Goal: Browse casually: Explore the website without a specific task or goal

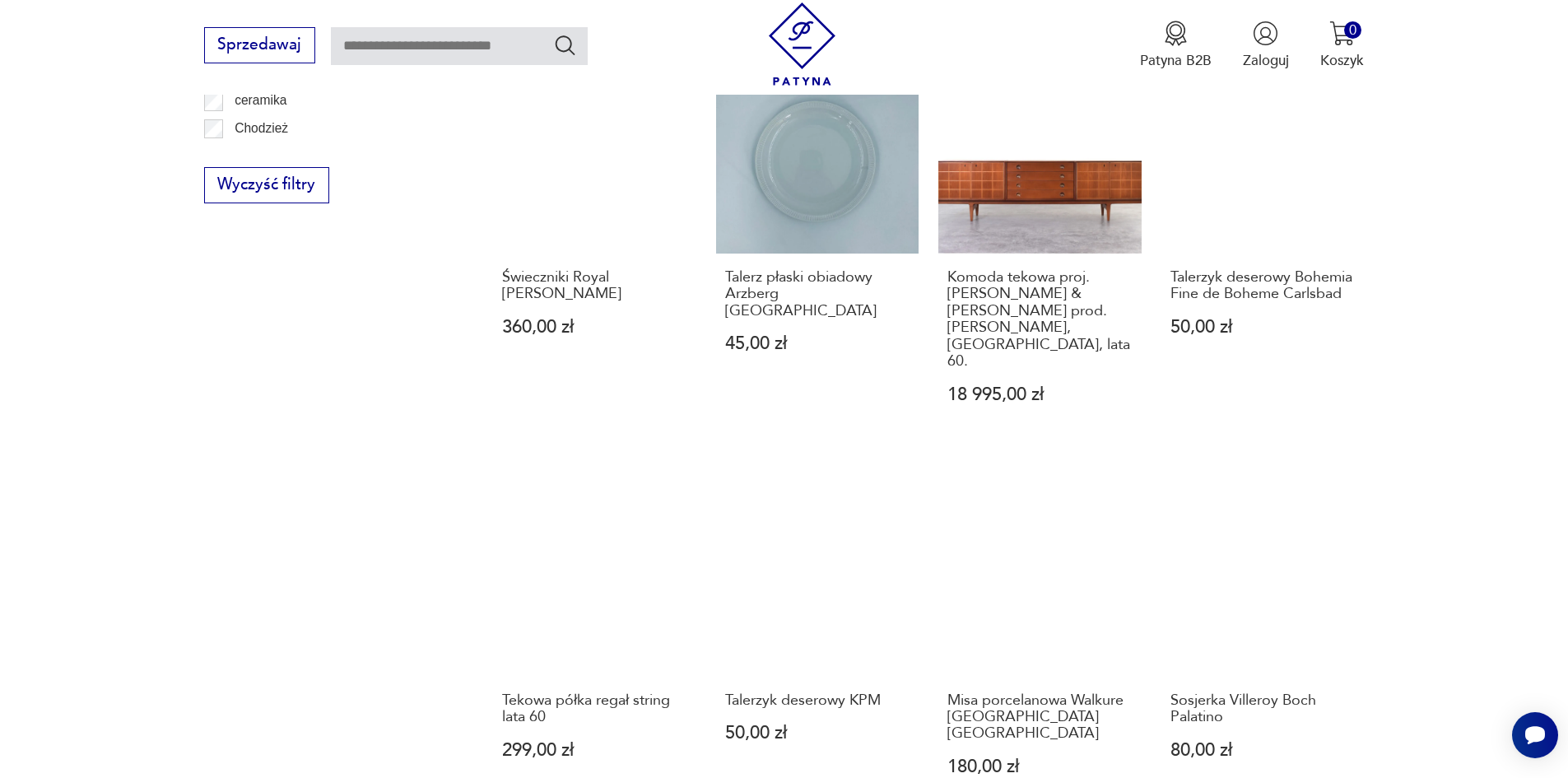
scroll to position [1358, 0]
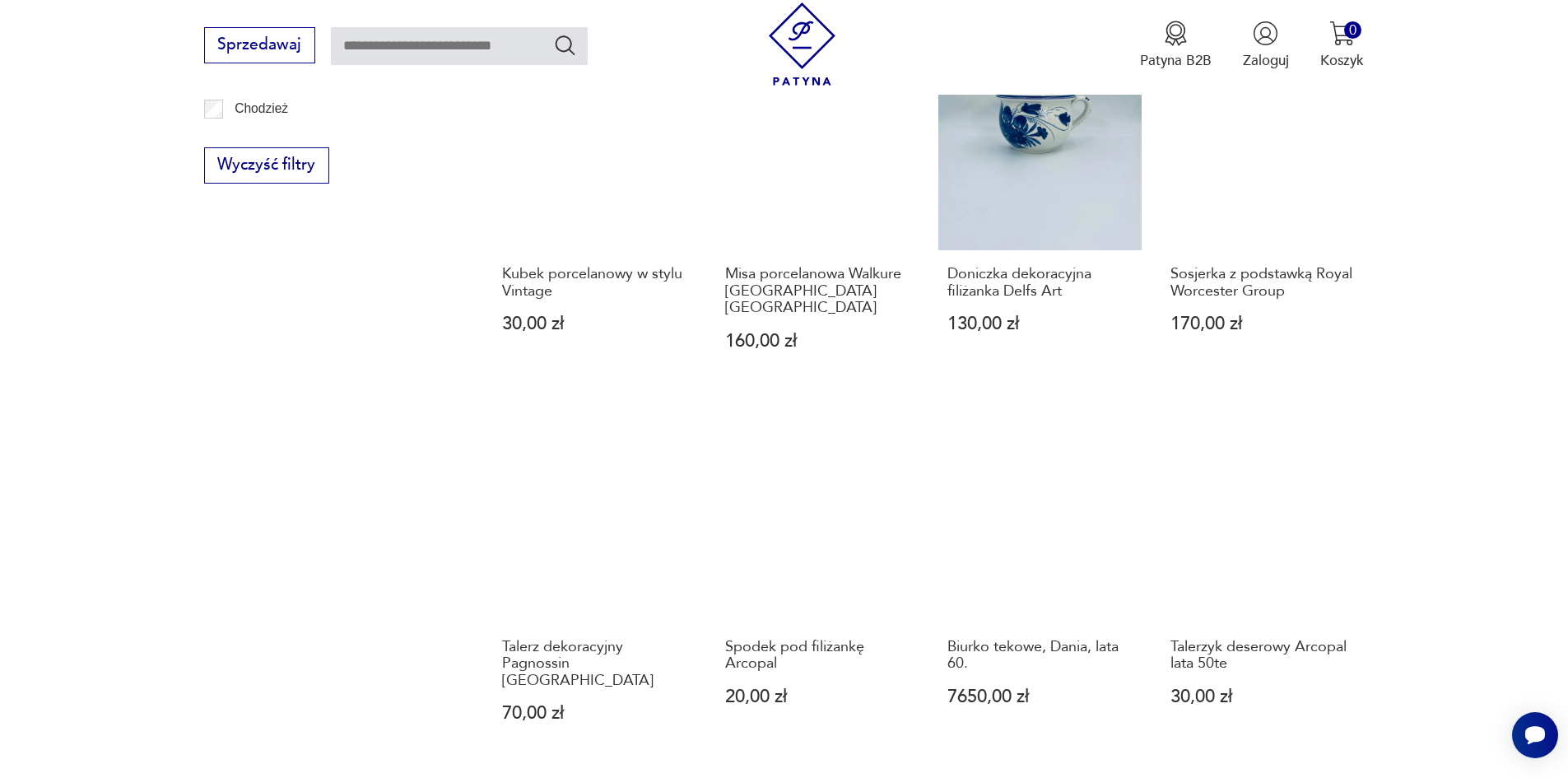
scroll to position [1449, 0]
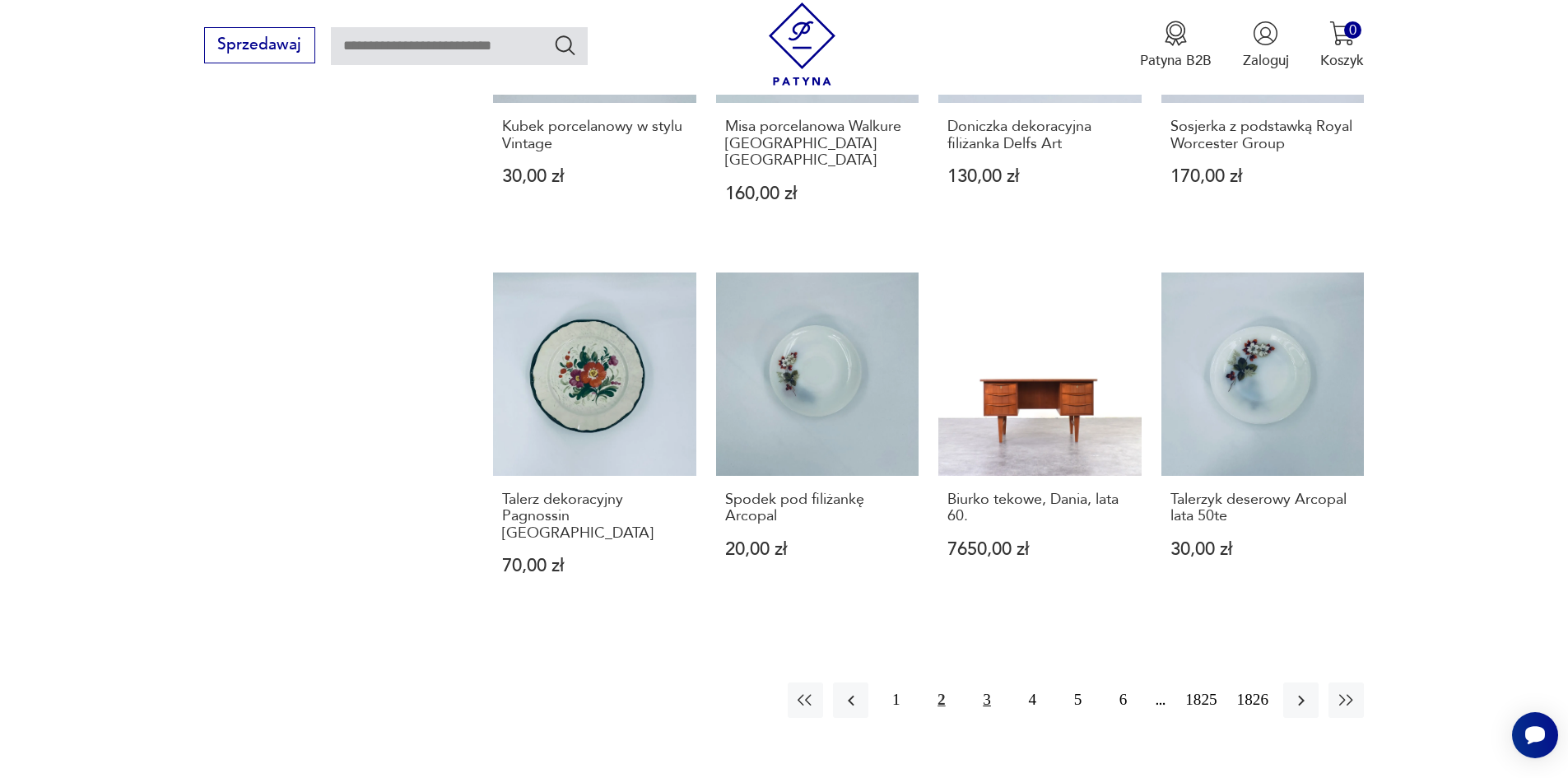
click at [995, 683] on button "3" at bounding box center [987, 701] width 36 height 36
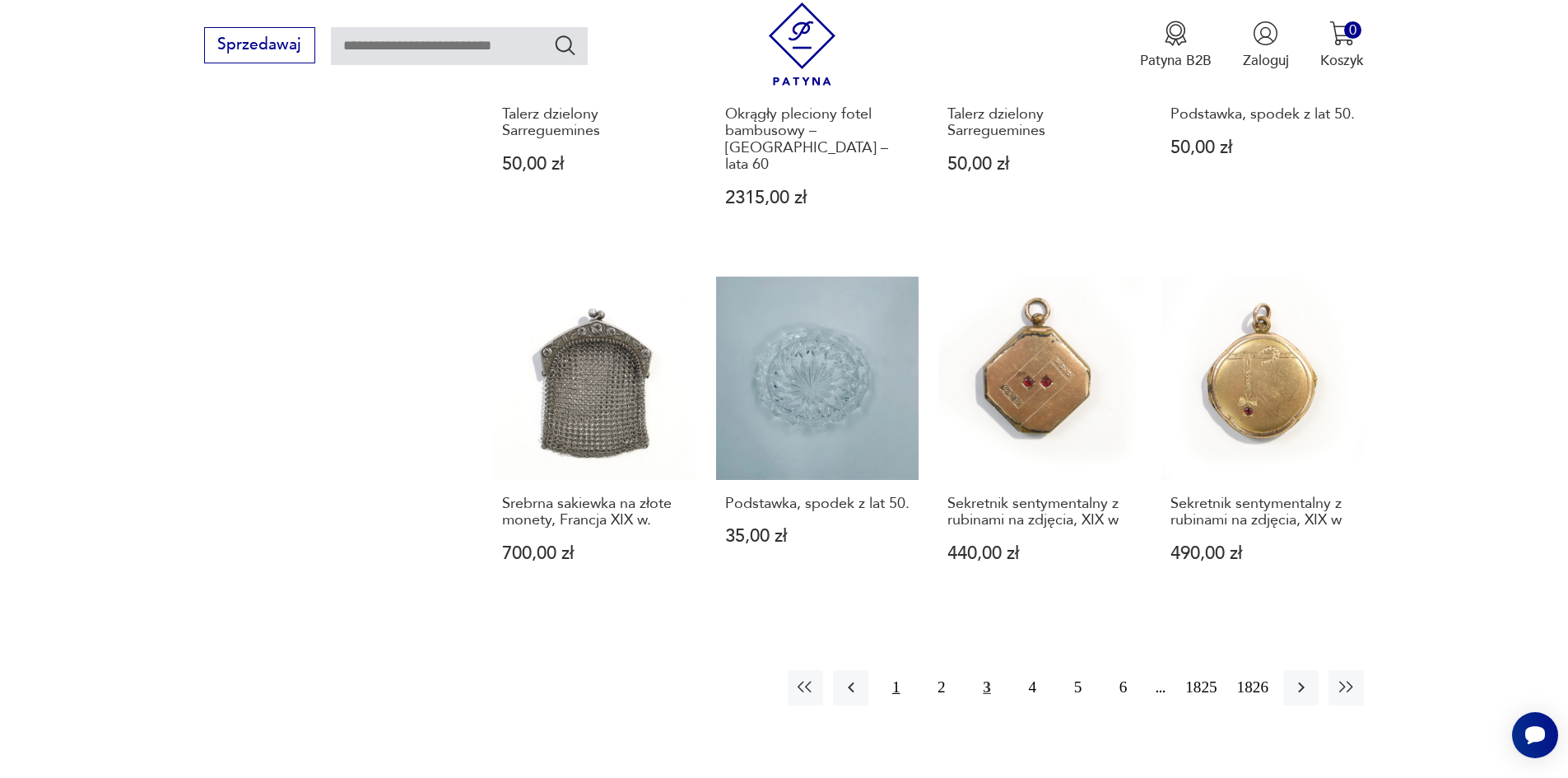
scroll to position [1449, 0]
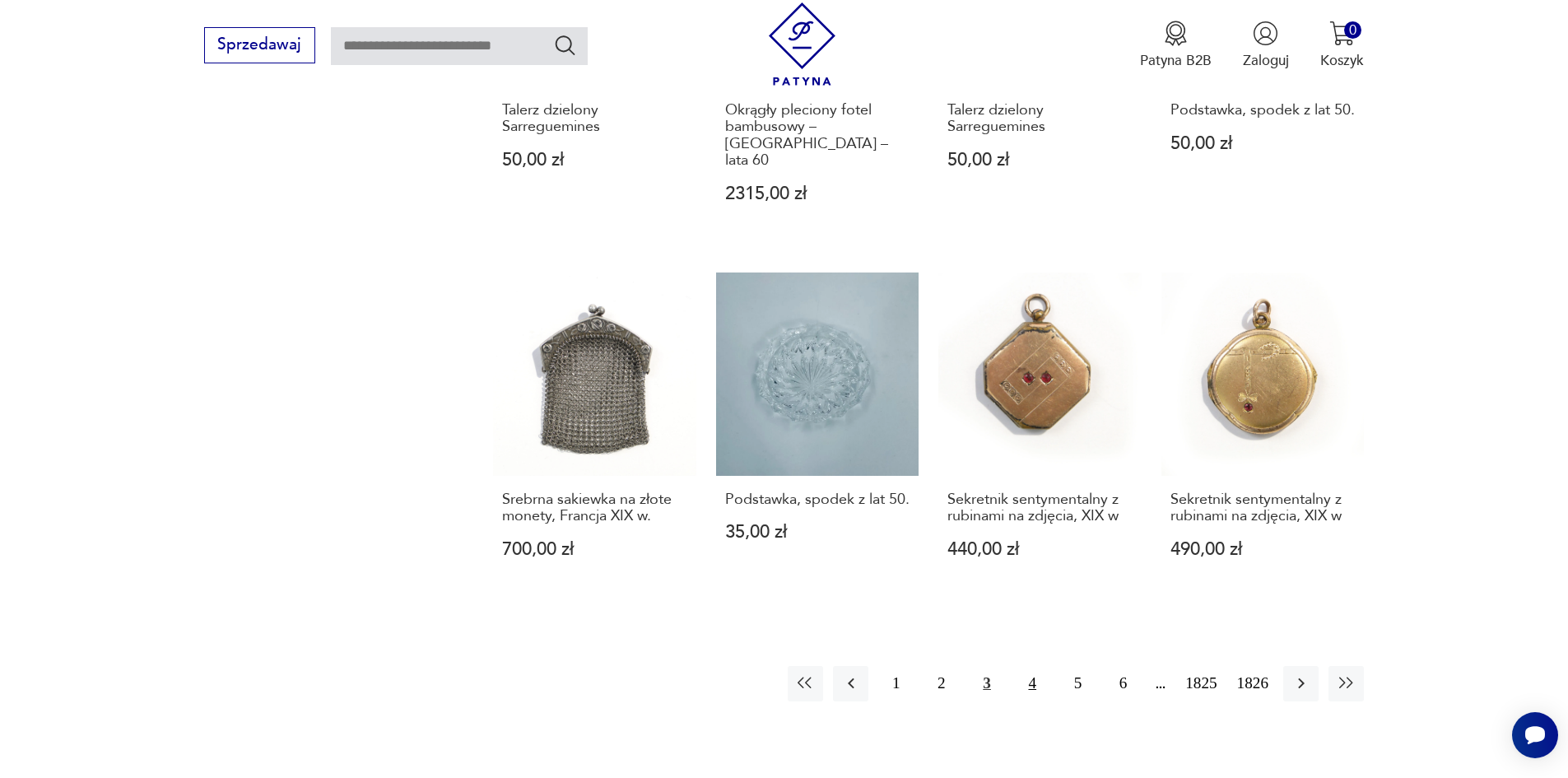
click at [1044, 666] on button "4" at bounding box center [1033, 684] width 36 height 36
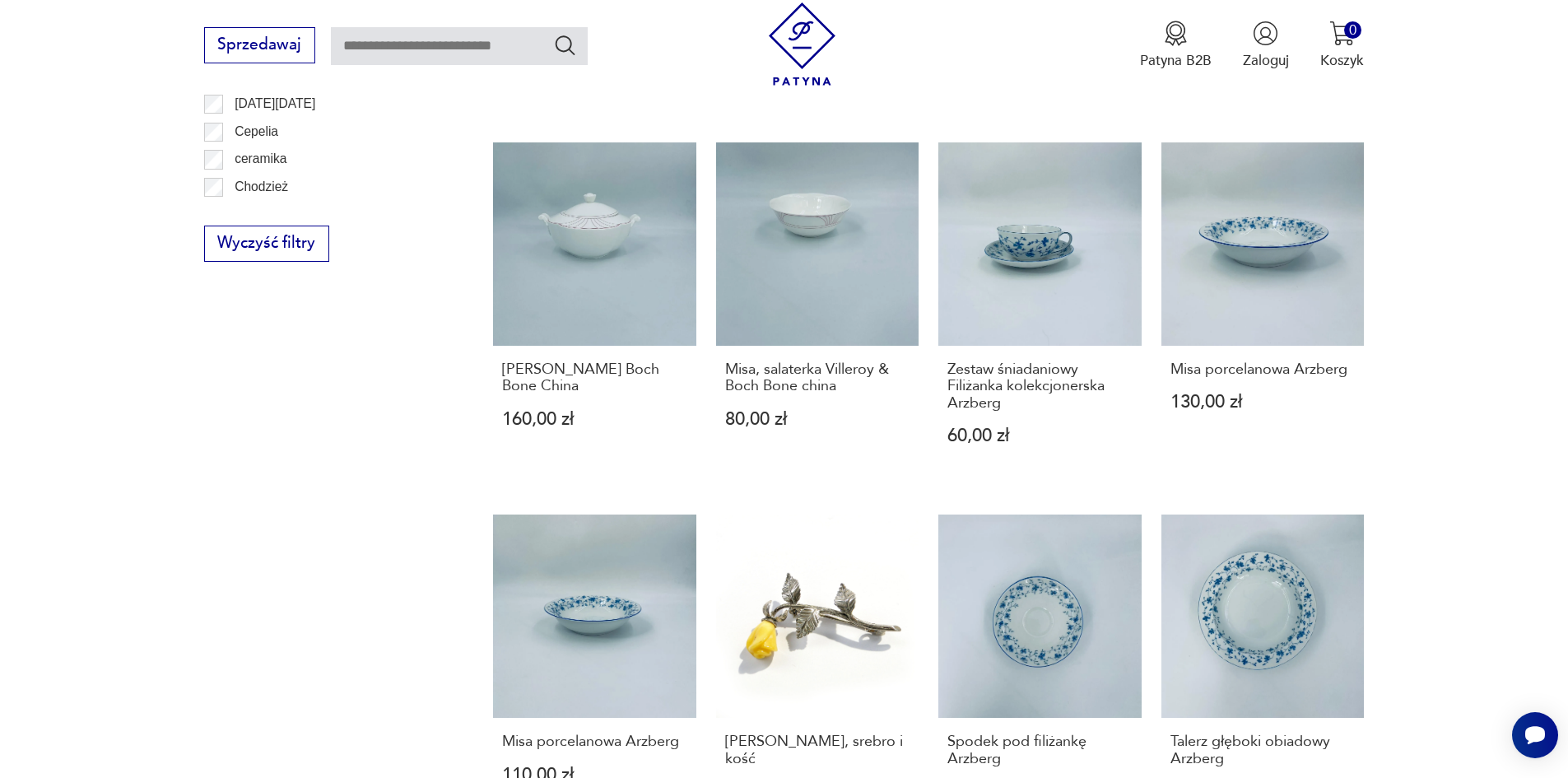
scroll to position [1367, 0]
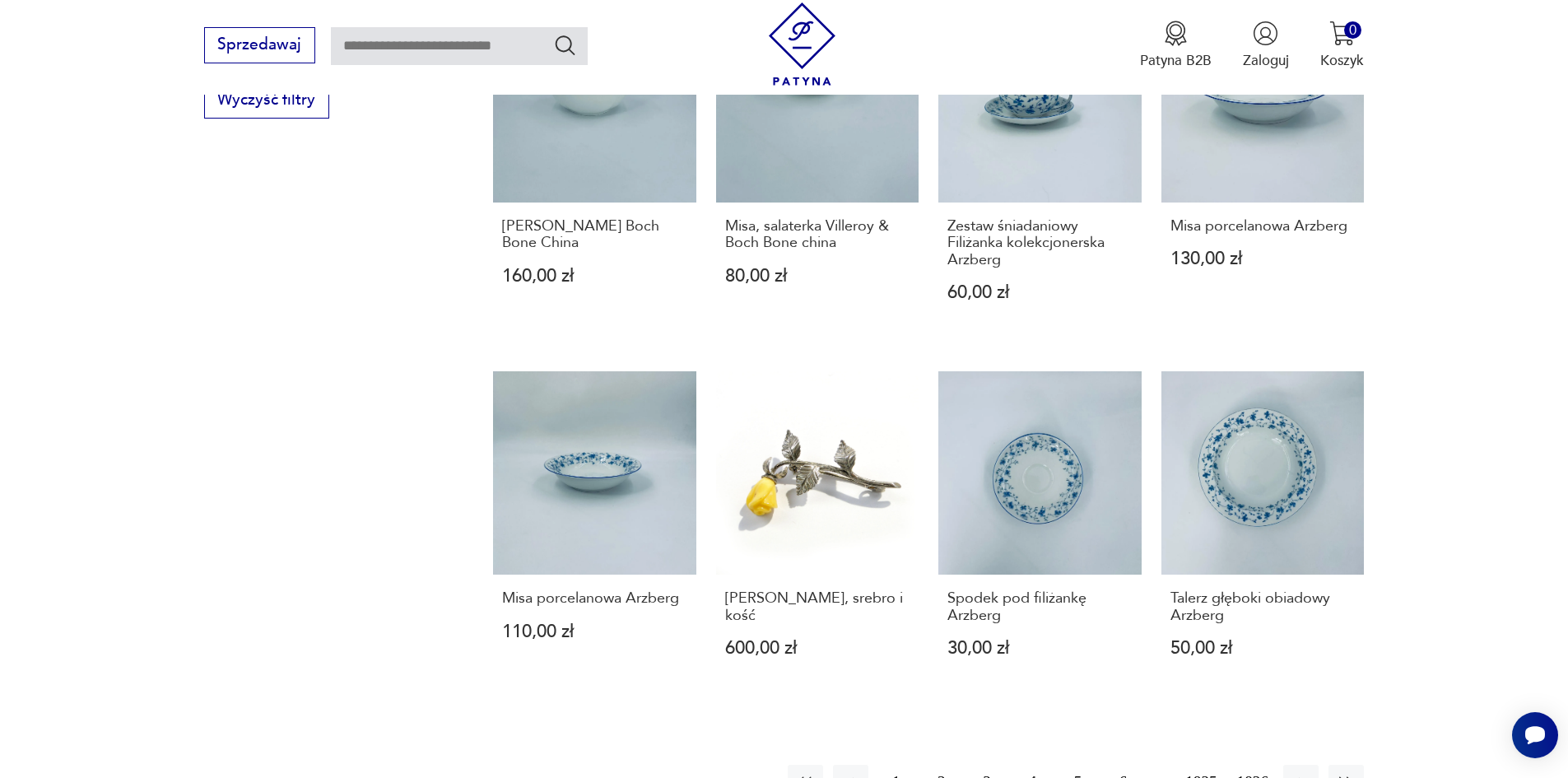
click at [1095, 765] on button "5" at bounding box center [1078, 783] width 36 height 36
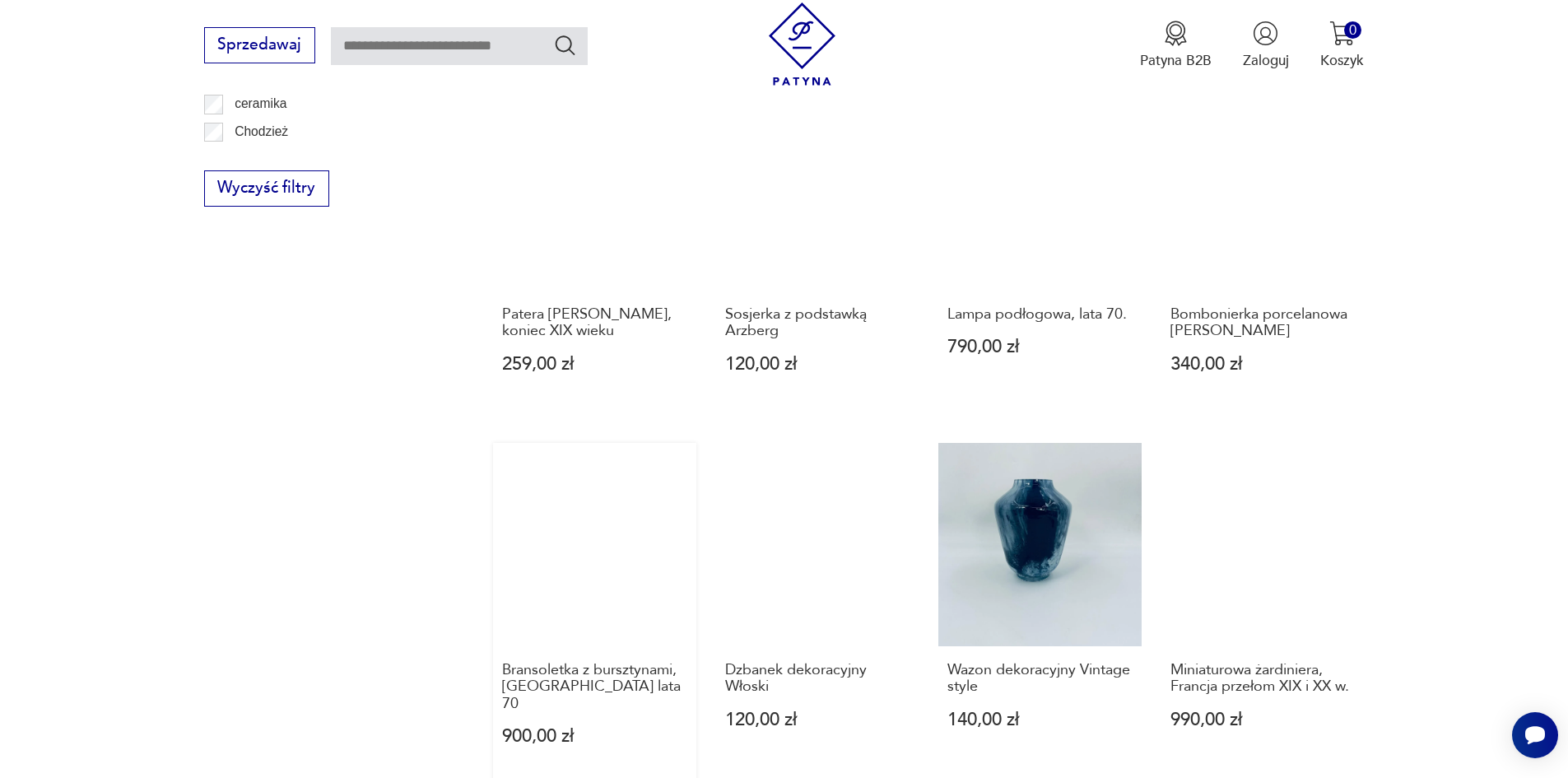
scroll to position [1367, 0]
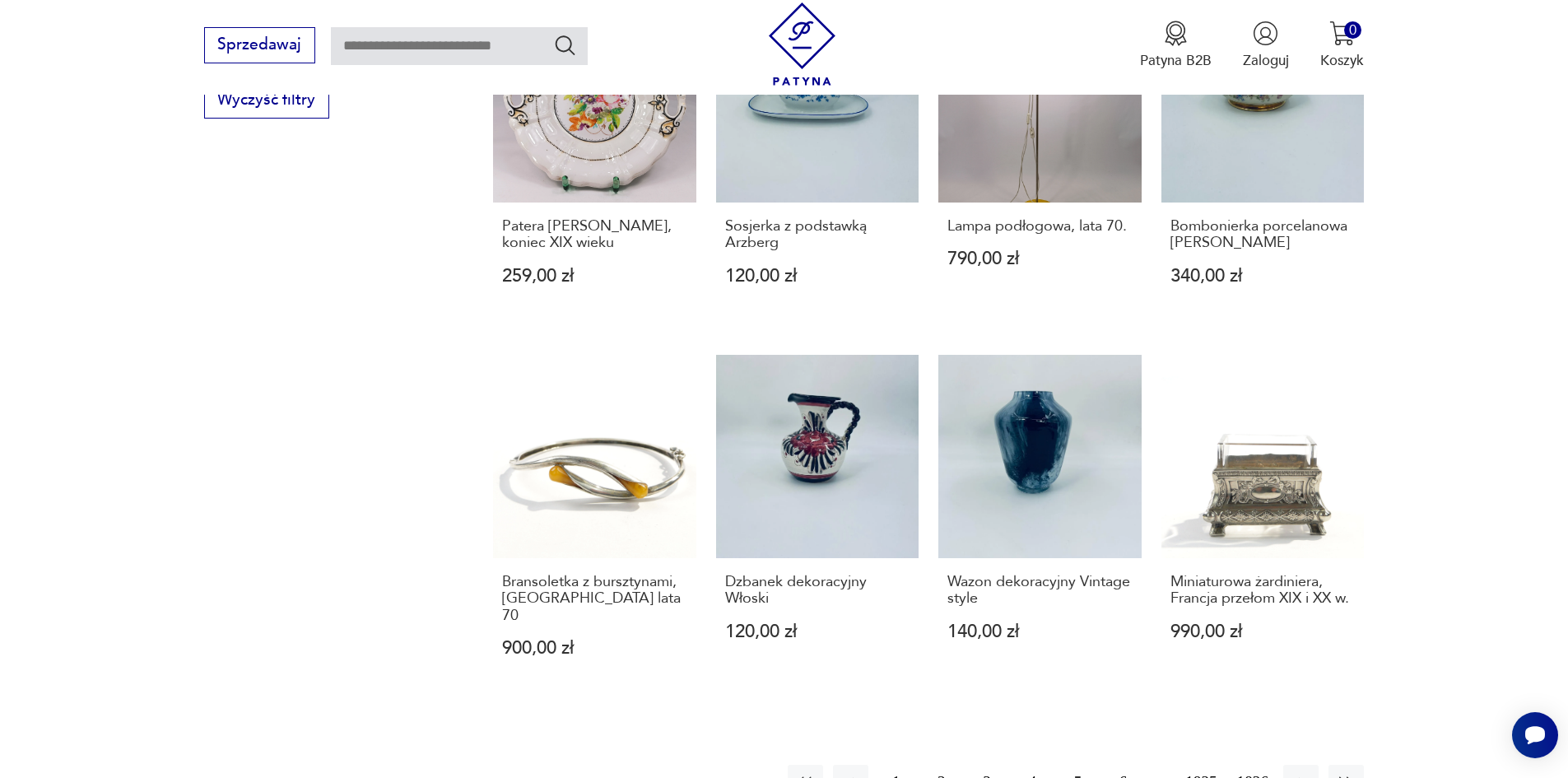
click at [1141, 765] on button "6" at bounding box center [1123, 783] width 36 height 36
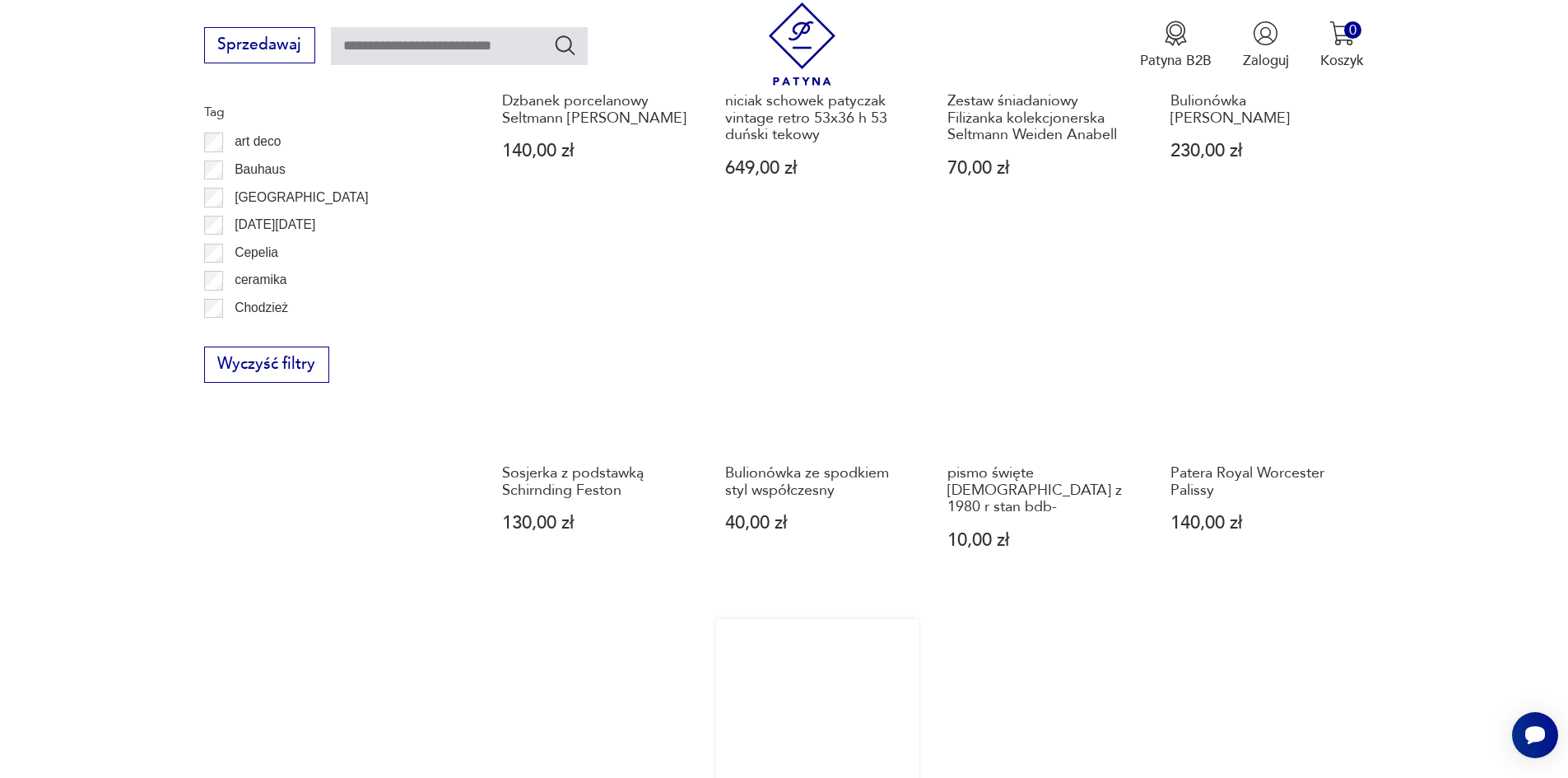
scroll to position [1202, 0]
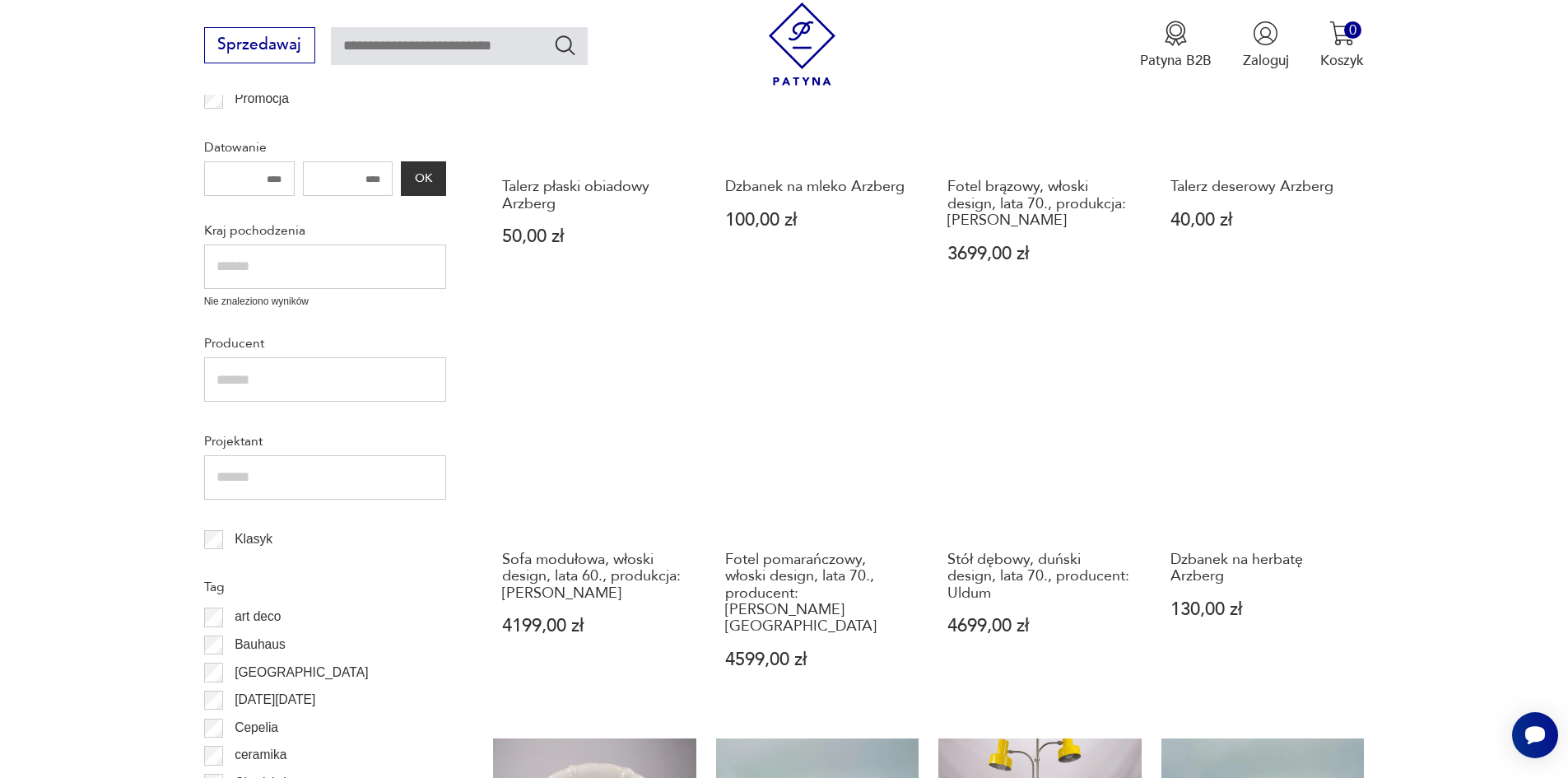
scroll to position [626, 0]
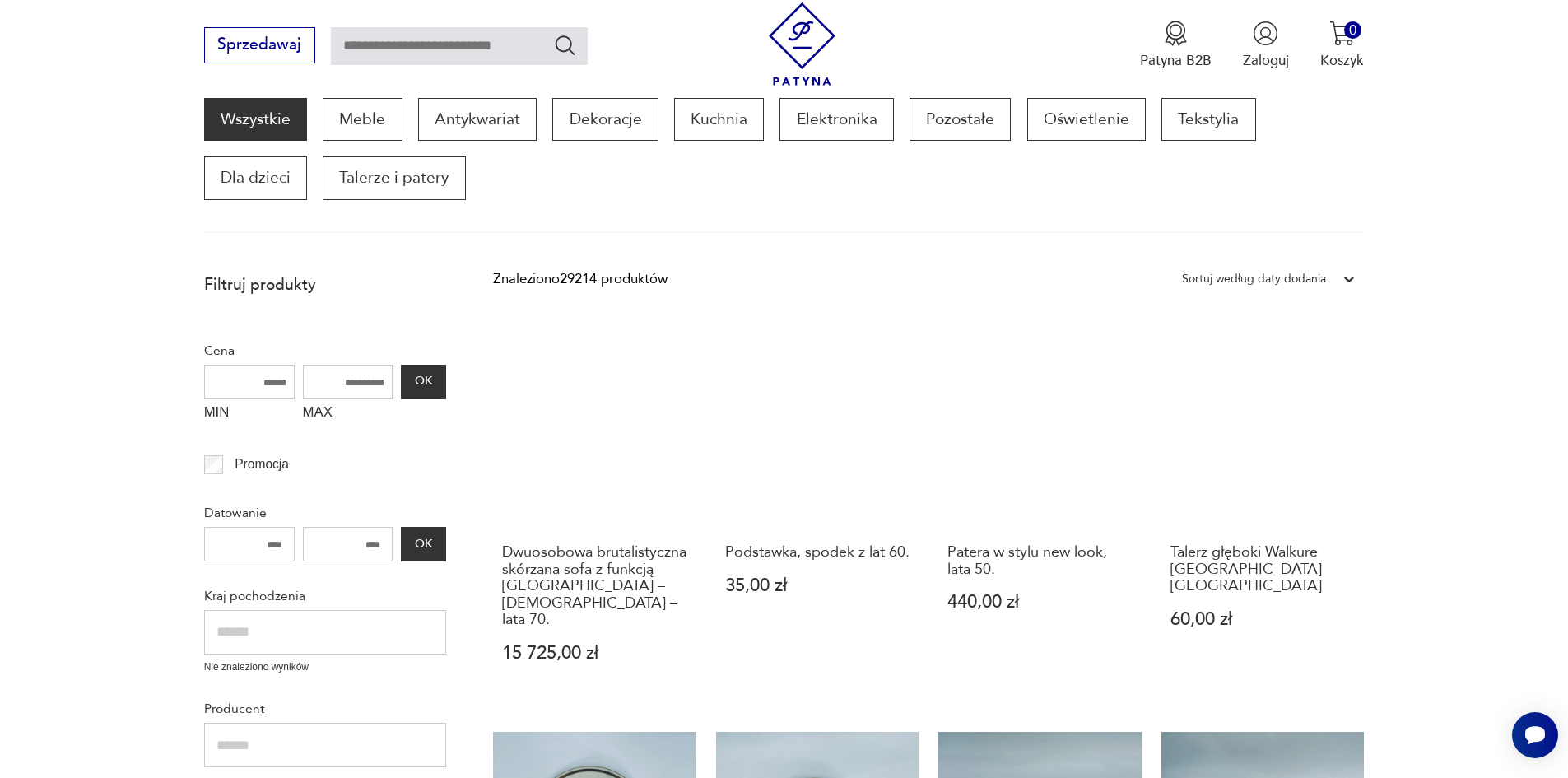
scroll to position [214, 0]
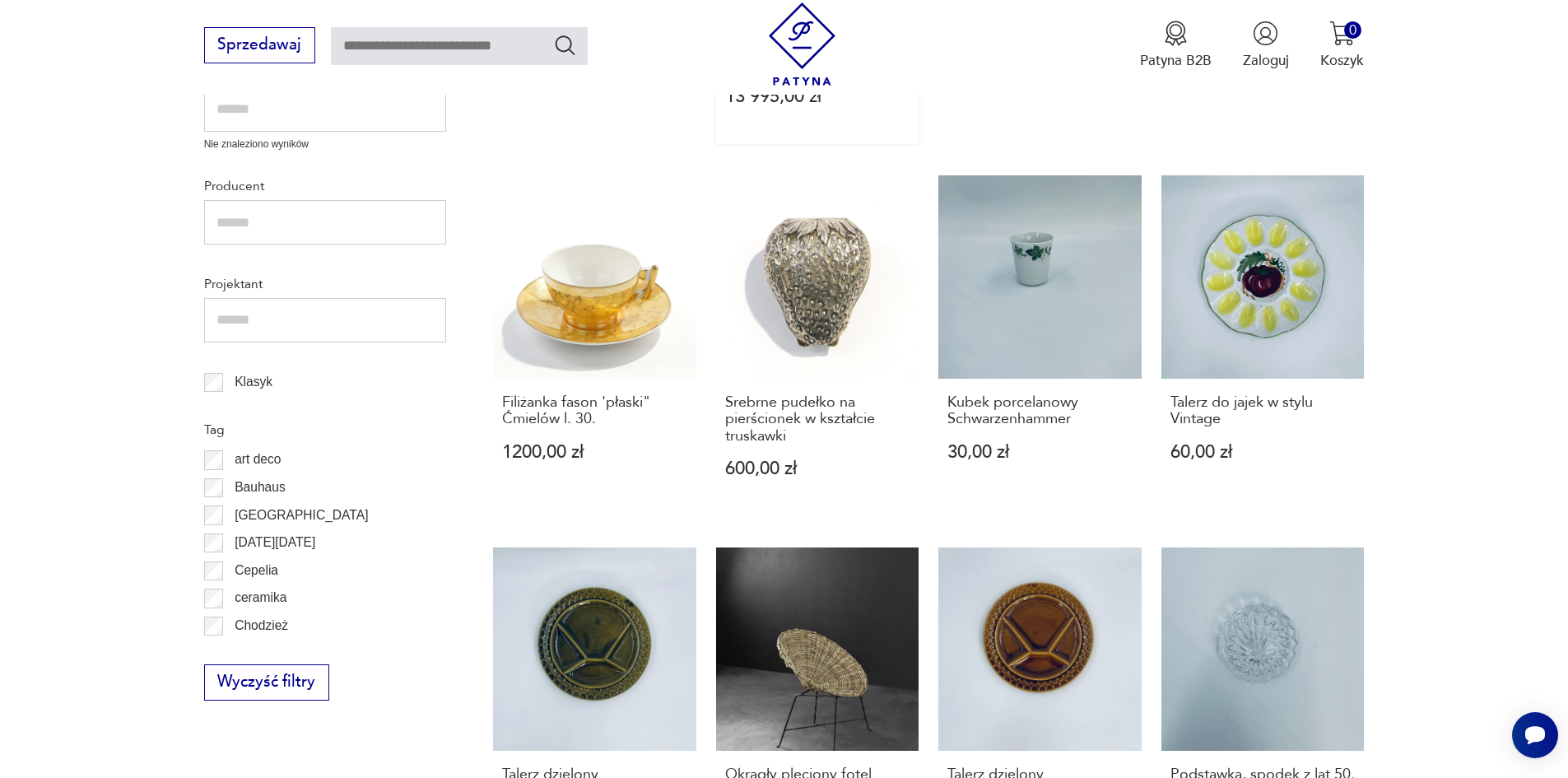
scroll to position [461, 0]
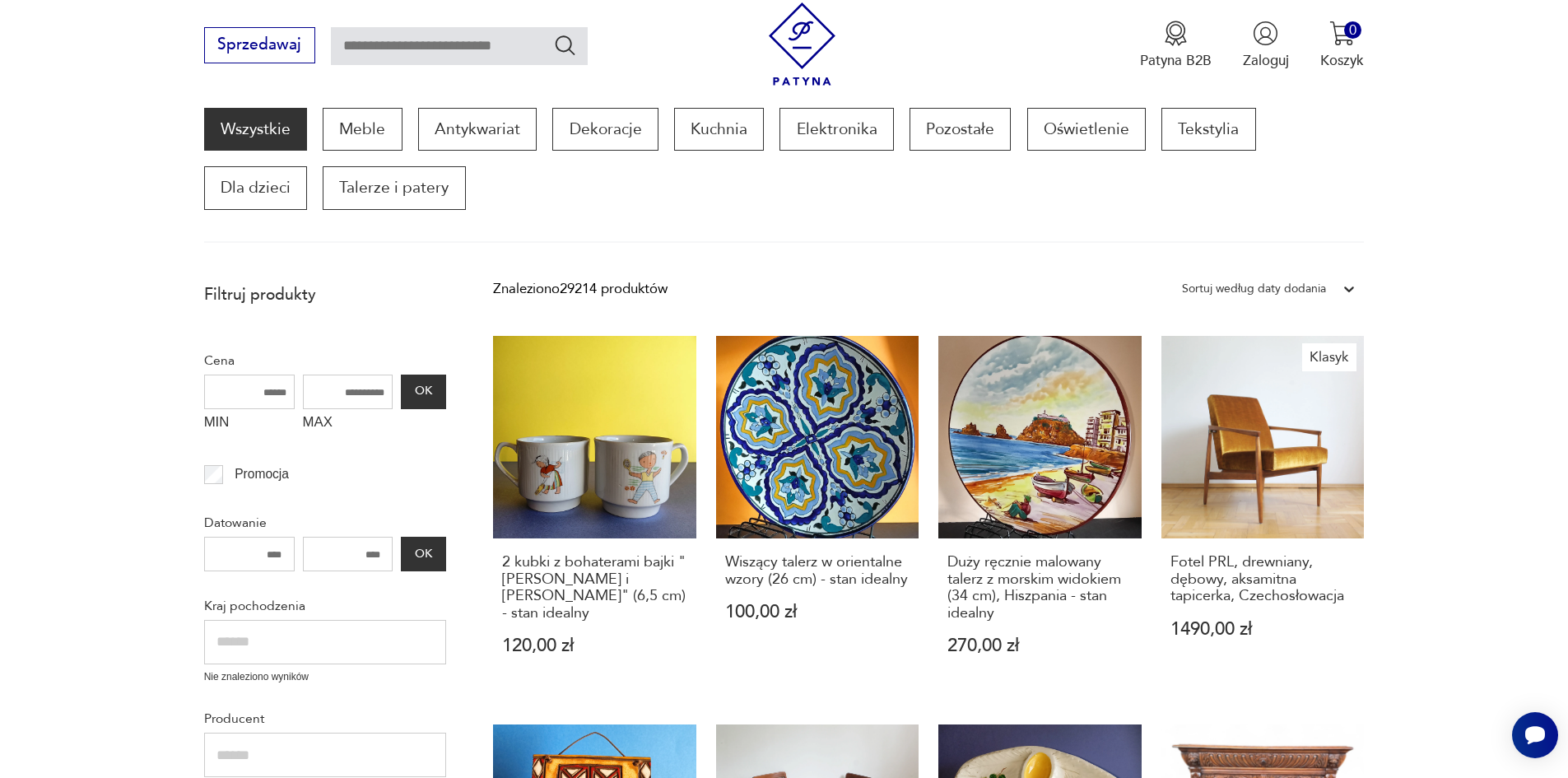
scroll to position [214, 0]
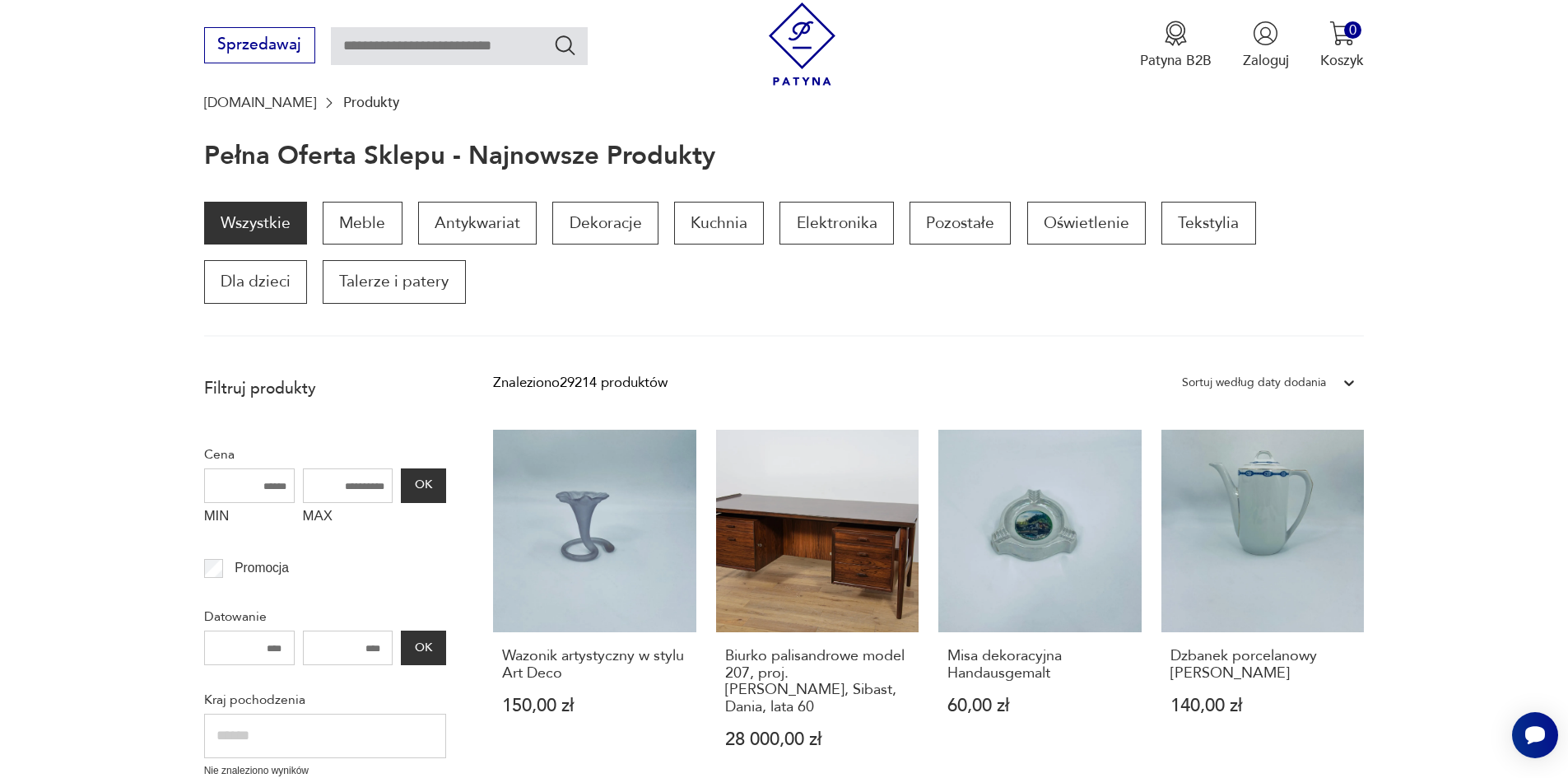
scroll to position [121, 0]
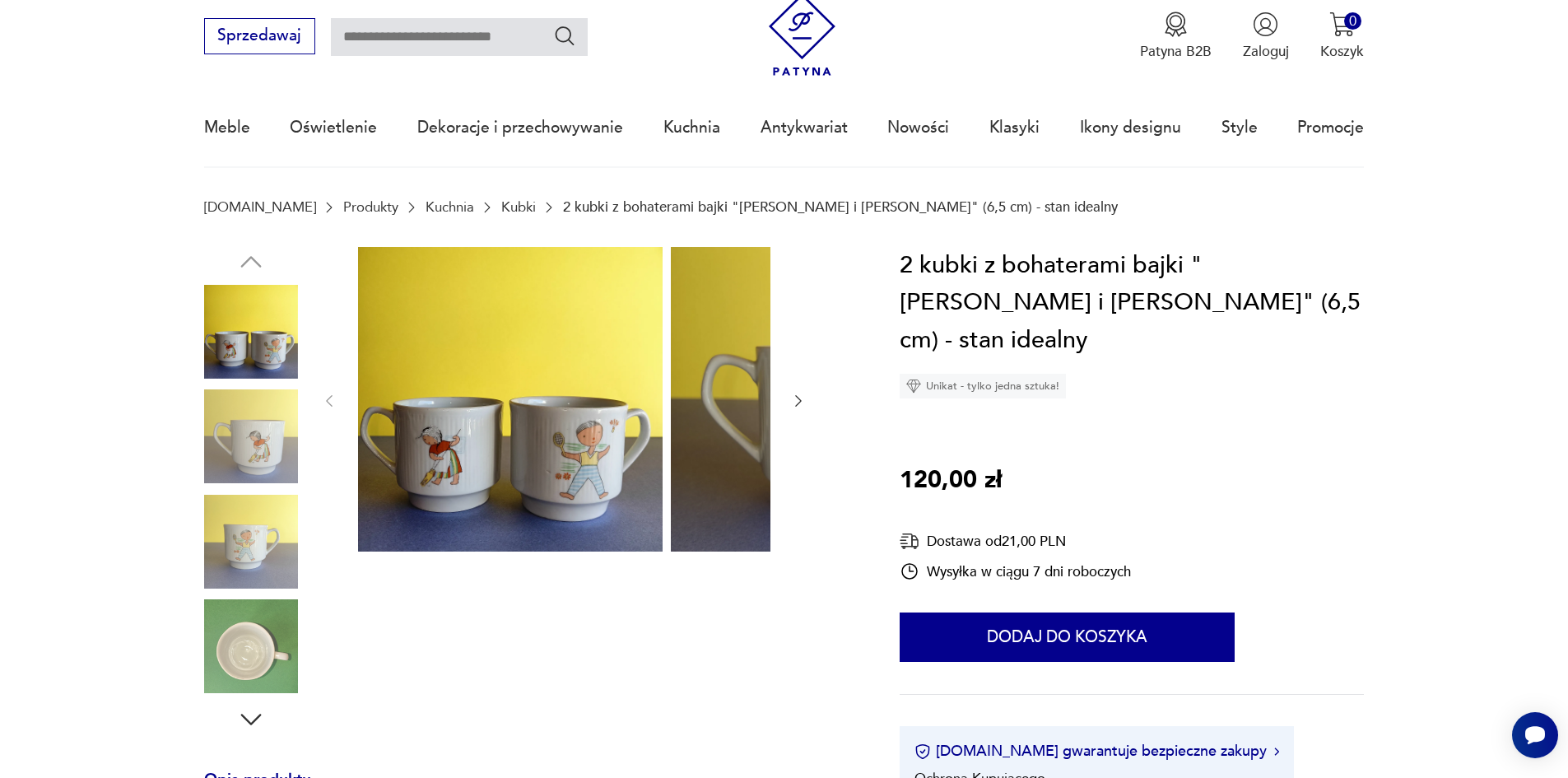
scroll to position [82, 0]
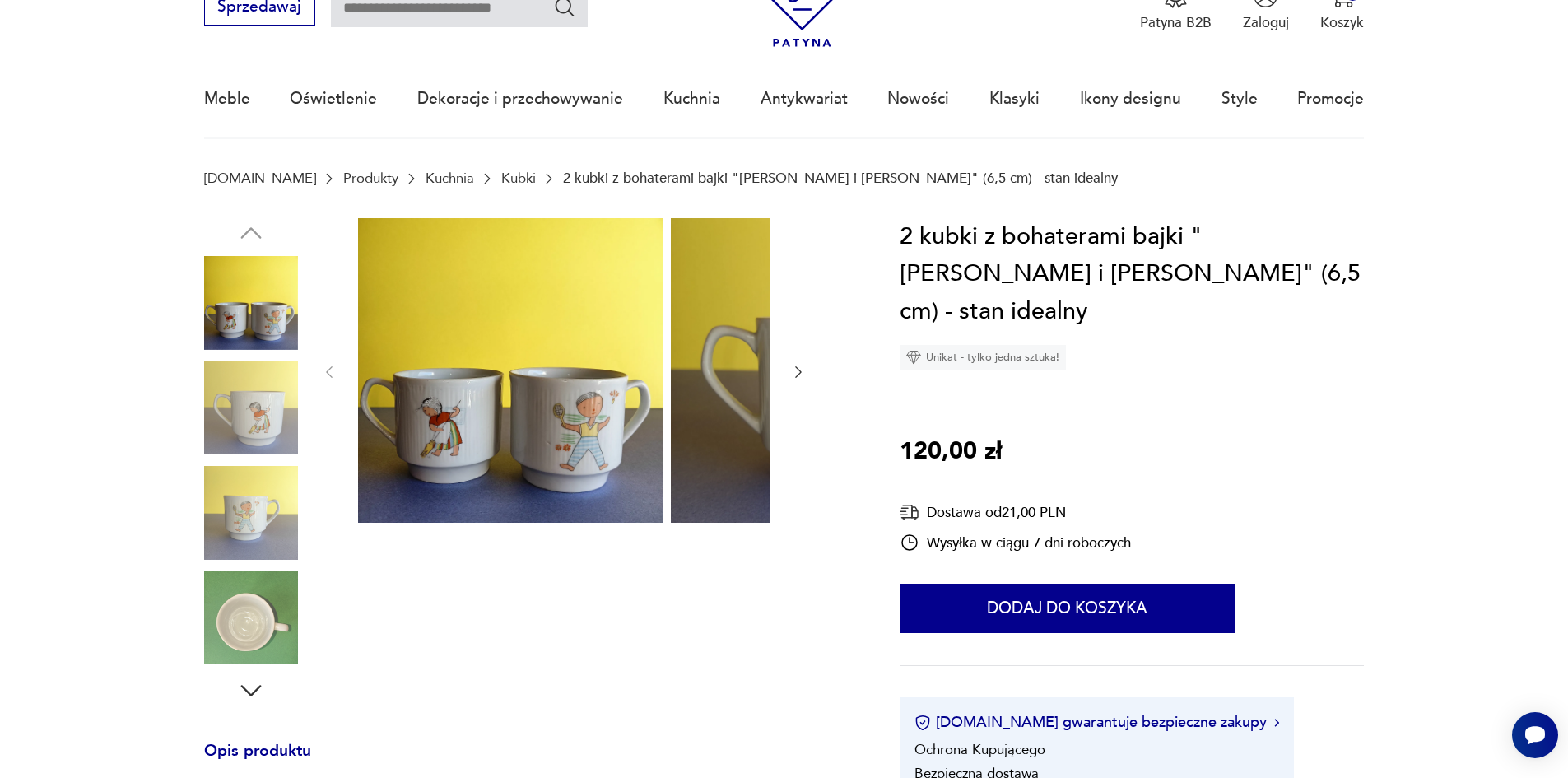
click at [206, 430] on img at bounding box center [251, 407] width 94 height 94
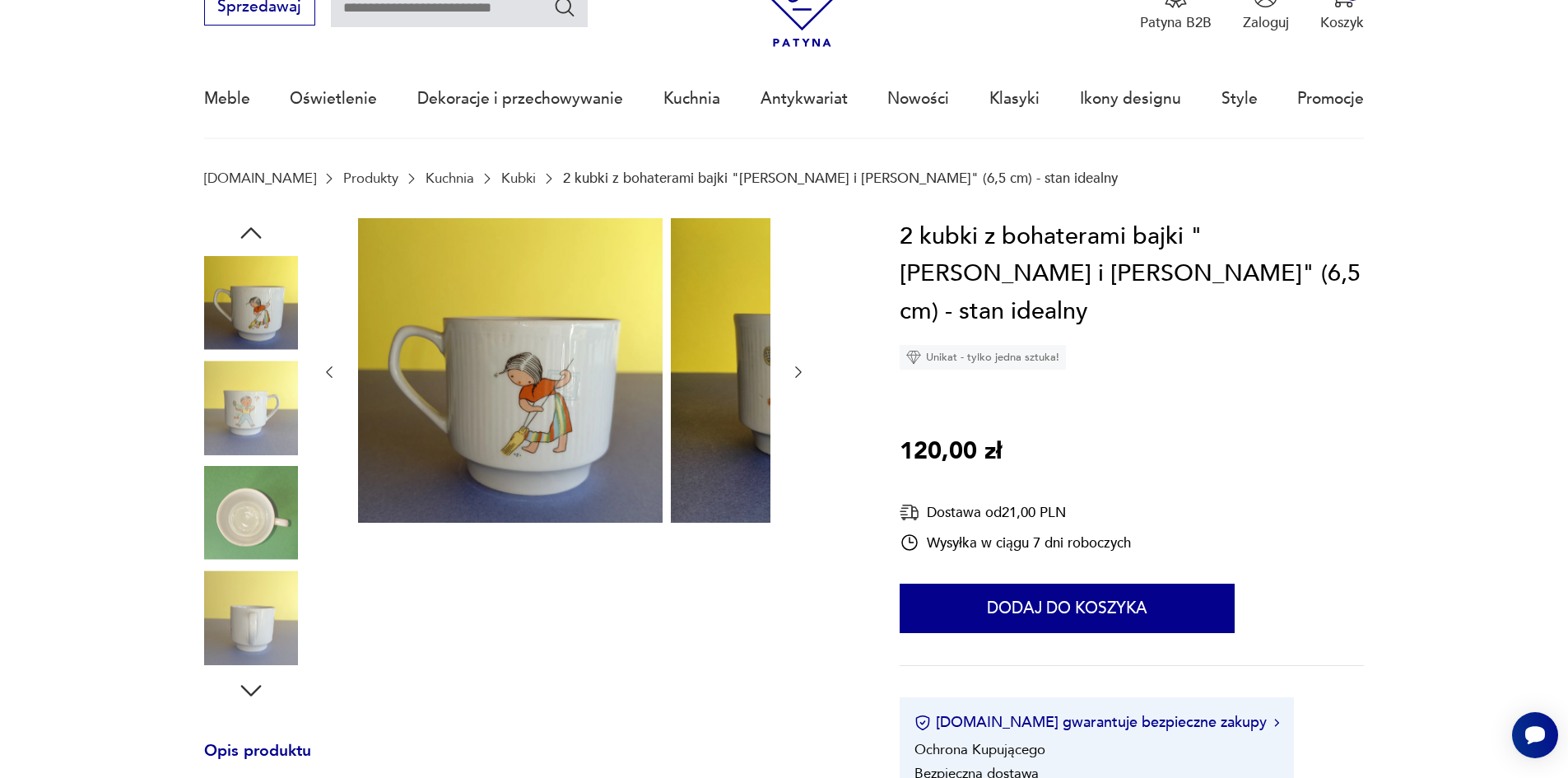
click at [209, 455] on img at bounding box center [251, 407] width 94 height 94
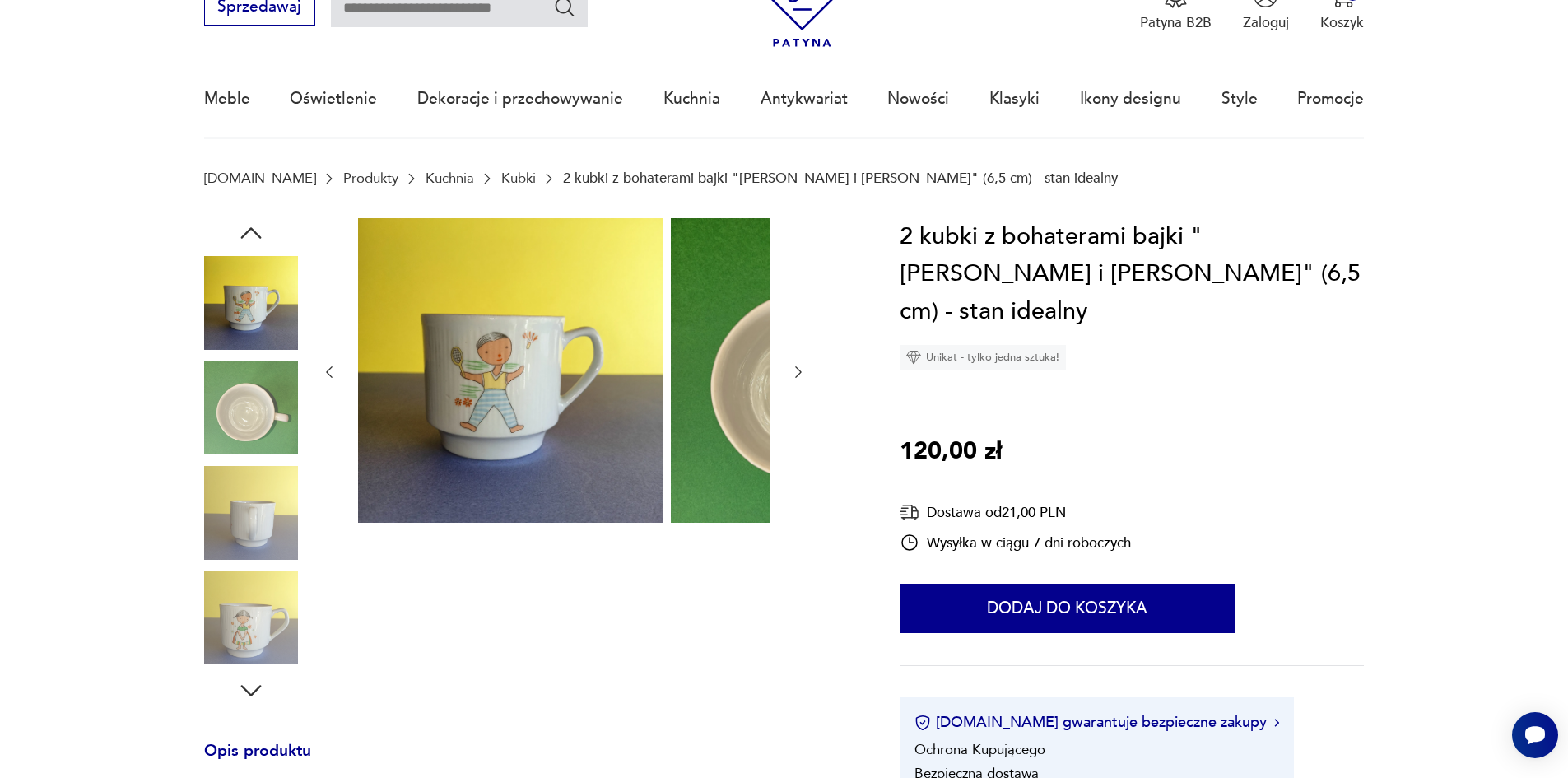
click at [220, 493] on img at bounding box center [251, 513] width 94 height 94
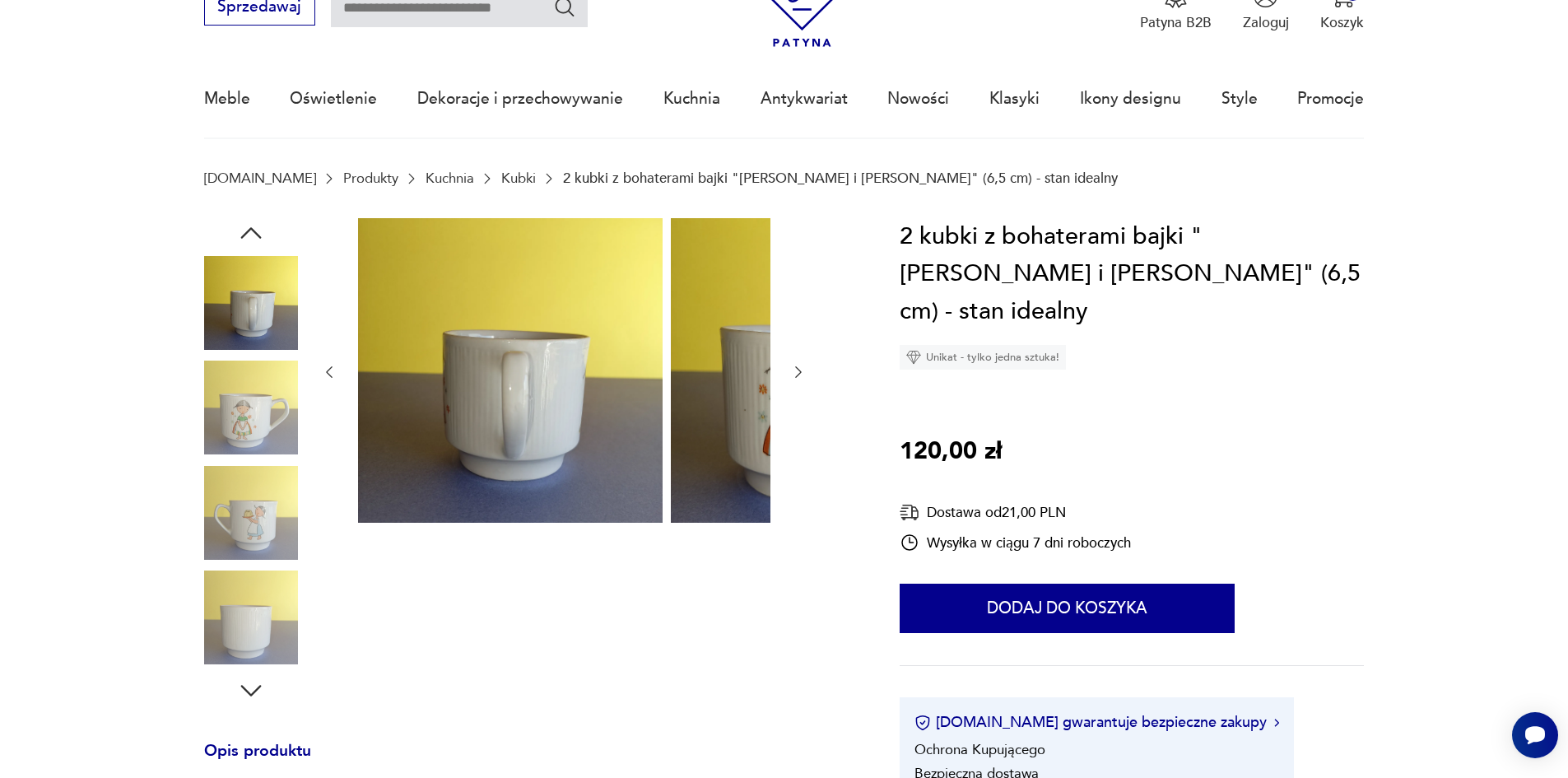
click at [204, 449] on img at bounding box center [251, 407] width 94 height 94
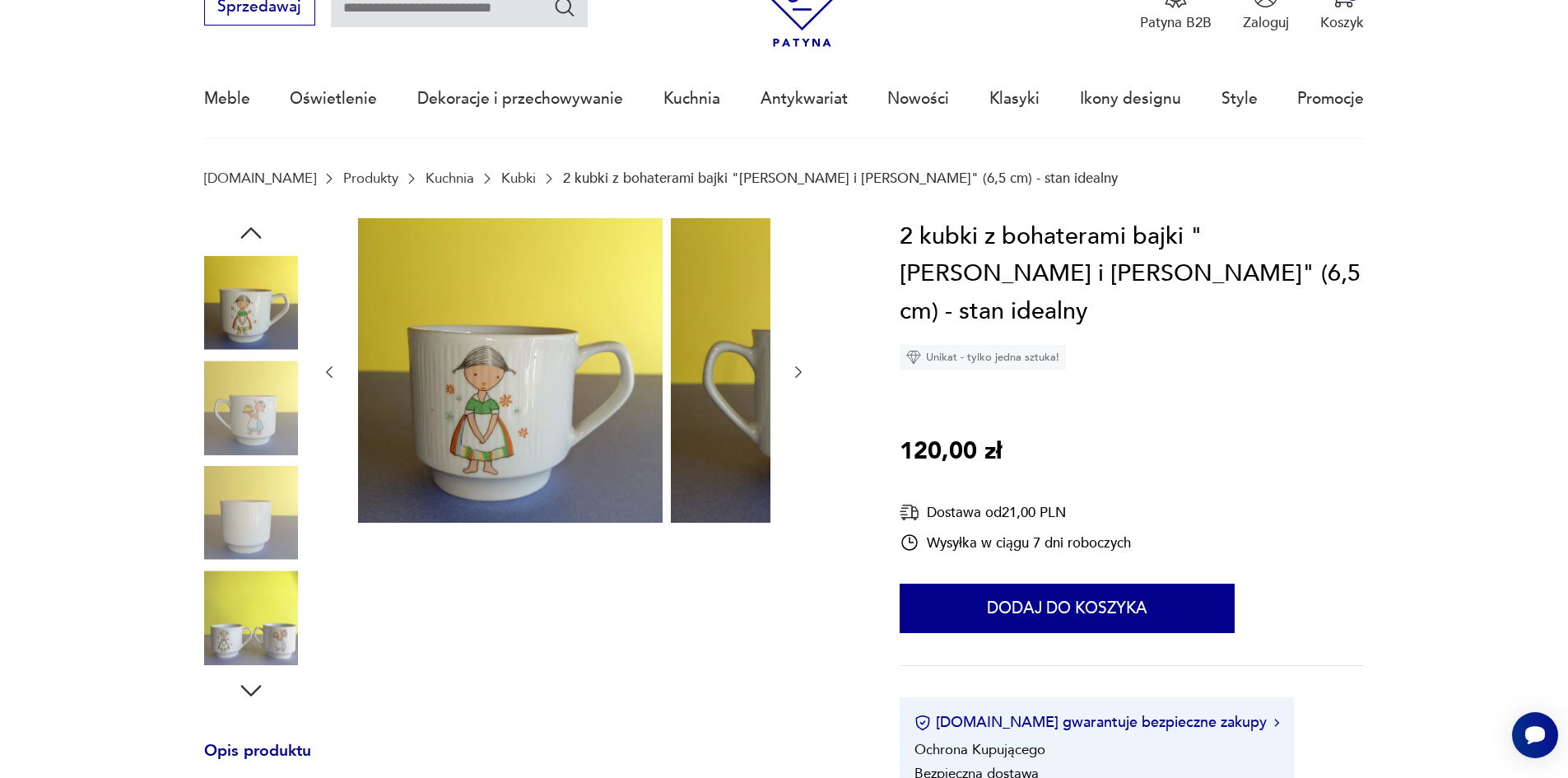
click at [206, 476] on img at bounding box center [251, 513] width 94 height 94
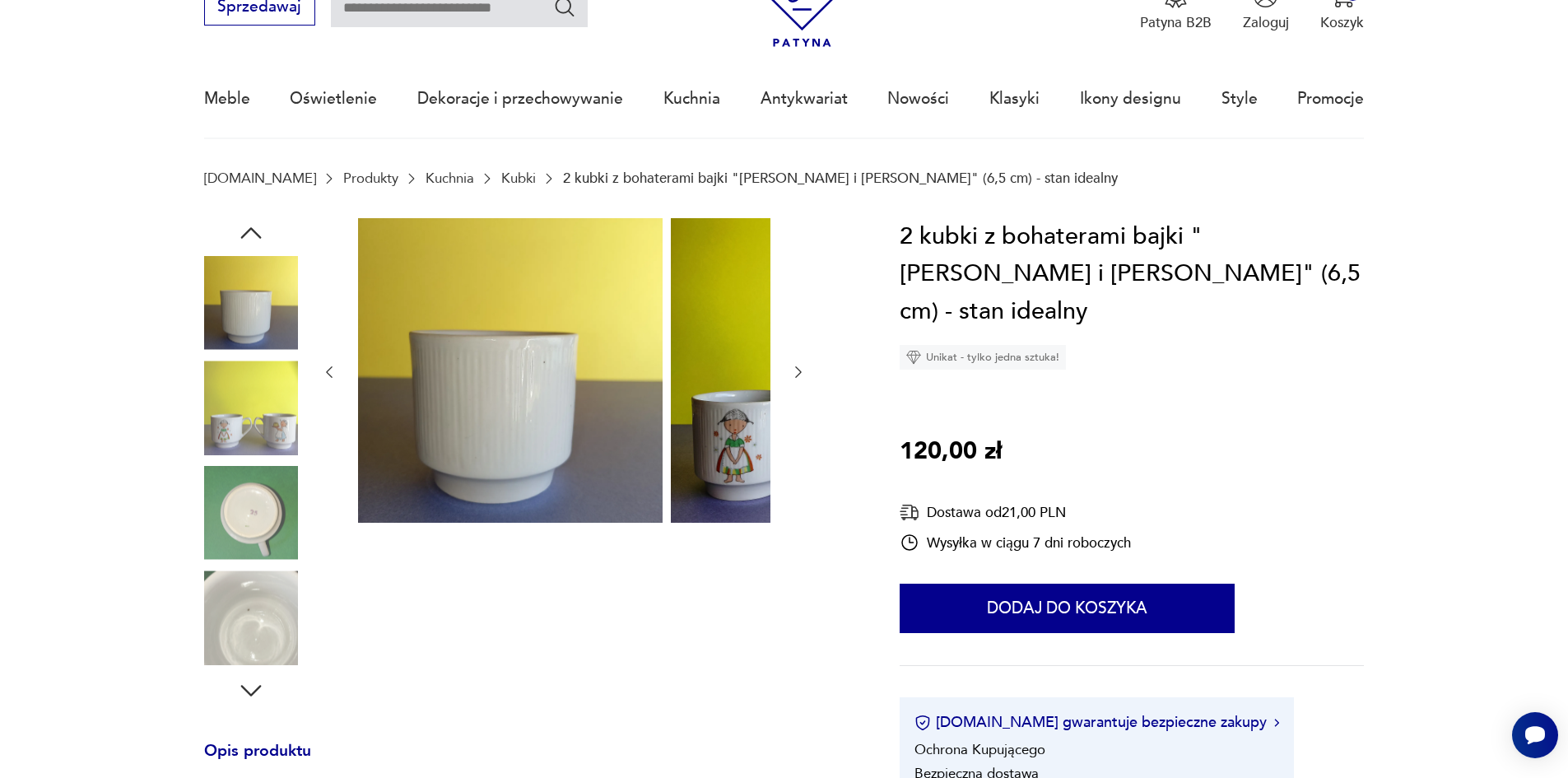
click at [224, 492] on img at bounding box center [251, 513] width 94 height 94
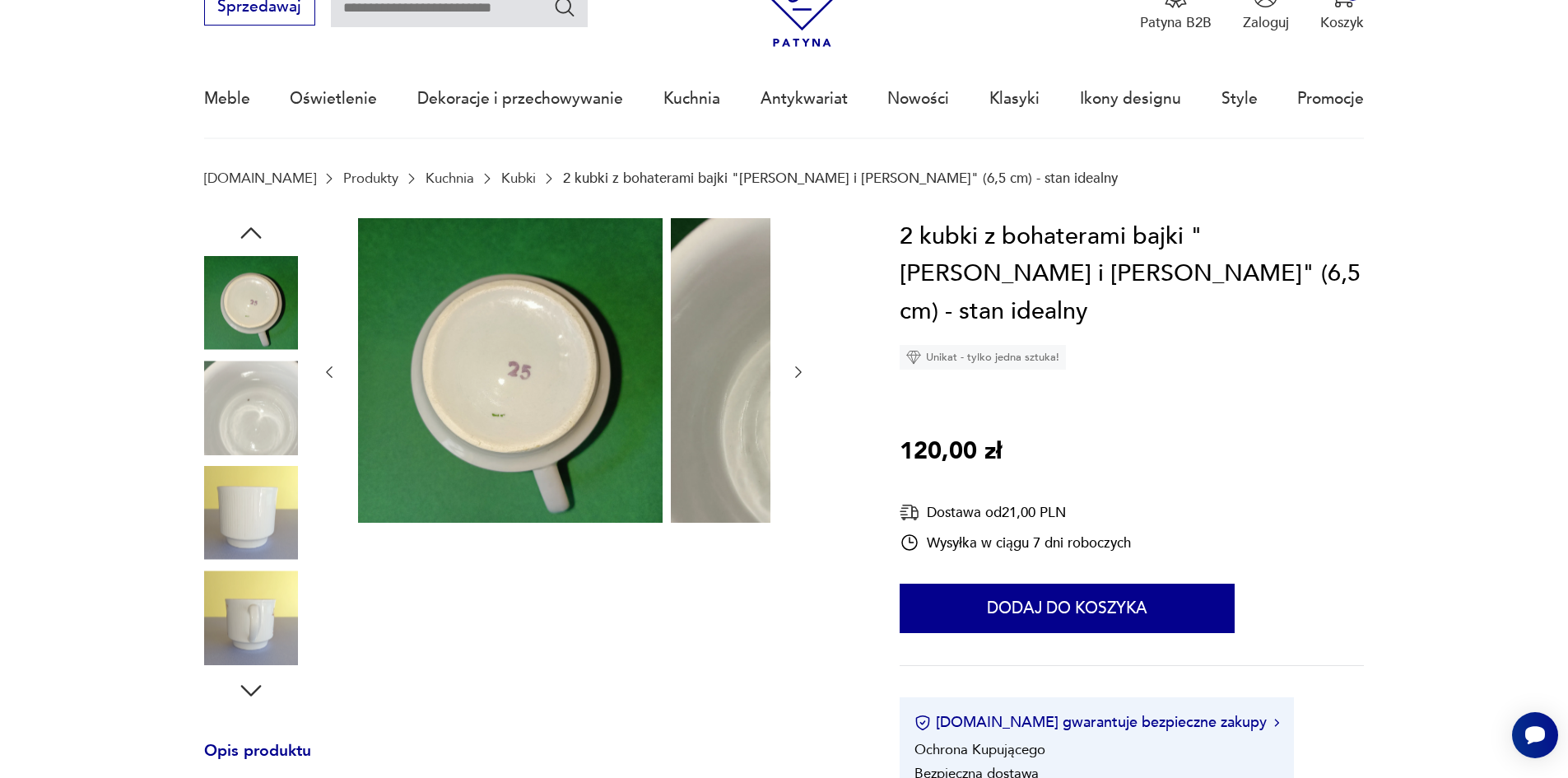
click at [208, 504] on img at bounding box center [251, 513] width 94 height 94
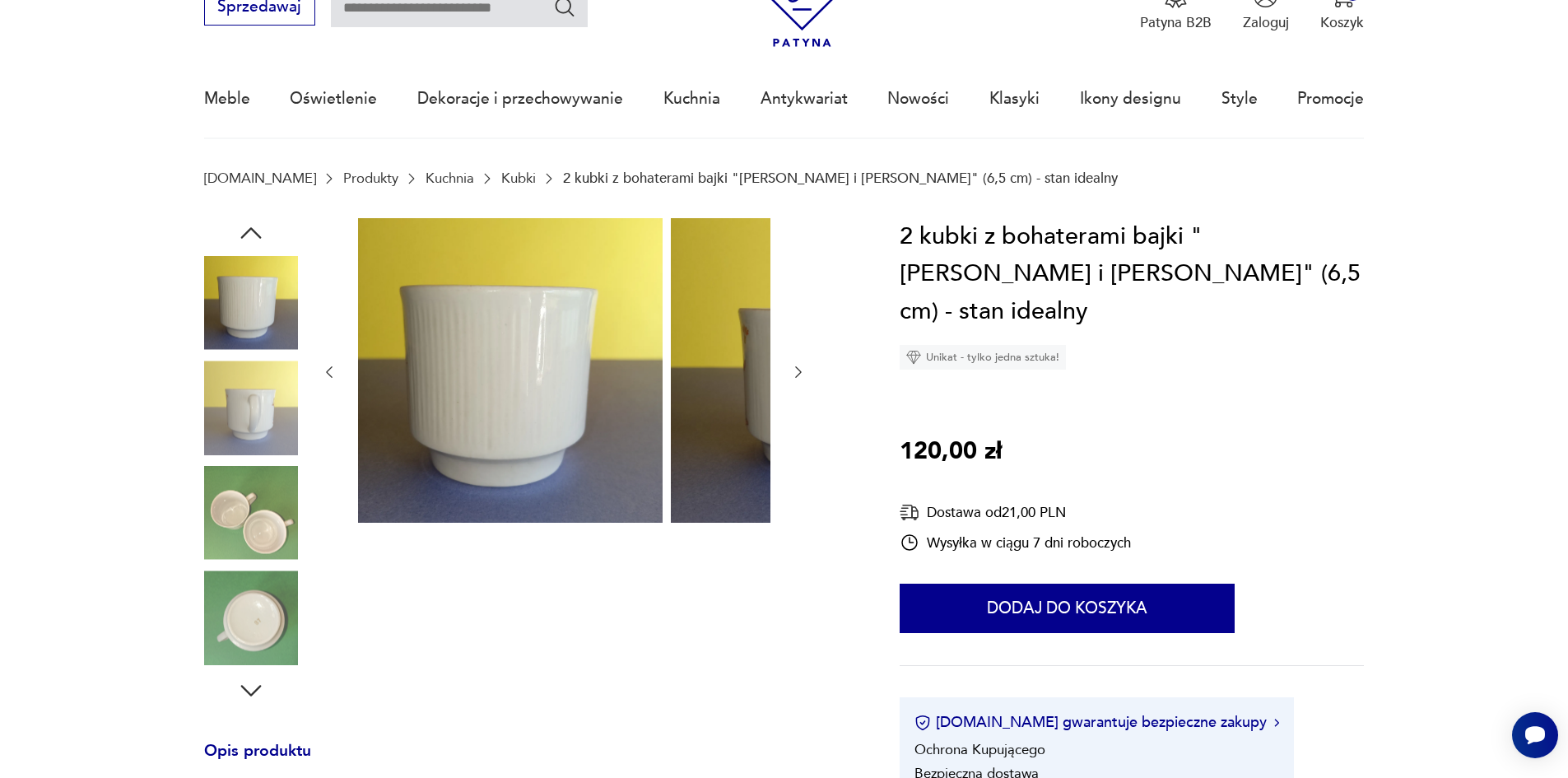
click at [211, 549] on img at bounding box center [251, 513] width 94 height 94
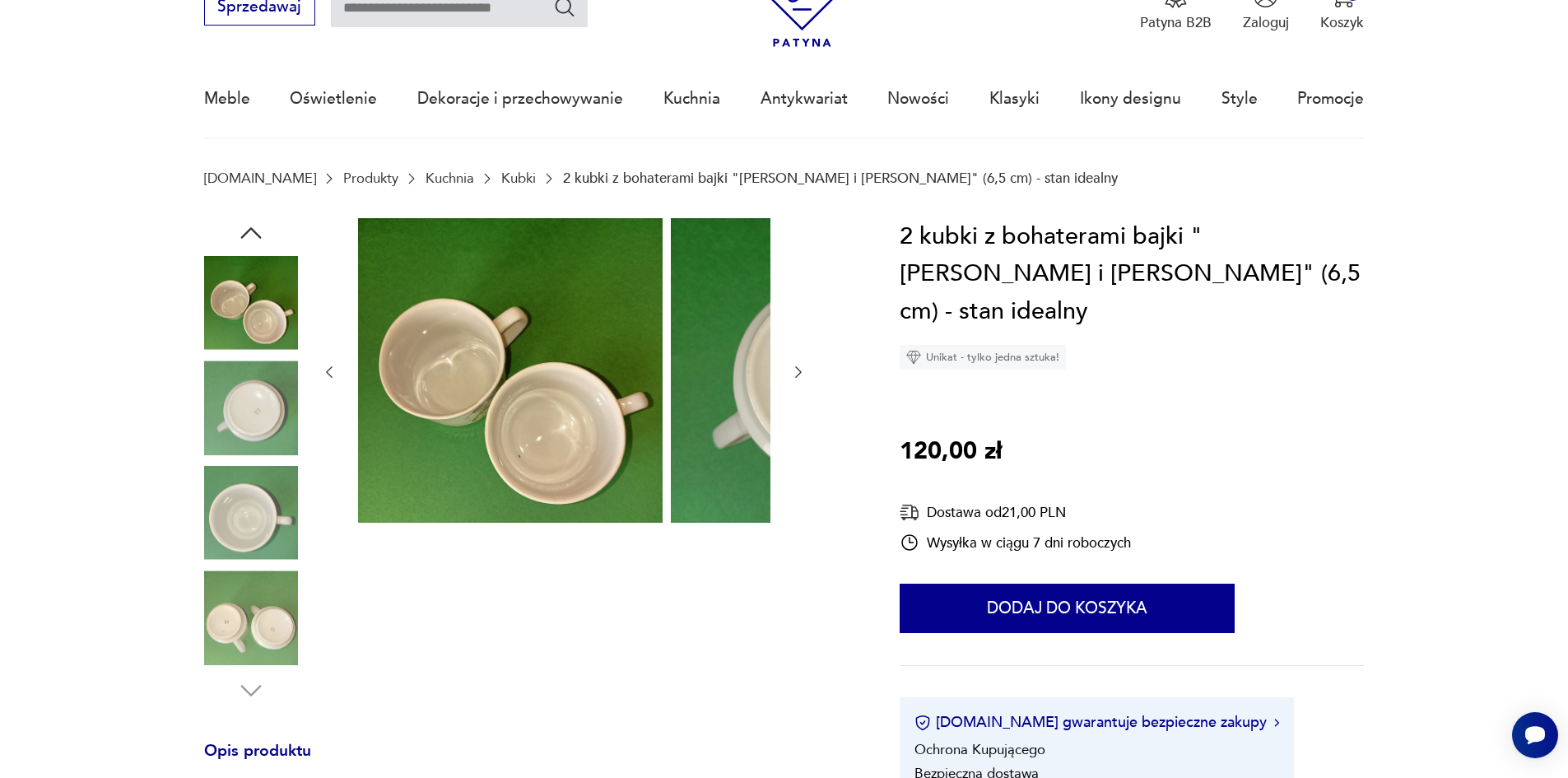
click at [216, 560] on img at bounding box center [251, 513] width 94 height 94
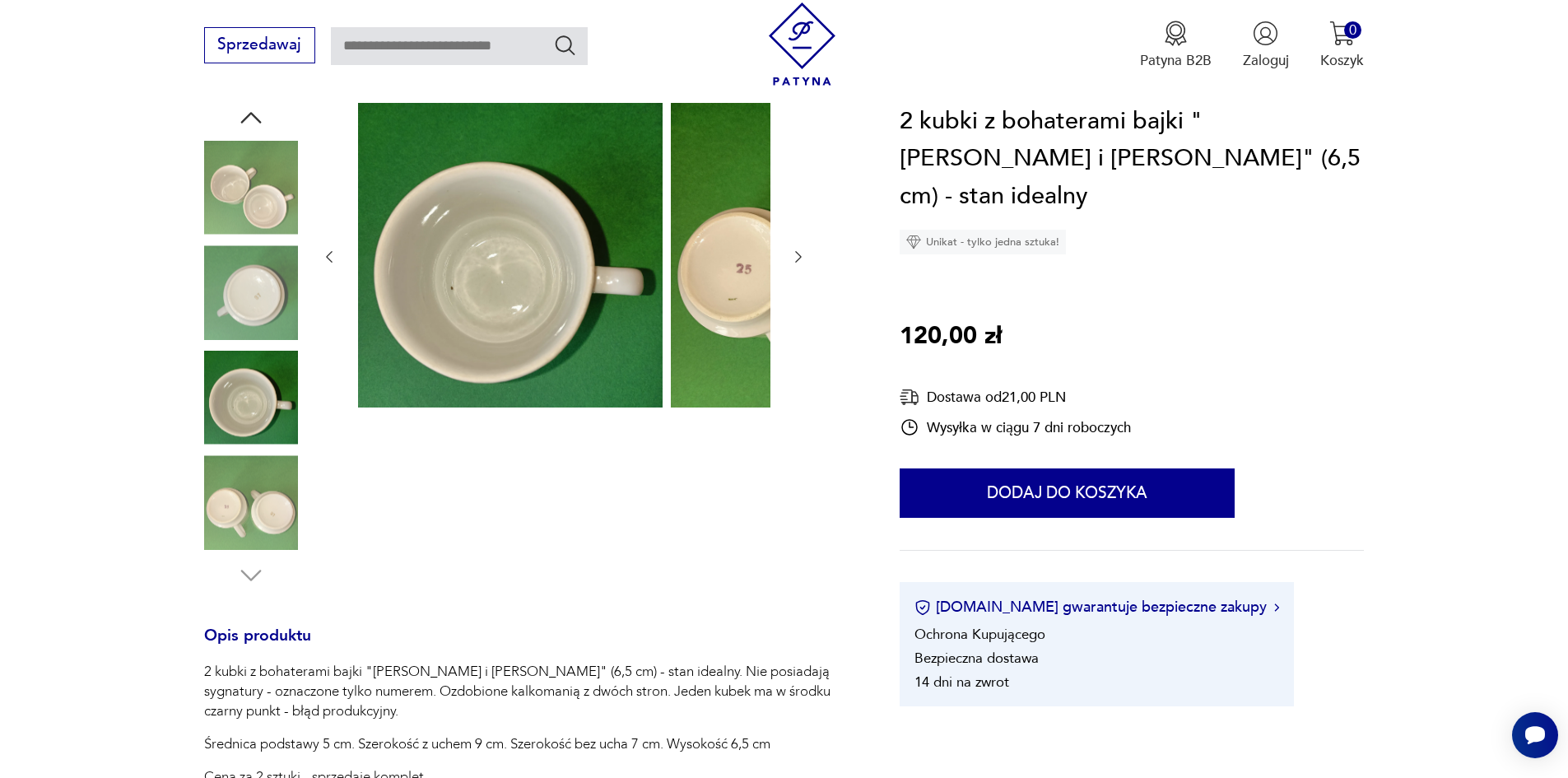
scroll to position [412, 0]
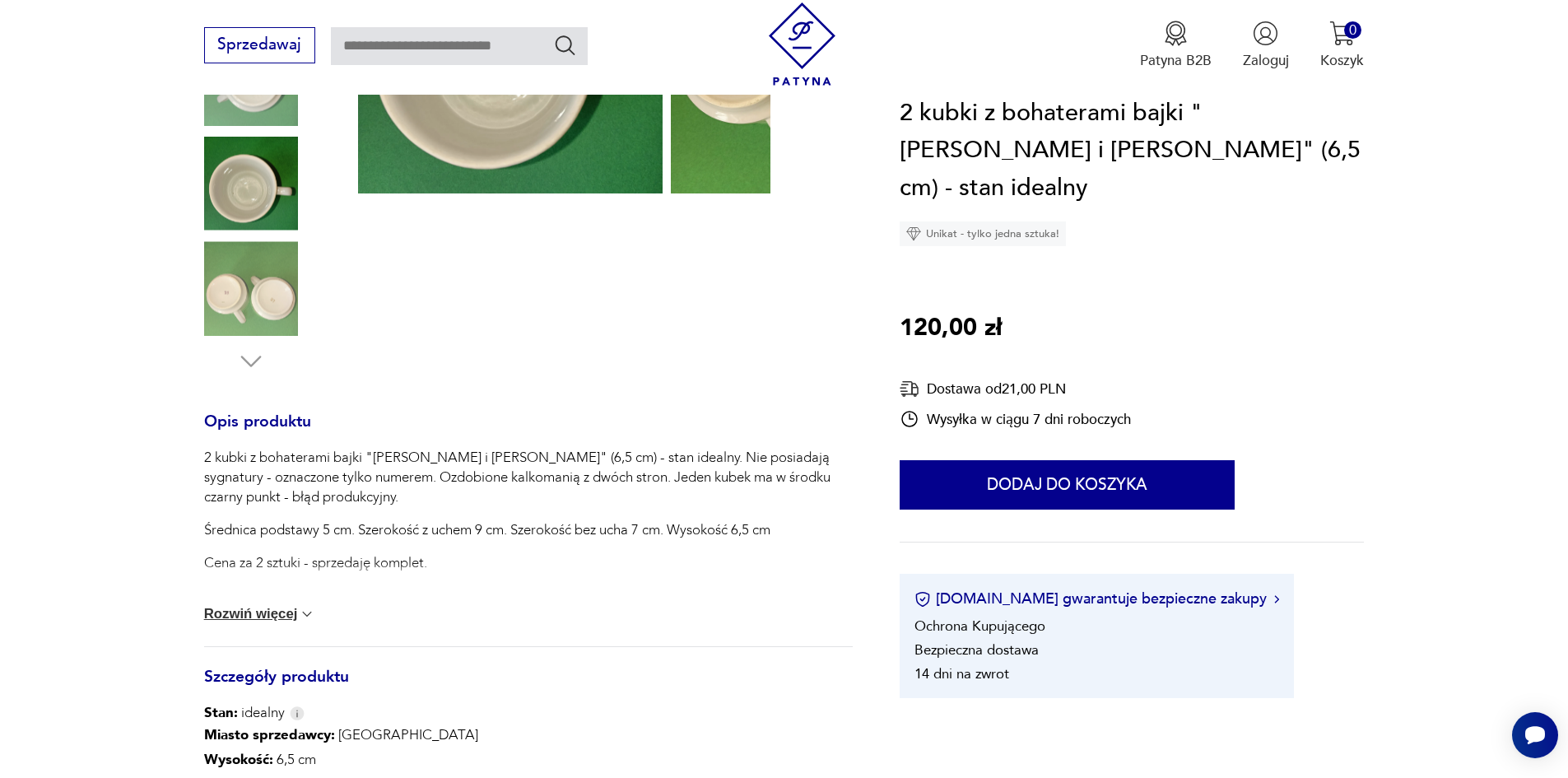
click at [235, 622] on button "Rozwiń więcej" at bounding box center [260, 614] width 112 height 16
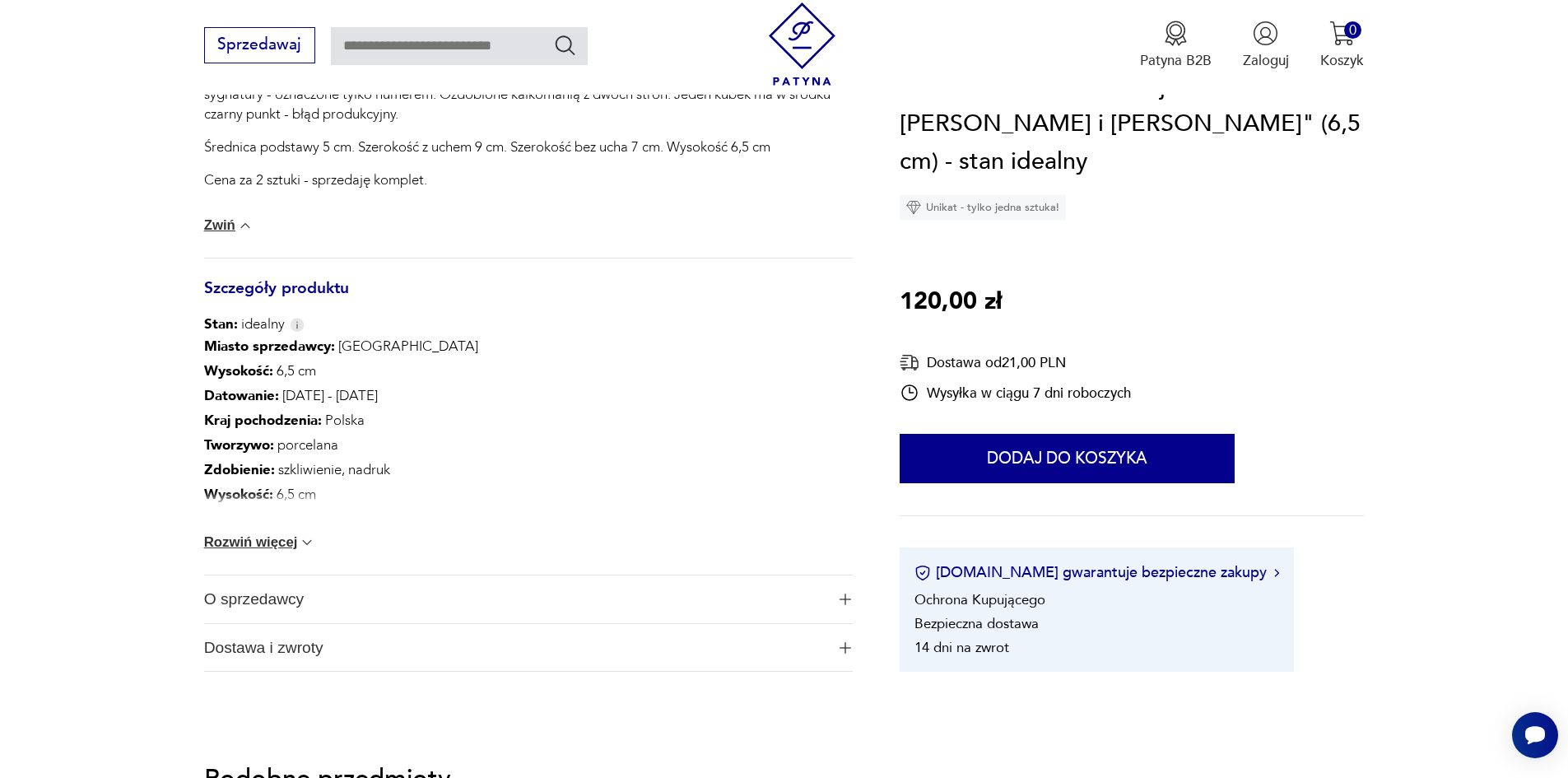
scroll to position [824, 0]
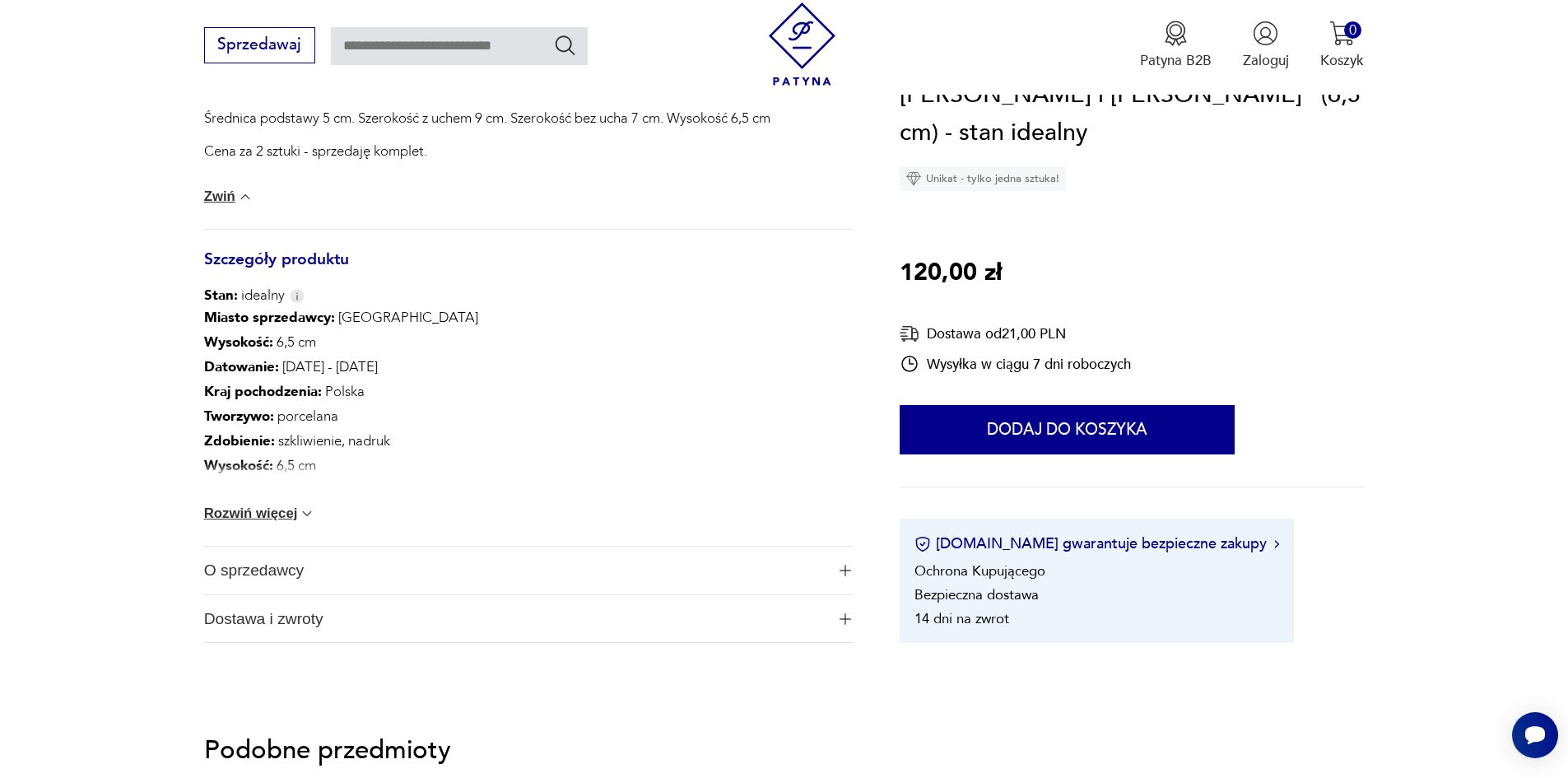
click at [259, 522] on button "Rozwiń więcej" at bounding box center [260, 514] width 112 height 16
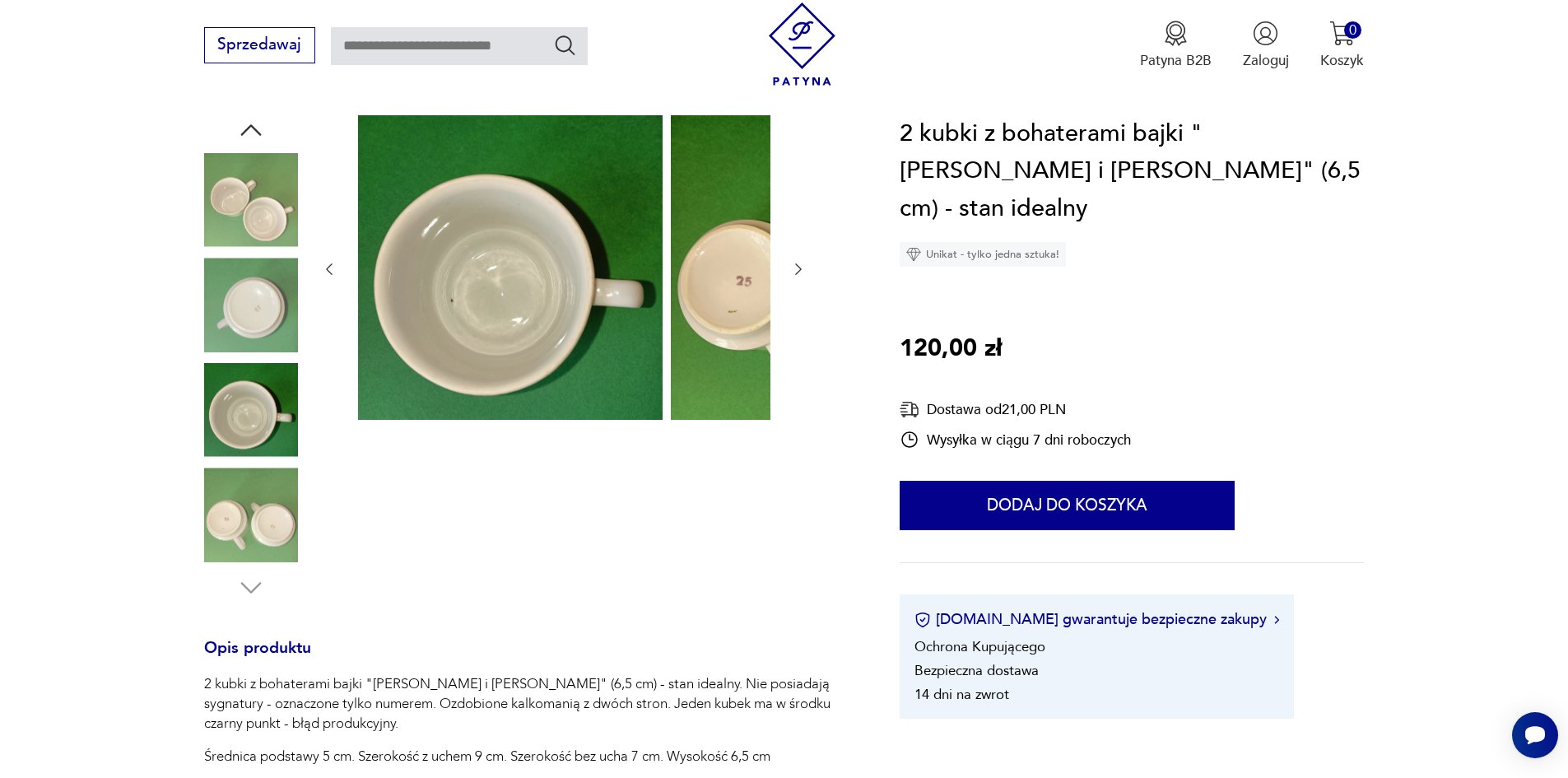
scroll to position [165, 0]
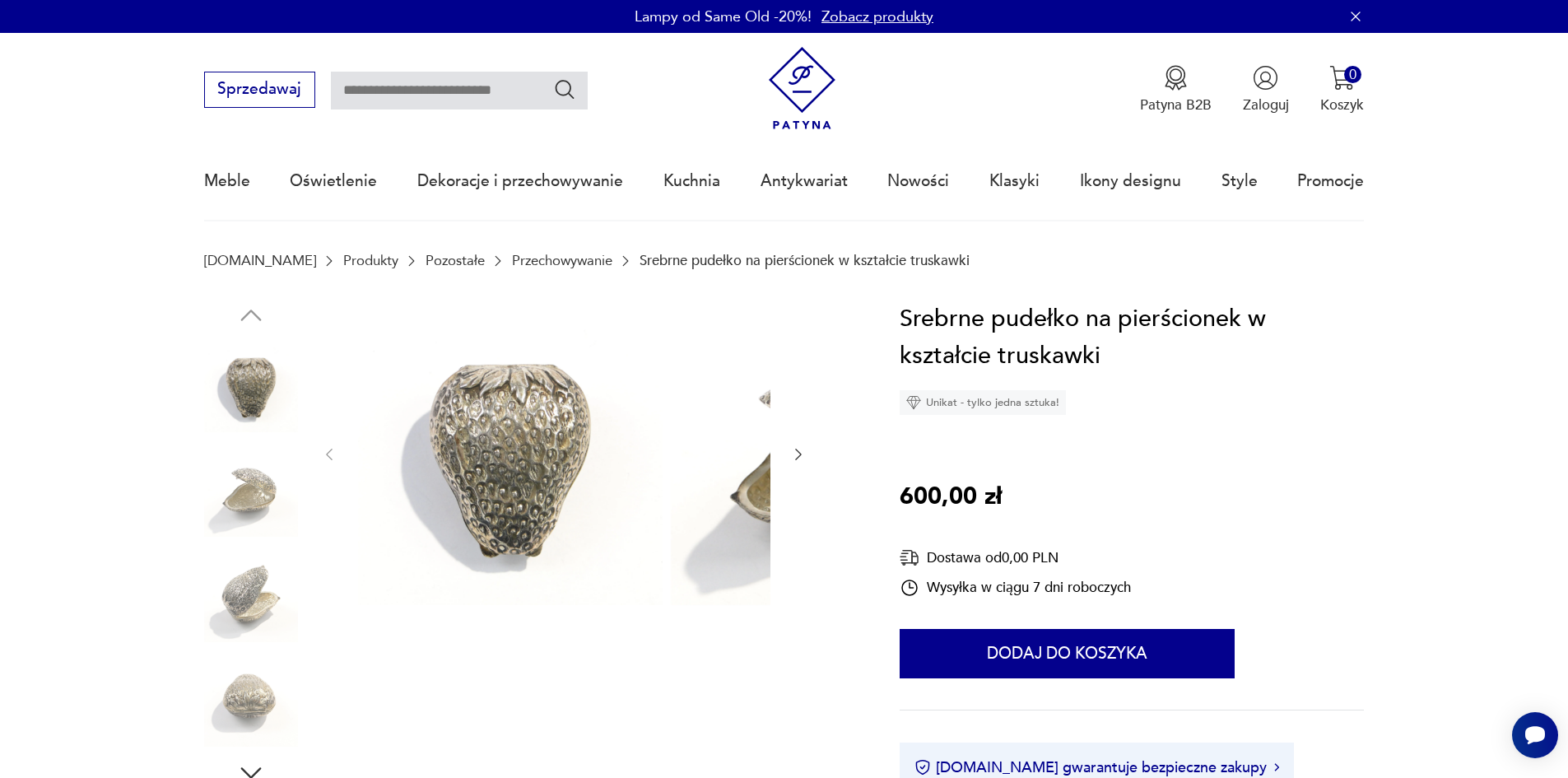
click at [227, 505] on img at bounding box center [251, 490] width 94 height 94
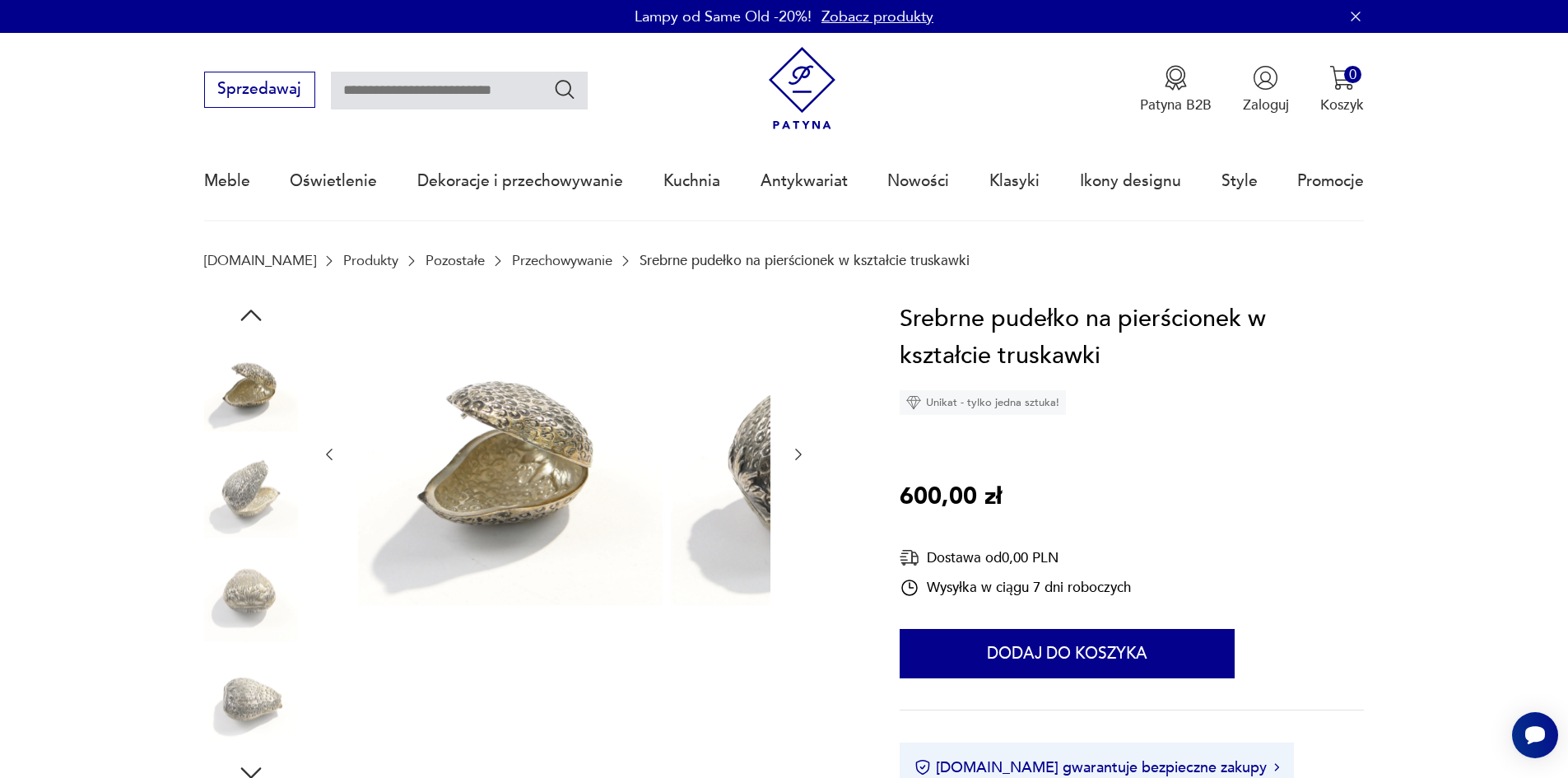
click at [226, 519] on img at bounding box center [251, 490] width 94 height 94
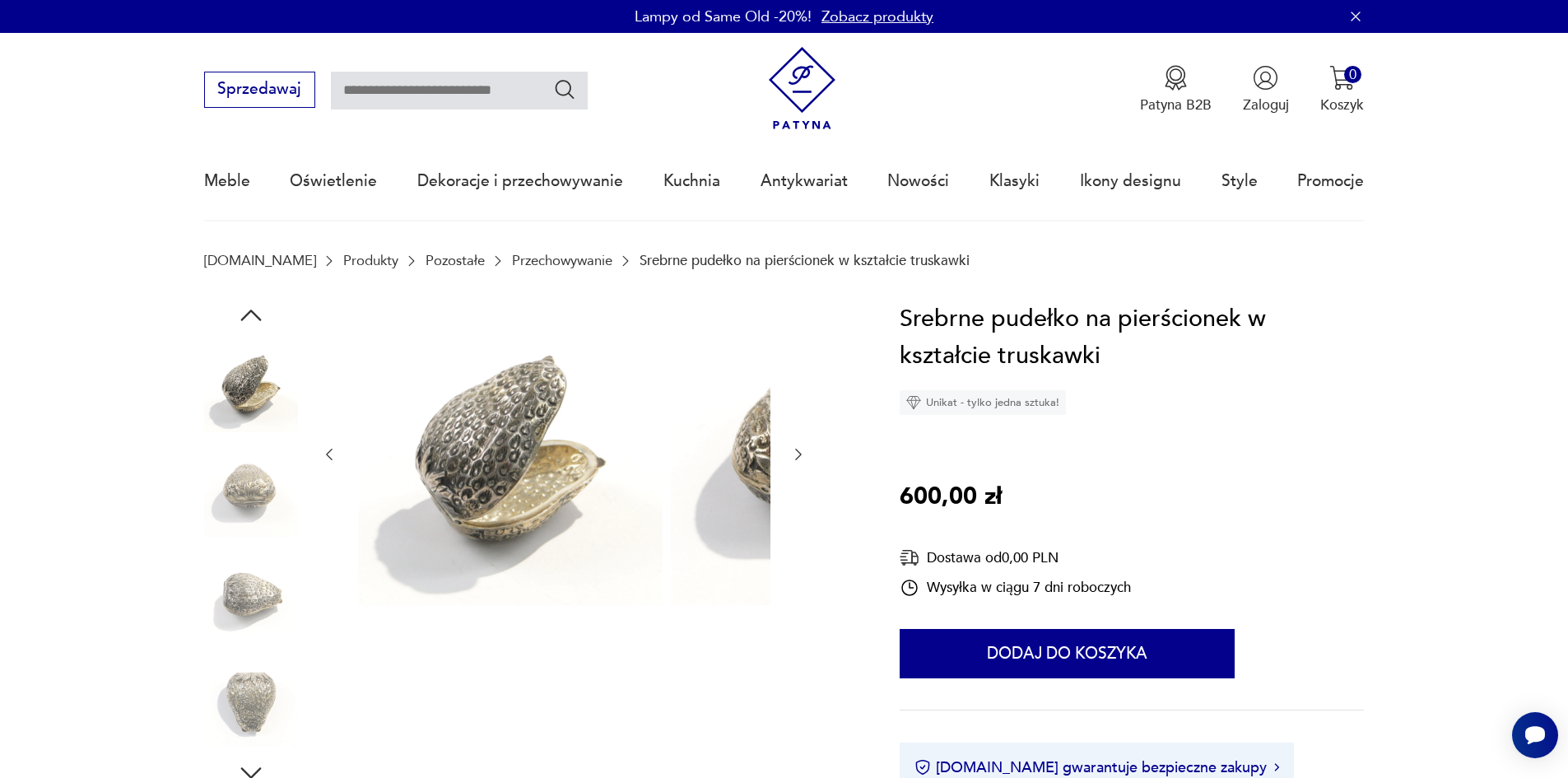
click at [227, 537] on img at bounding box center [251, 490] width 94 height 94
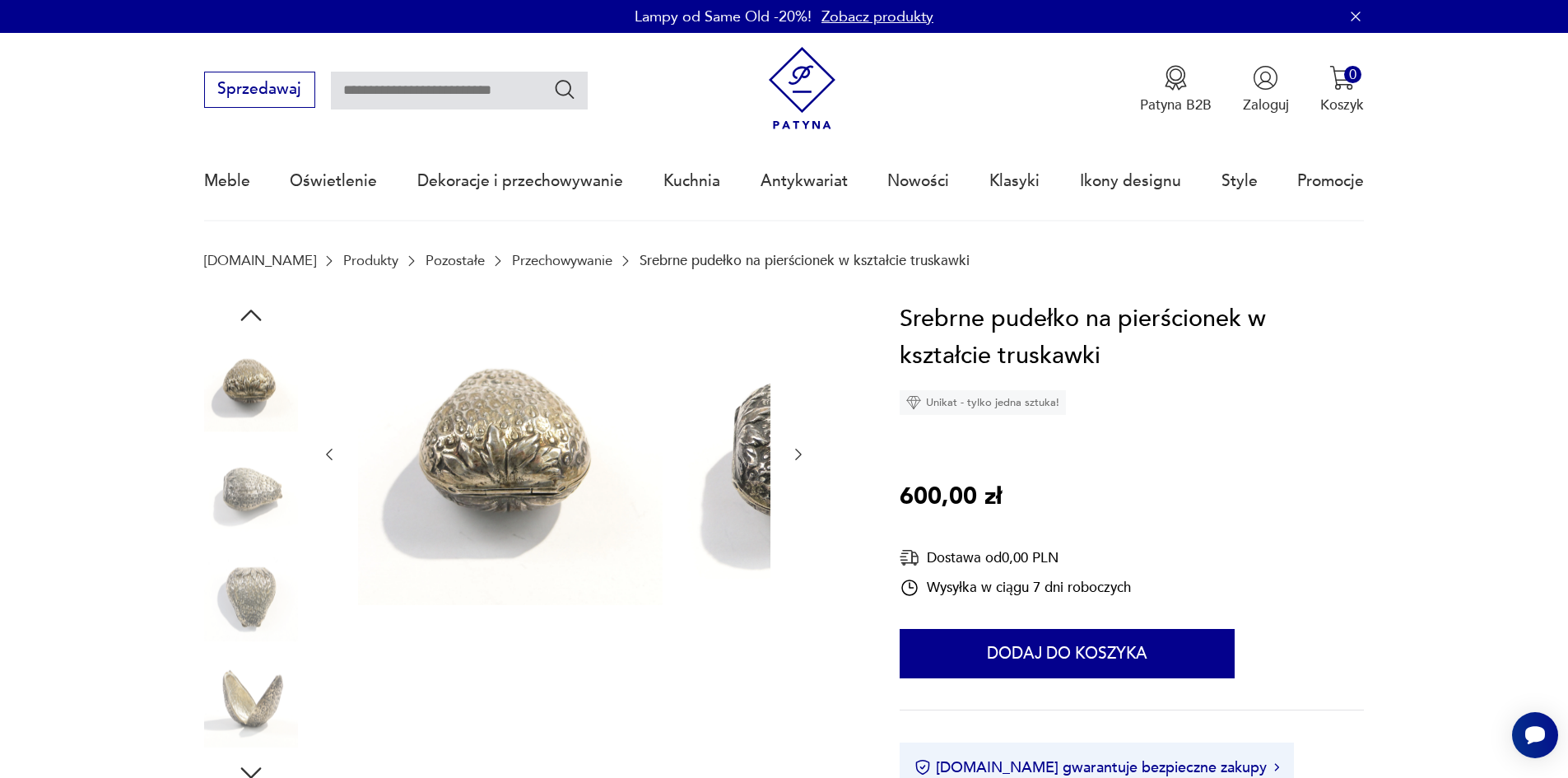
click at [227, 560] on img at bounding box center [251, 595] width 94 height 94
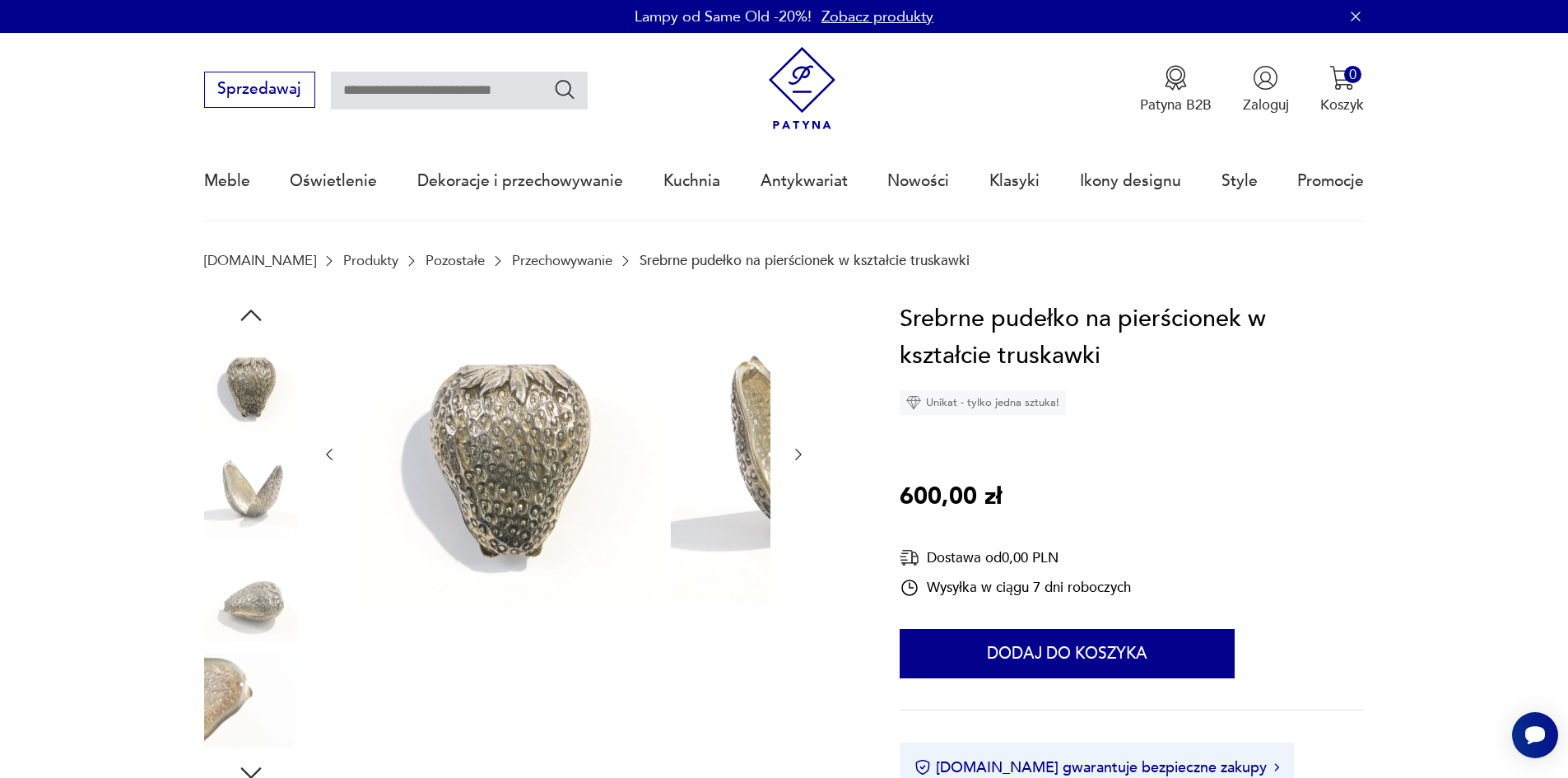
click at [240, 600] on img at bounding box center [251, 595] width 94 height 94
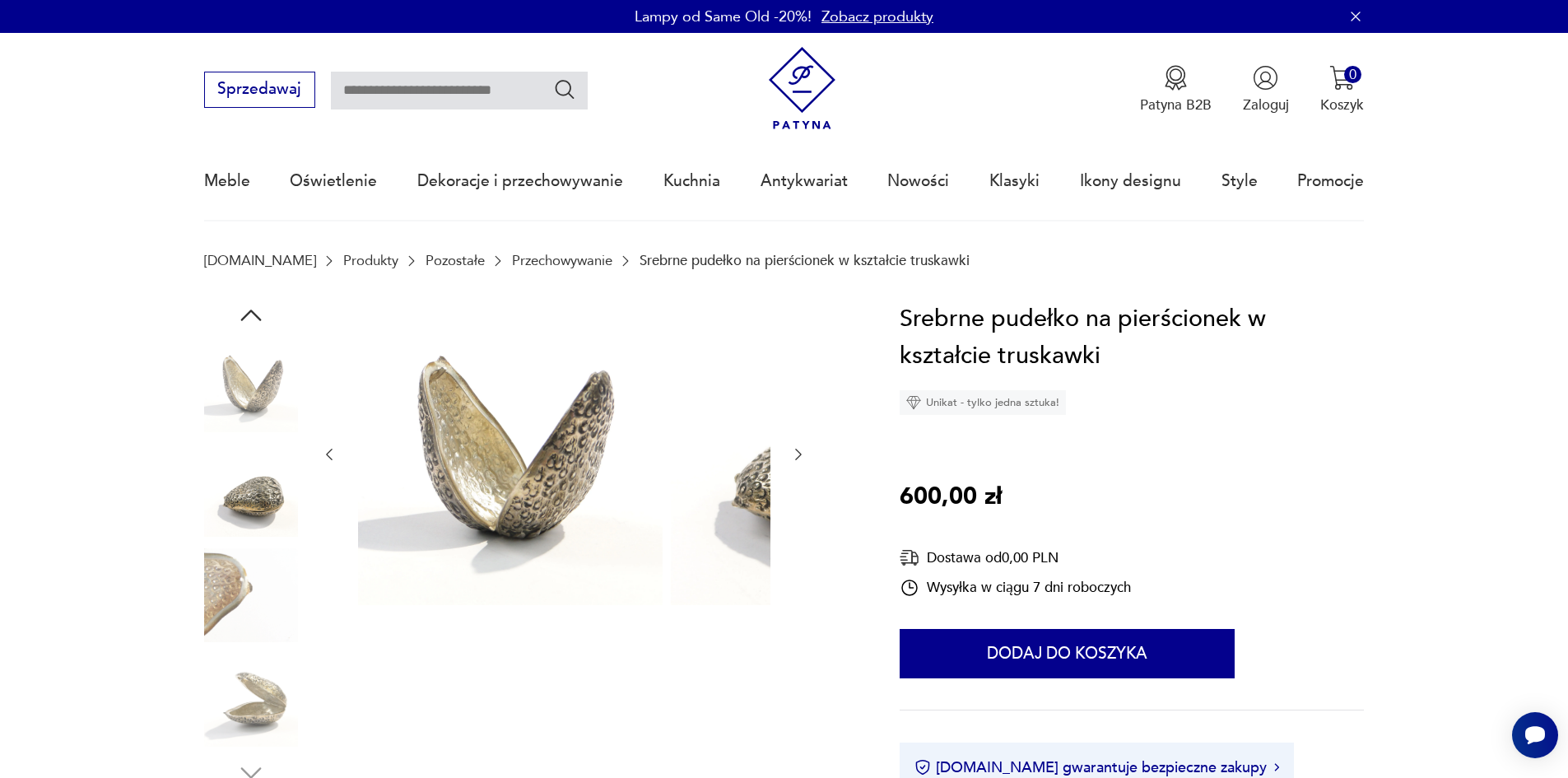
click at [220, 611] on img at bounding box center [251, 595] width 94 height 94
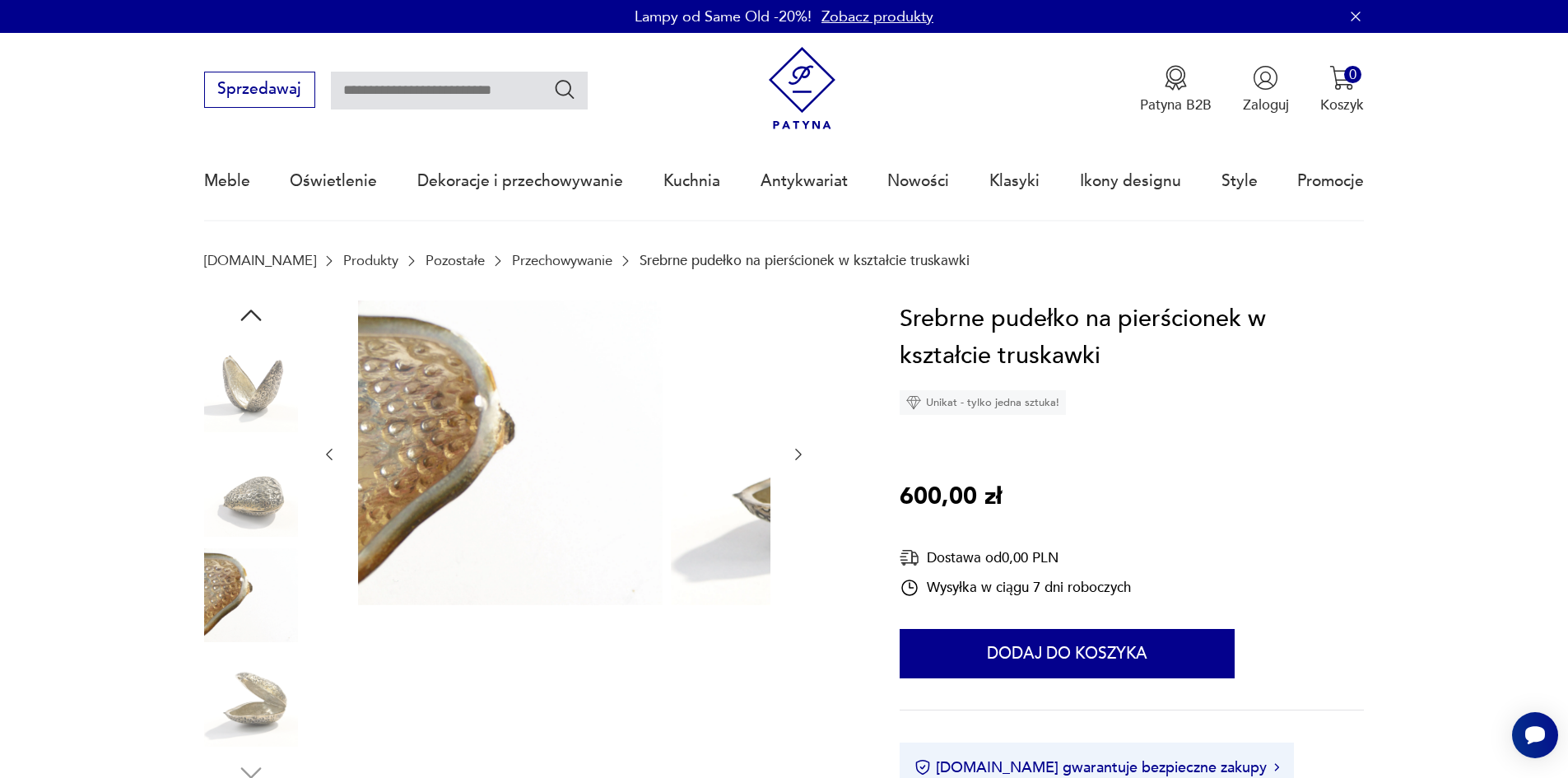
click at [238, 684] on img at bounding box center [251, 699] width 94 height 94
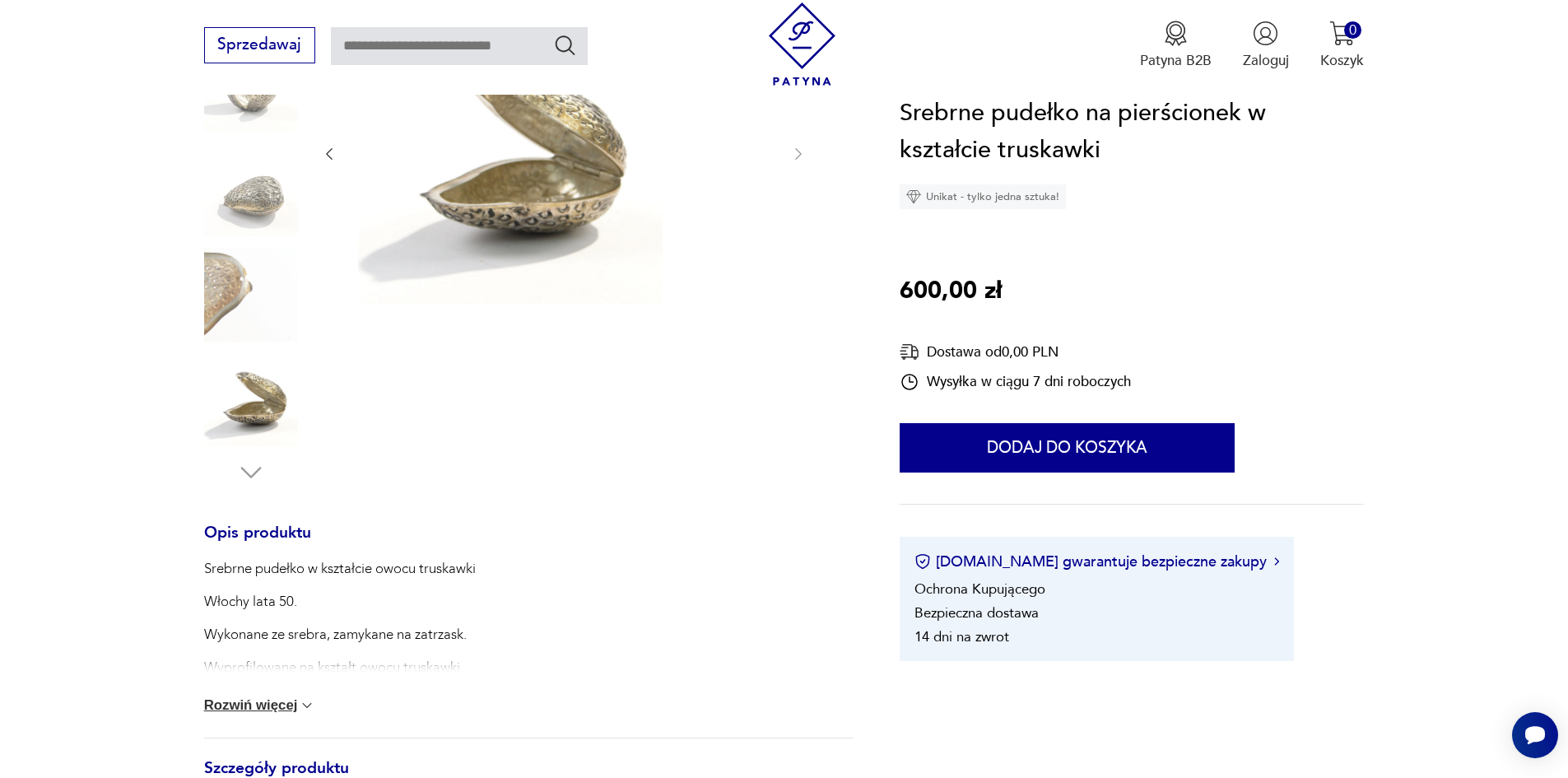
scroll to position [329, 0]
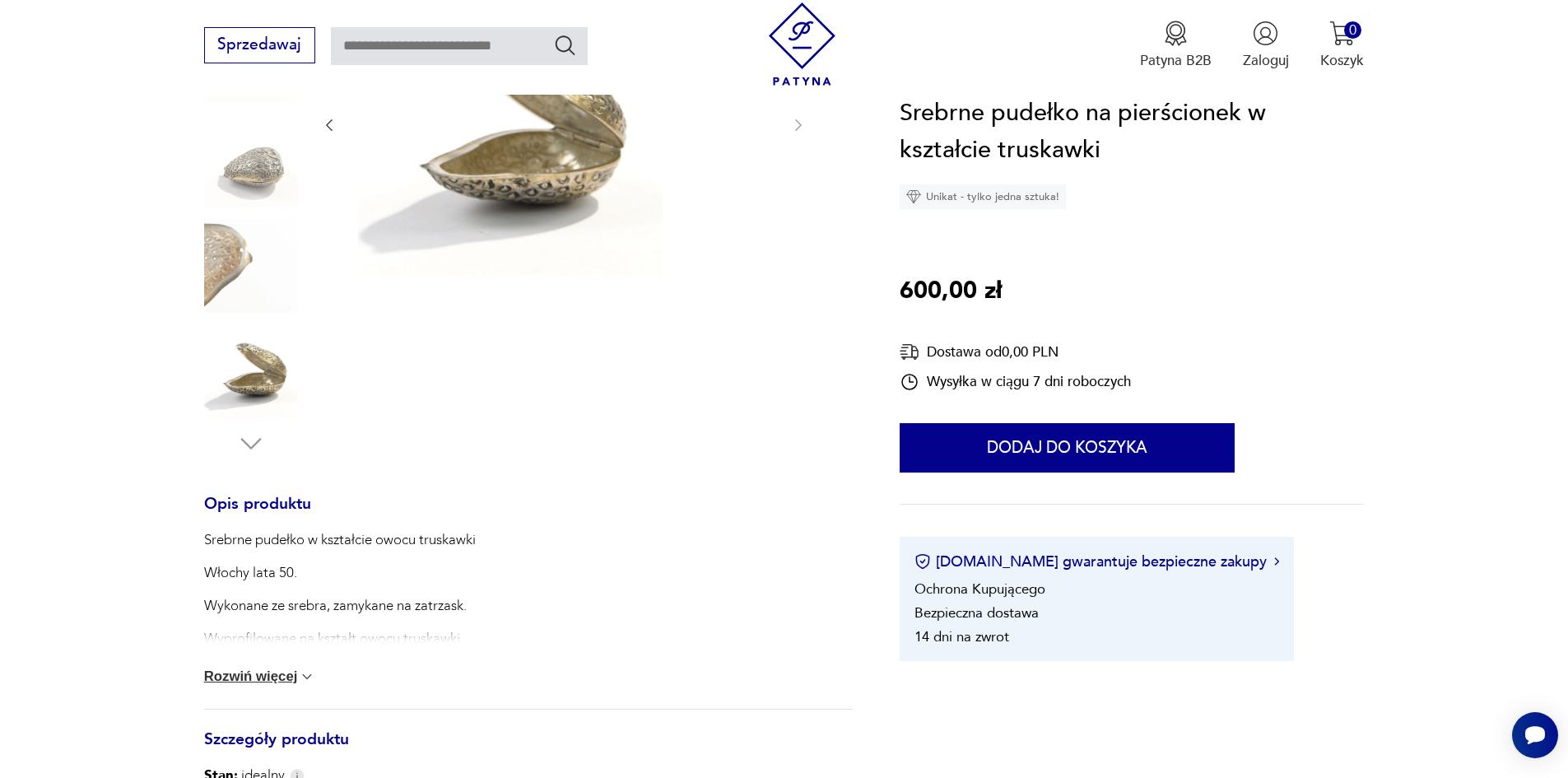
click at [243, 685] on button "Rozwiń więcej" at bounding box center [260, 677] width 112 height 16
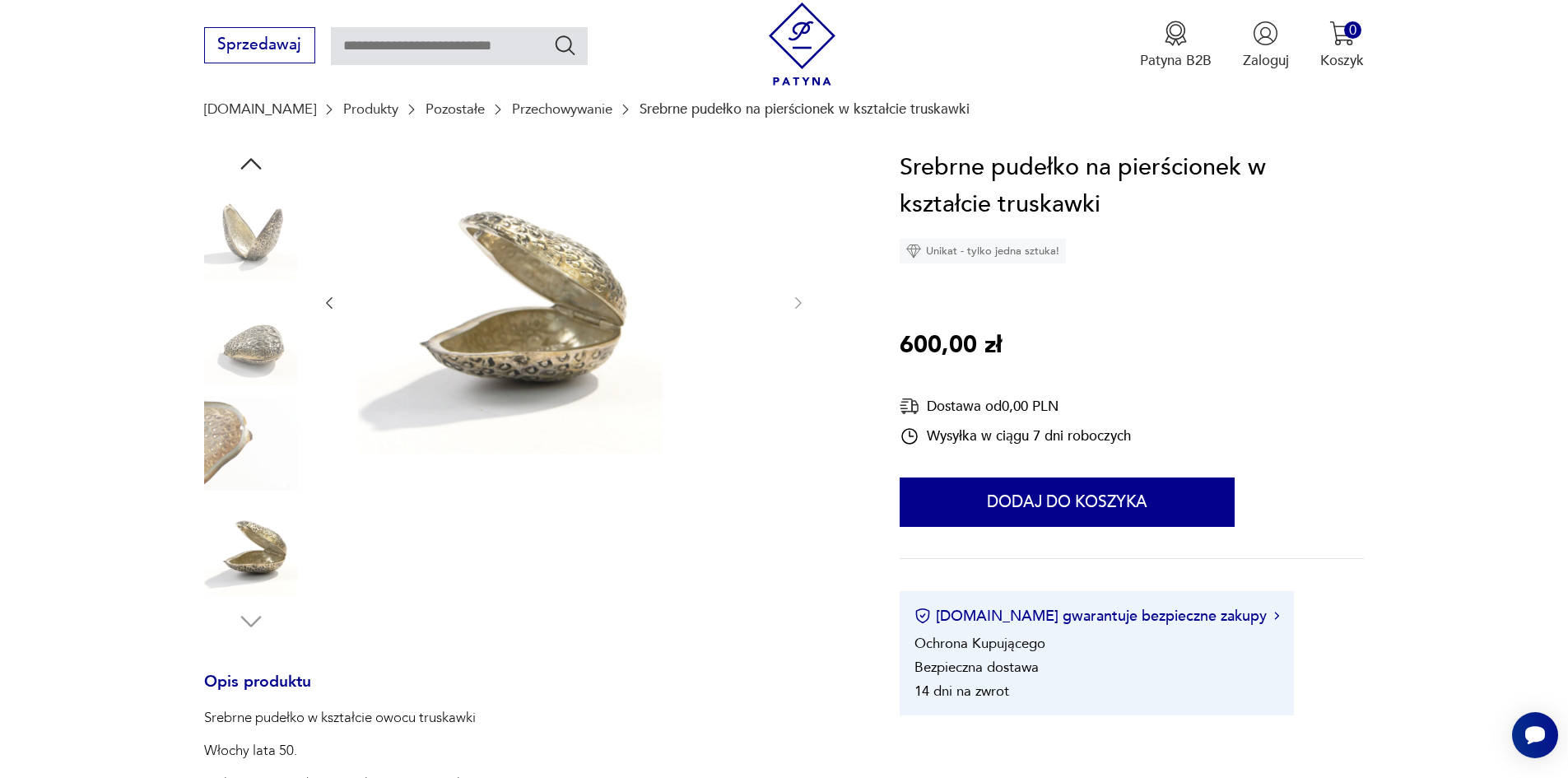
scroll to position [82, 0]
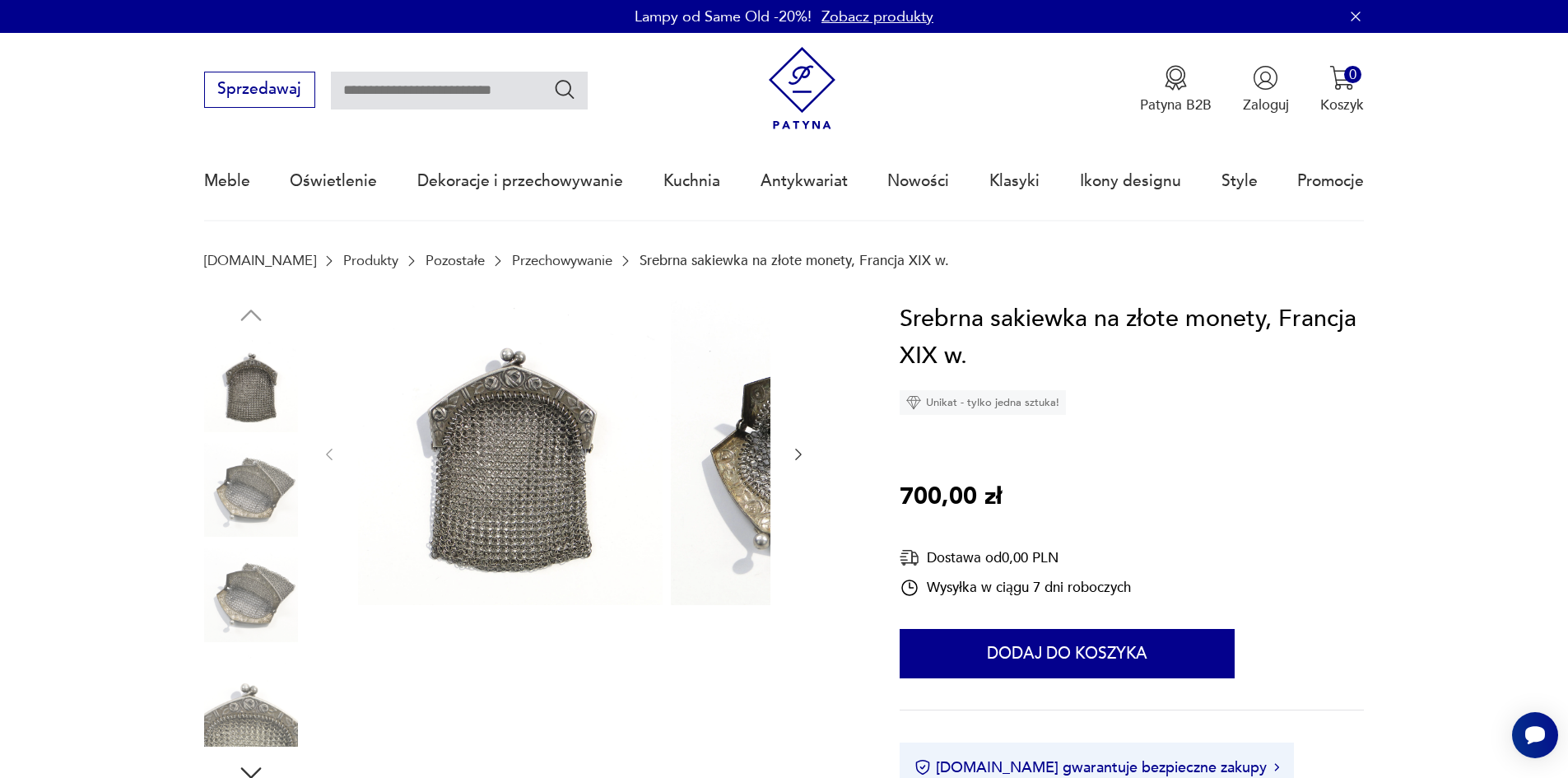
click at [226, 484] on img at bounding box center [251, 490] width 94 height 94
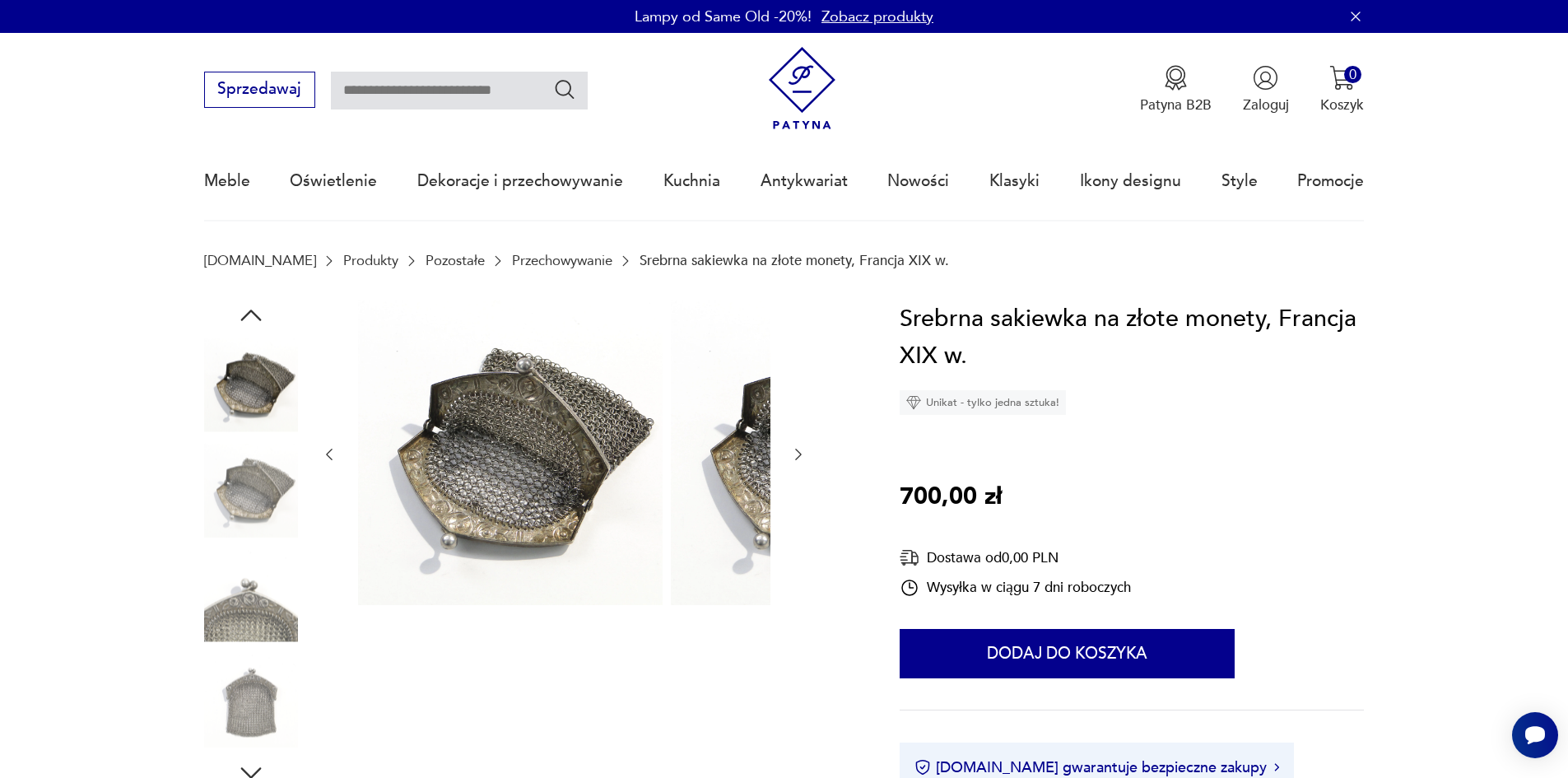
click at [226, 534] on img at bounding box center [251, 490] width 94 height 94
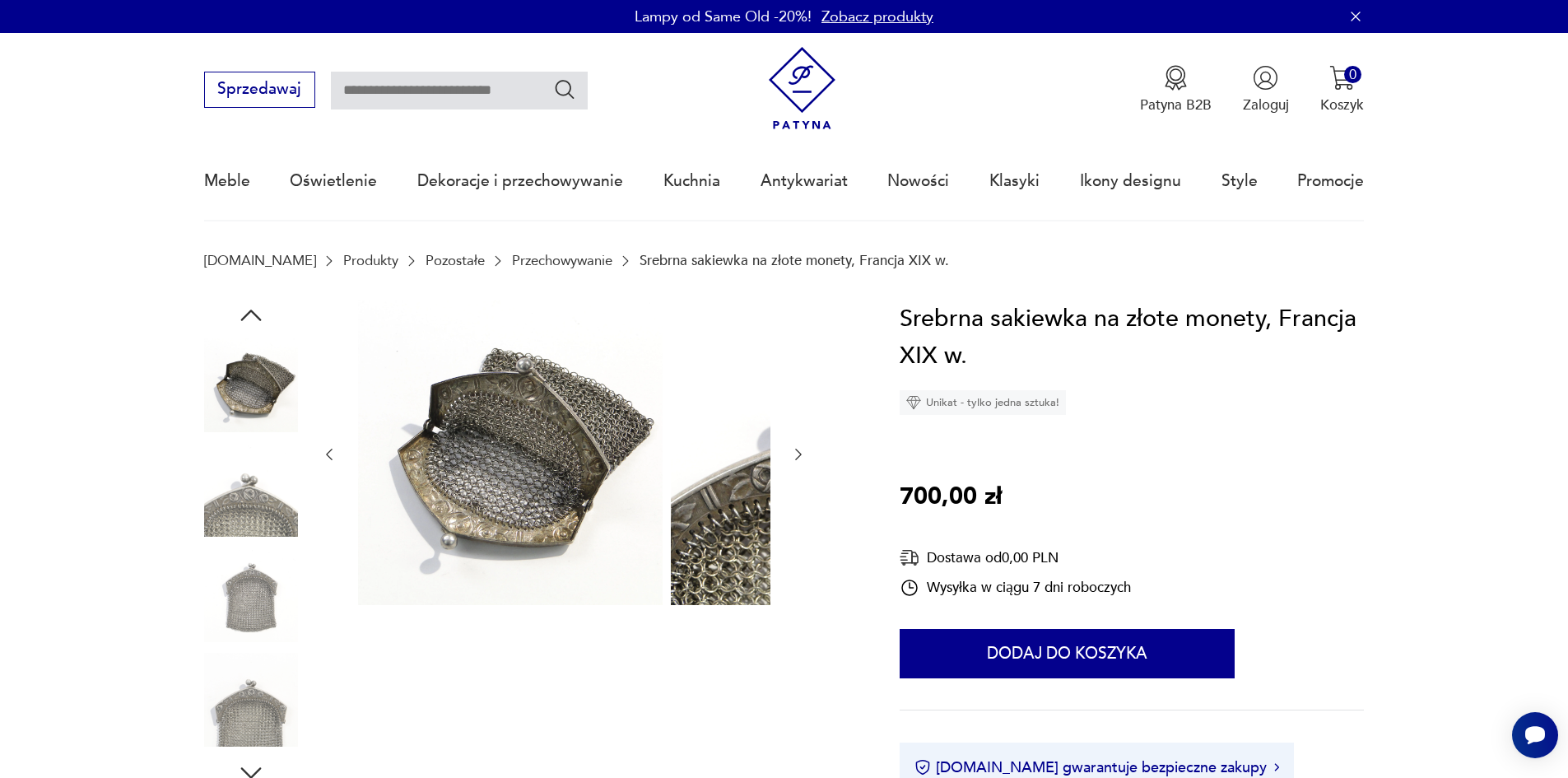
click at [226, 561] on img at bounding box center [251, 595] width 94 height 94
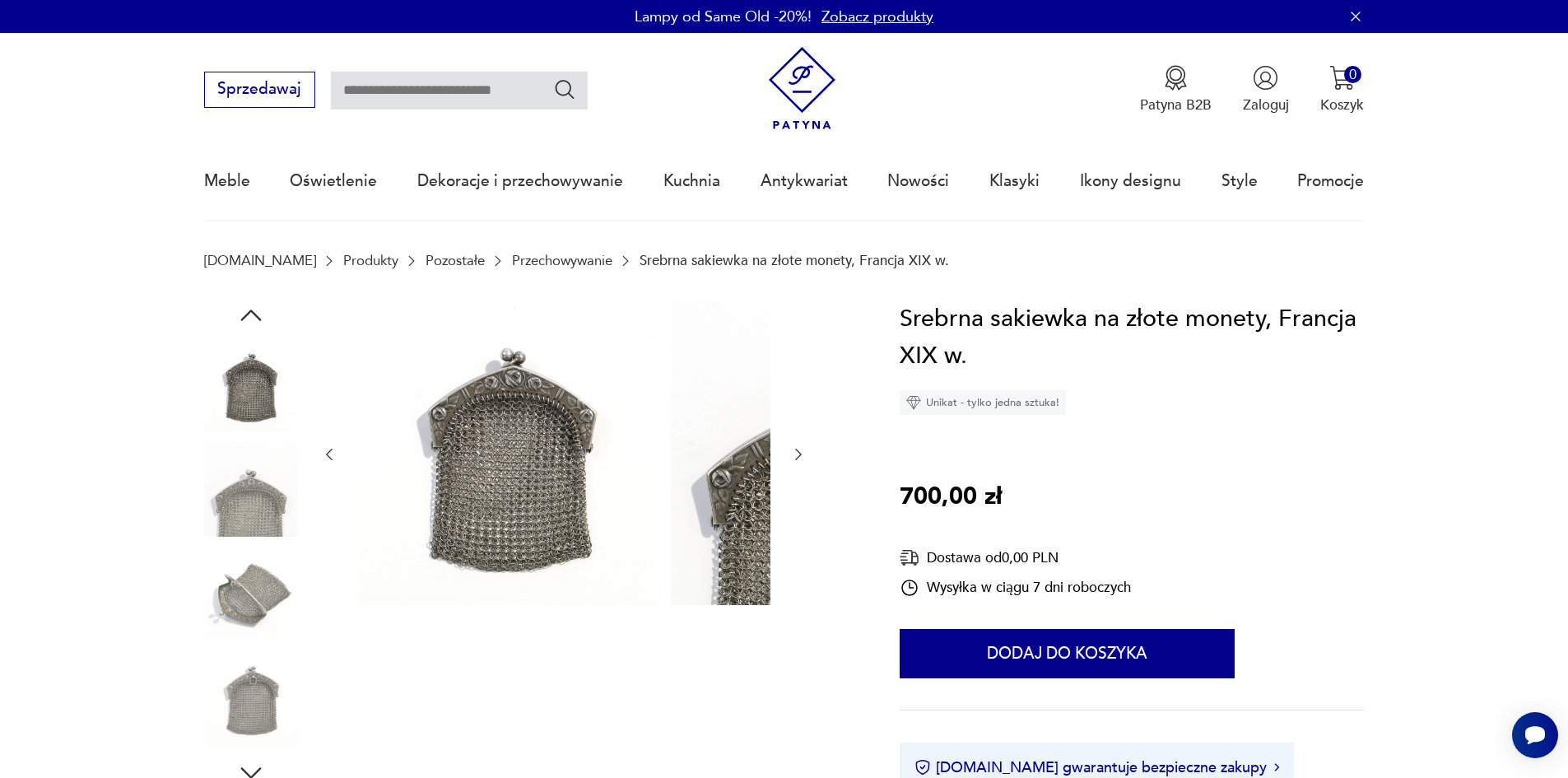
click at [226, 593] on img at bounding box center [251, 595] width 94 height 94
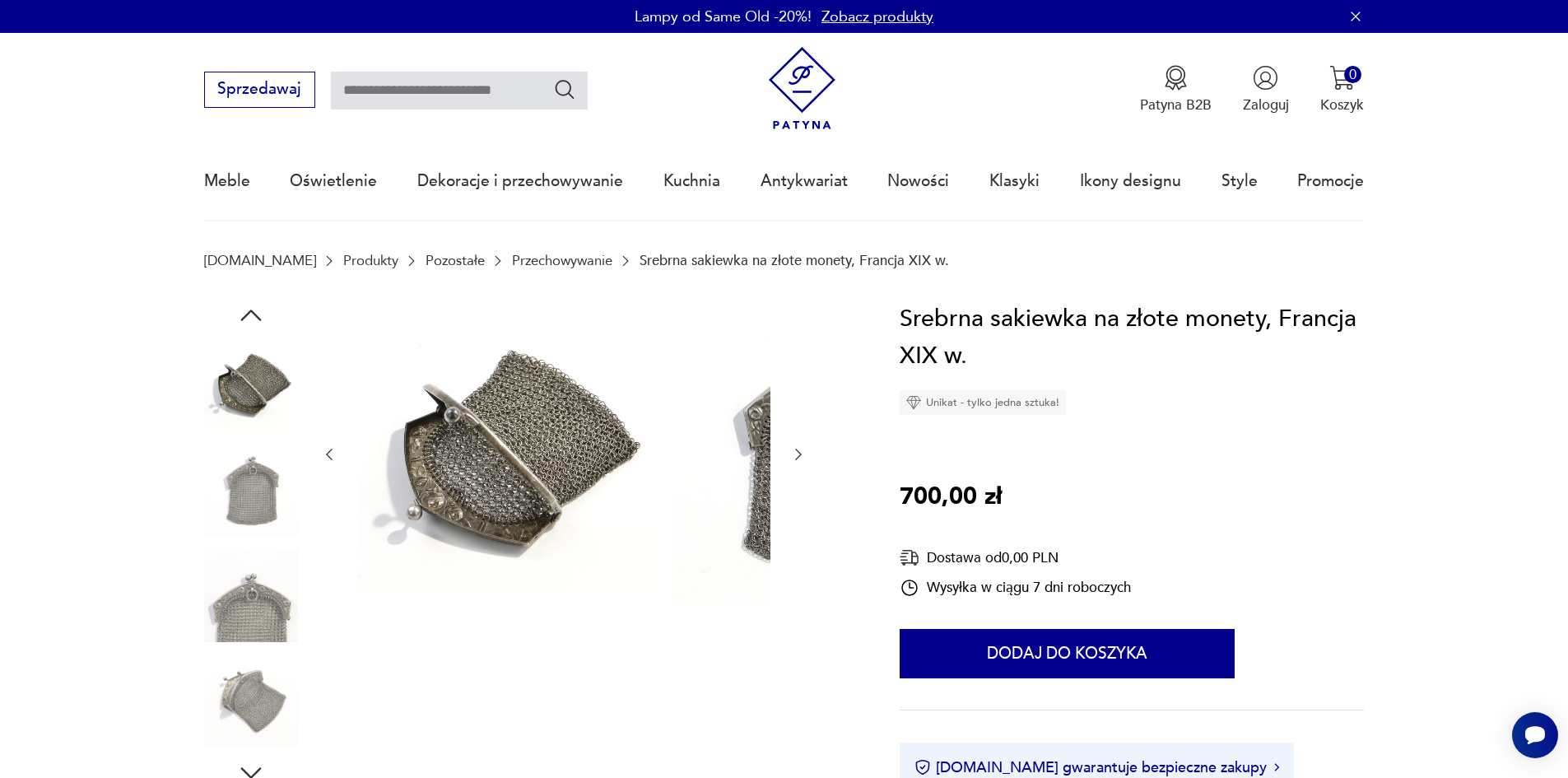
click at [226, 610] on img at bounding box center [251, 595] width 94 height 94
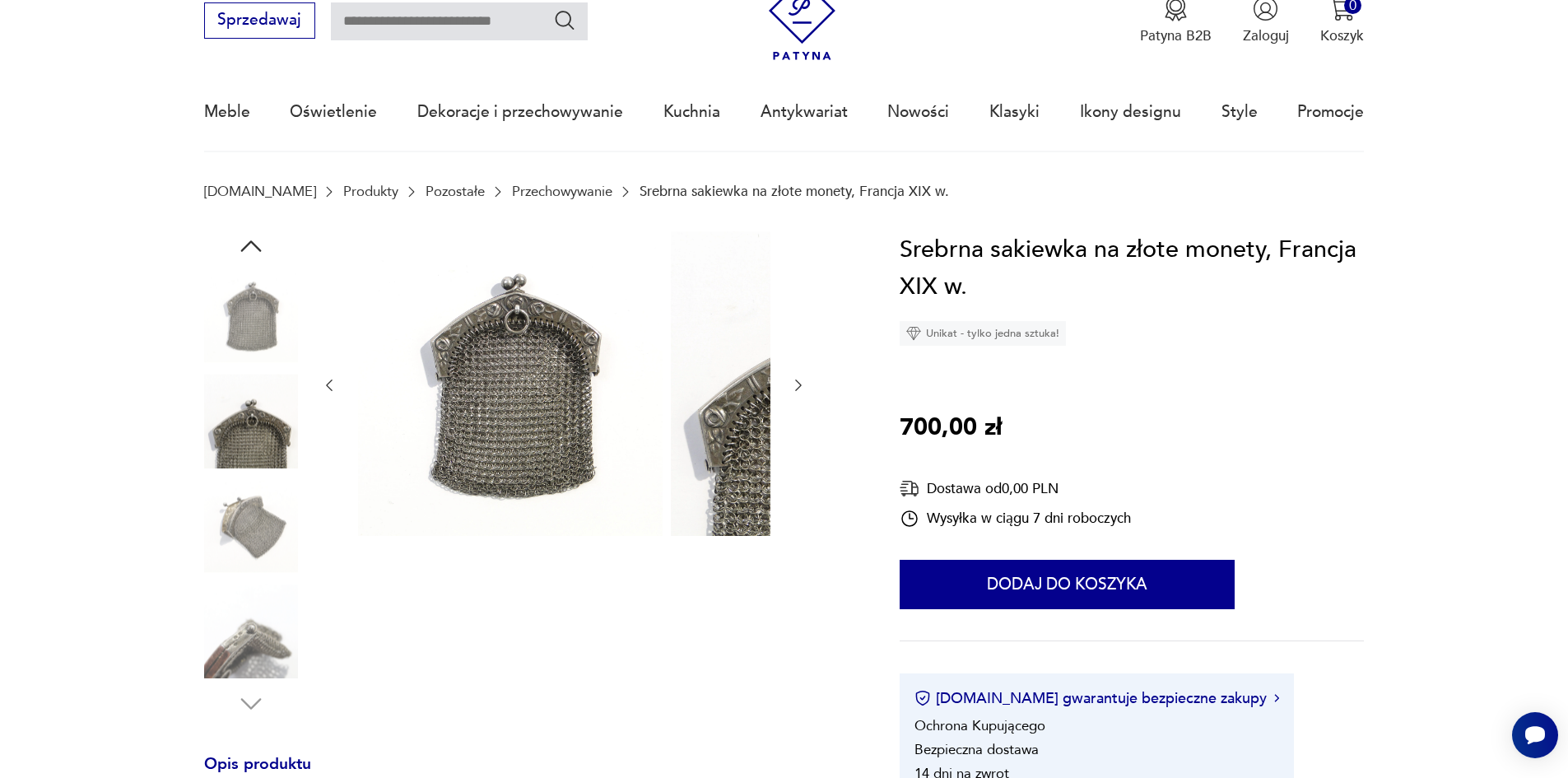
scroll to position [165, 0]
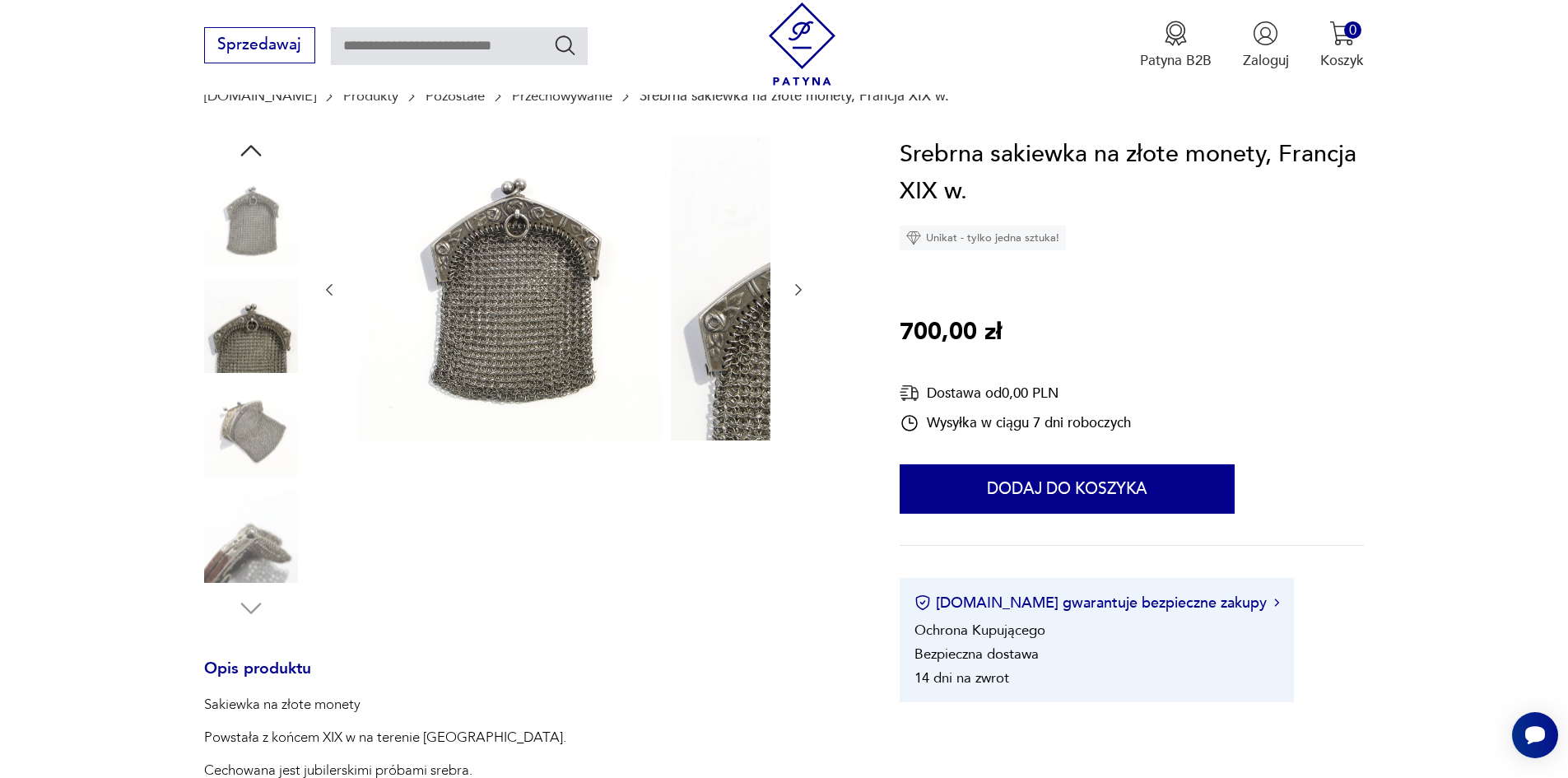
click at [226, 440] on img at bounding box center [251, 431] width 94 height 94
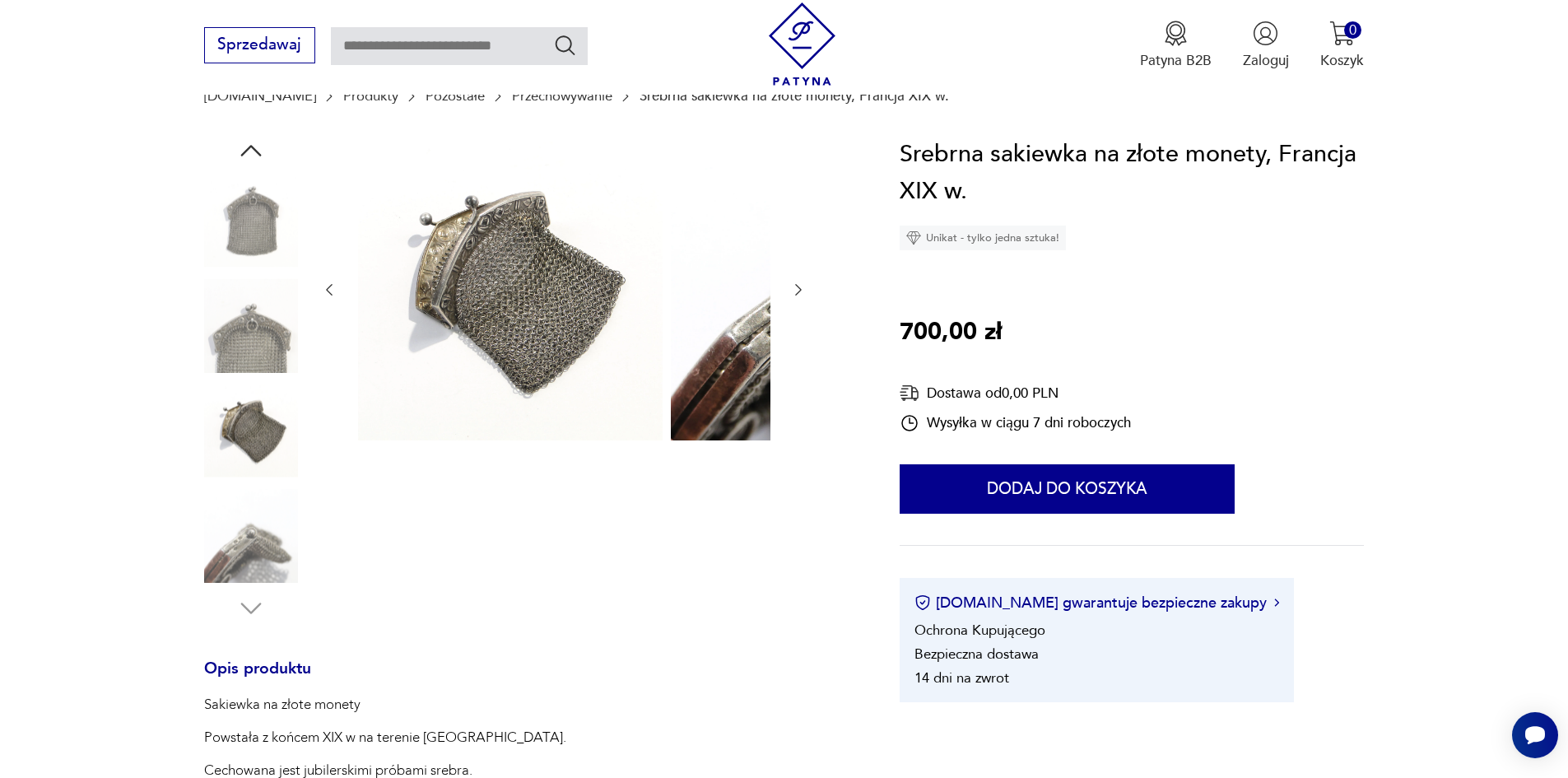
click at [234, 558] on img at bounding box center [251, 534] width 94 height 94
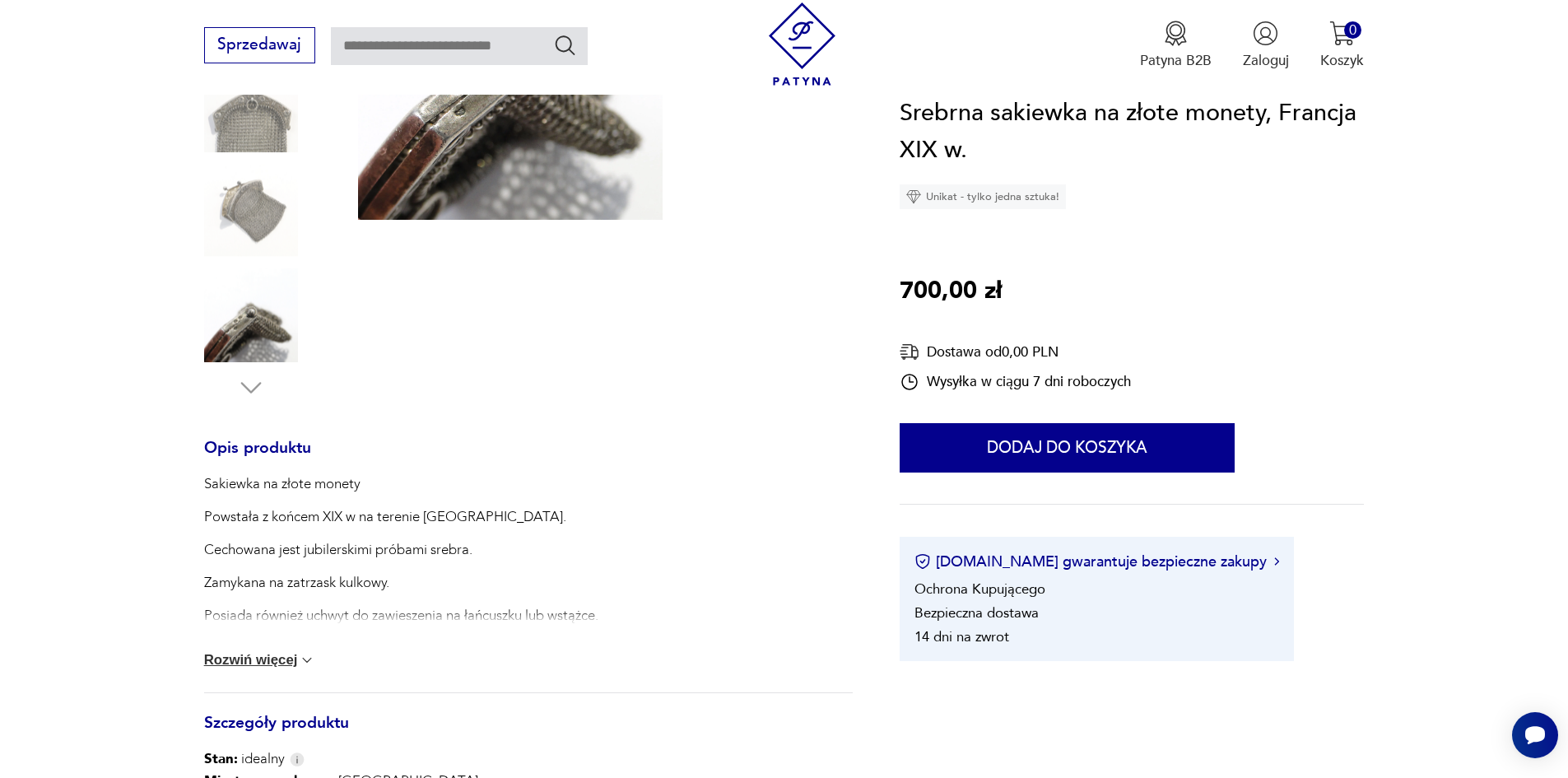
scroll to position [494, 0]
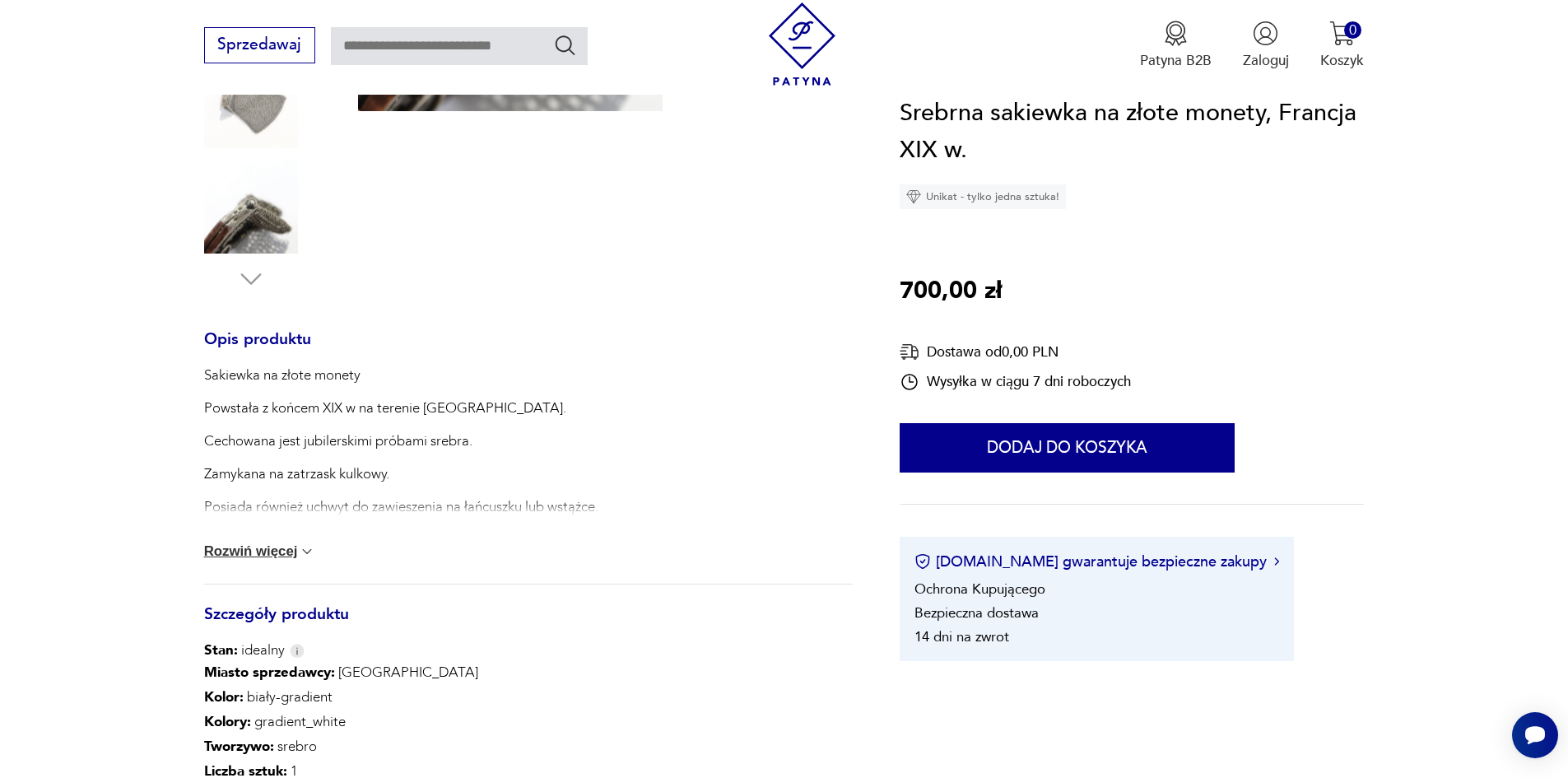
click at [226, 560] on button "Rozwiń więcej" at bounding box center [260, 551] width 112 height 16
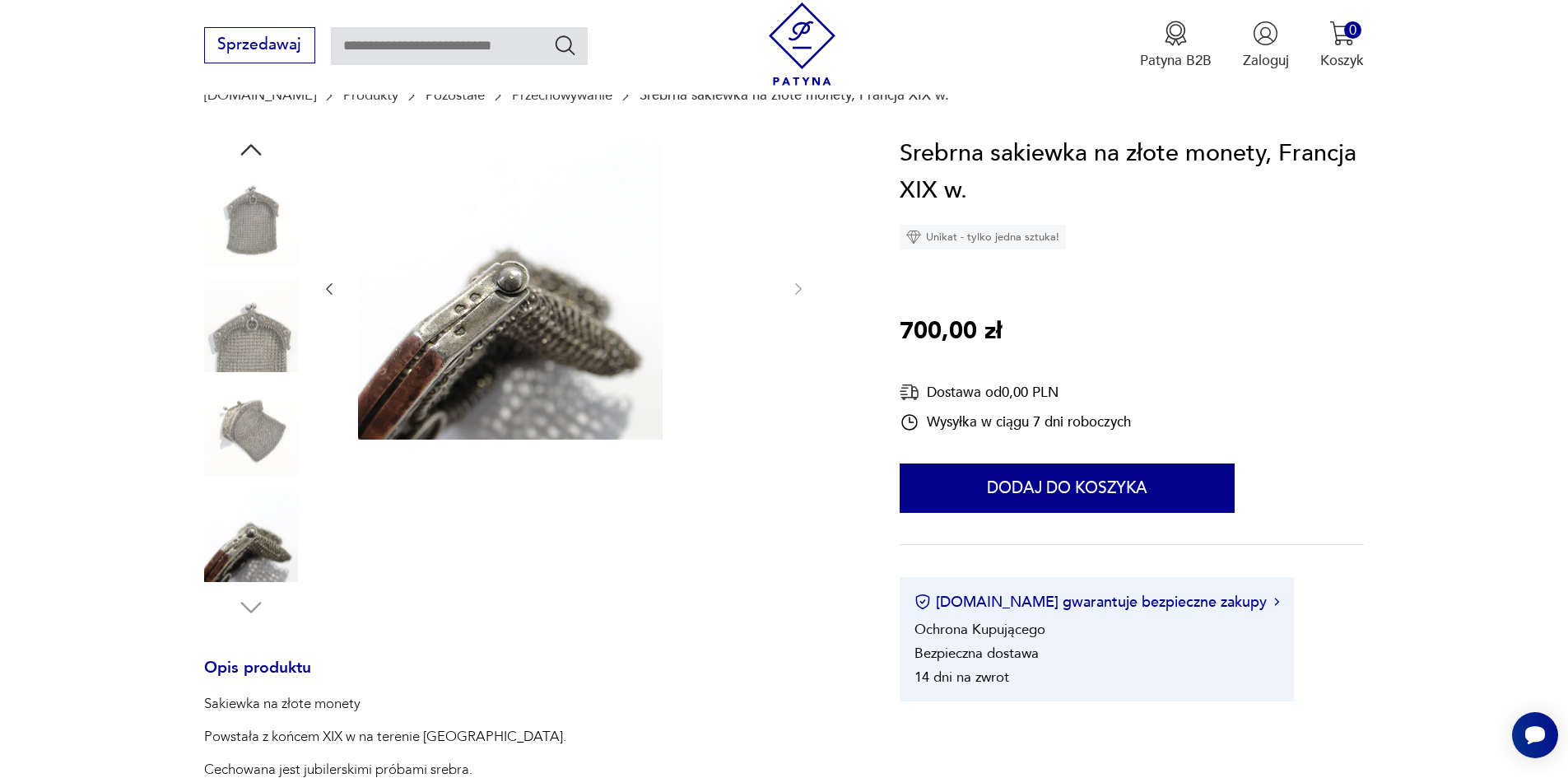
scroll to position [165, 0]
click at [219, 339] on img at bounding box center [251, 325] width 94 height 94
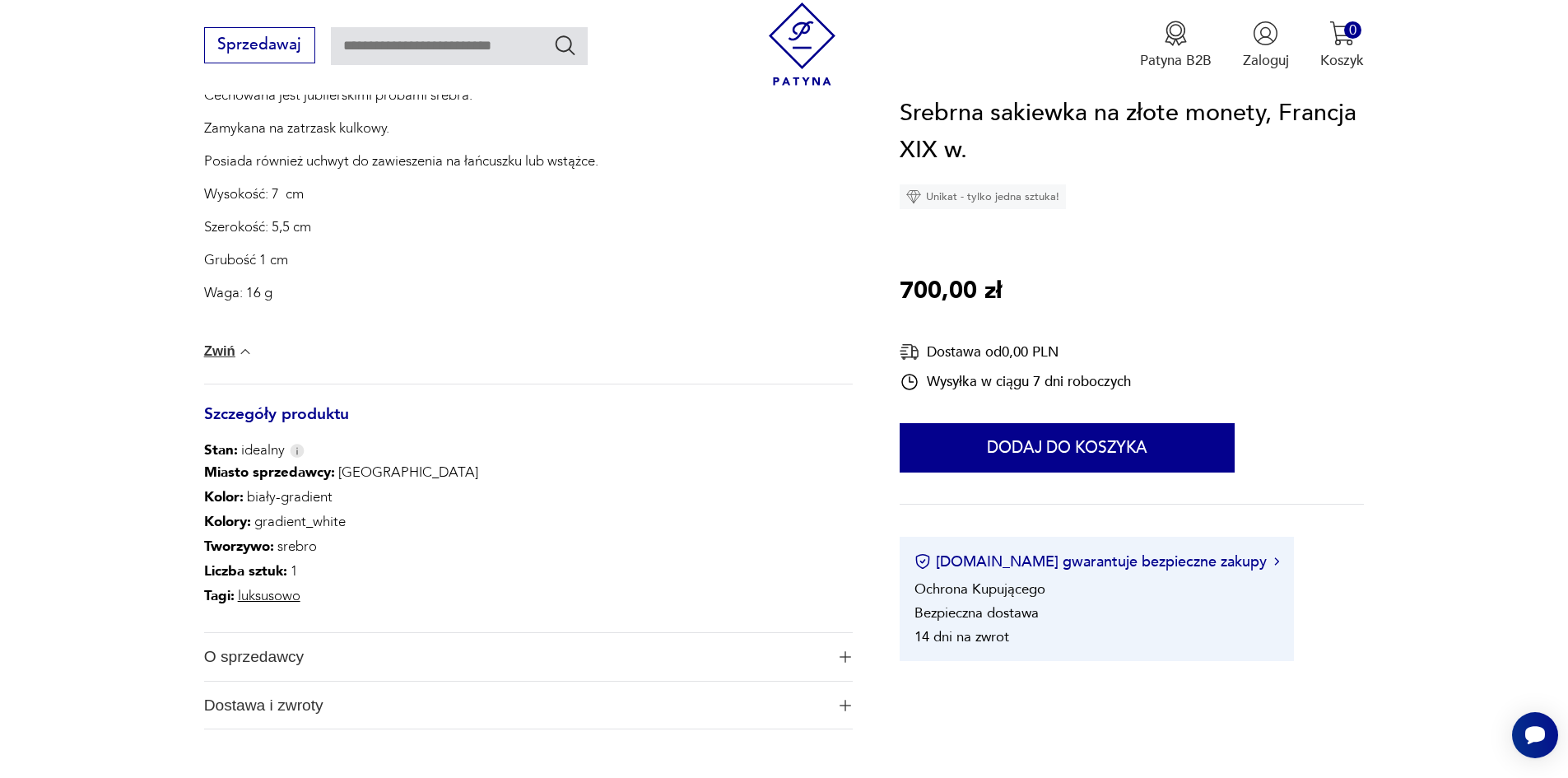
scroll to position [906, 0]
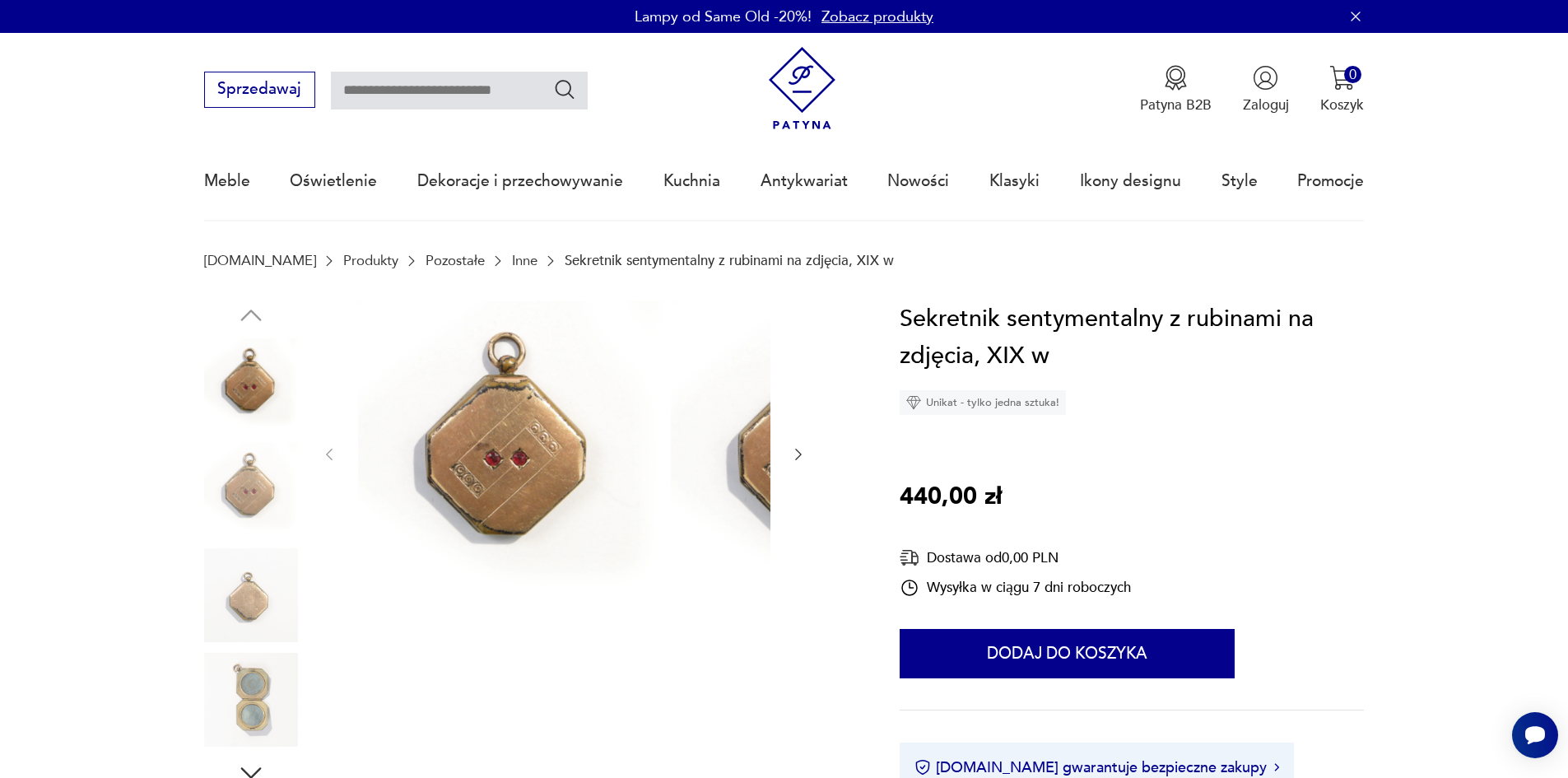
click at [231, 721] on img at bounding box center [251, 699] width 94 height 94
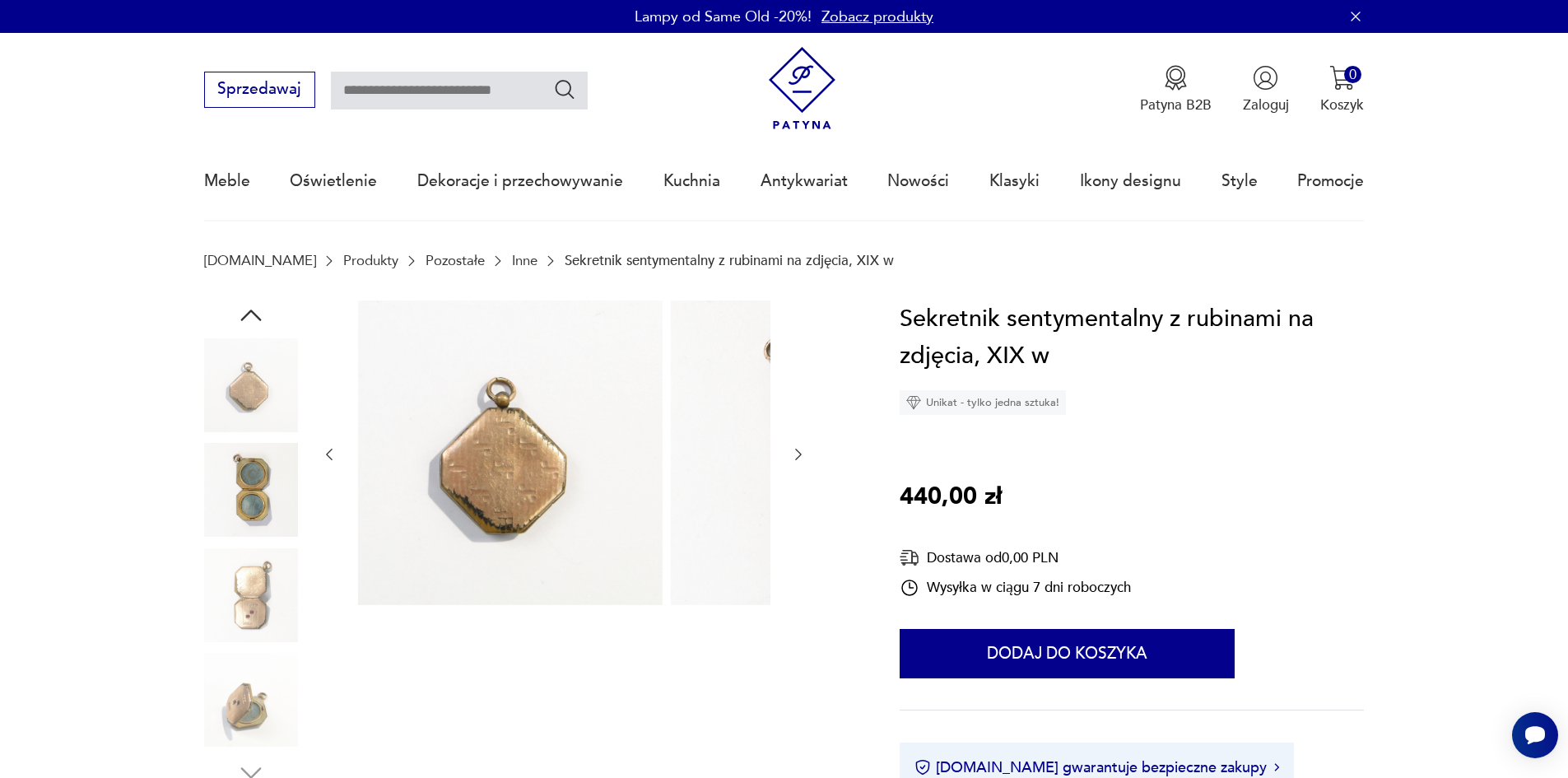
click at [213, 510] on img at bounding box center [251, 490] width 94 height 94
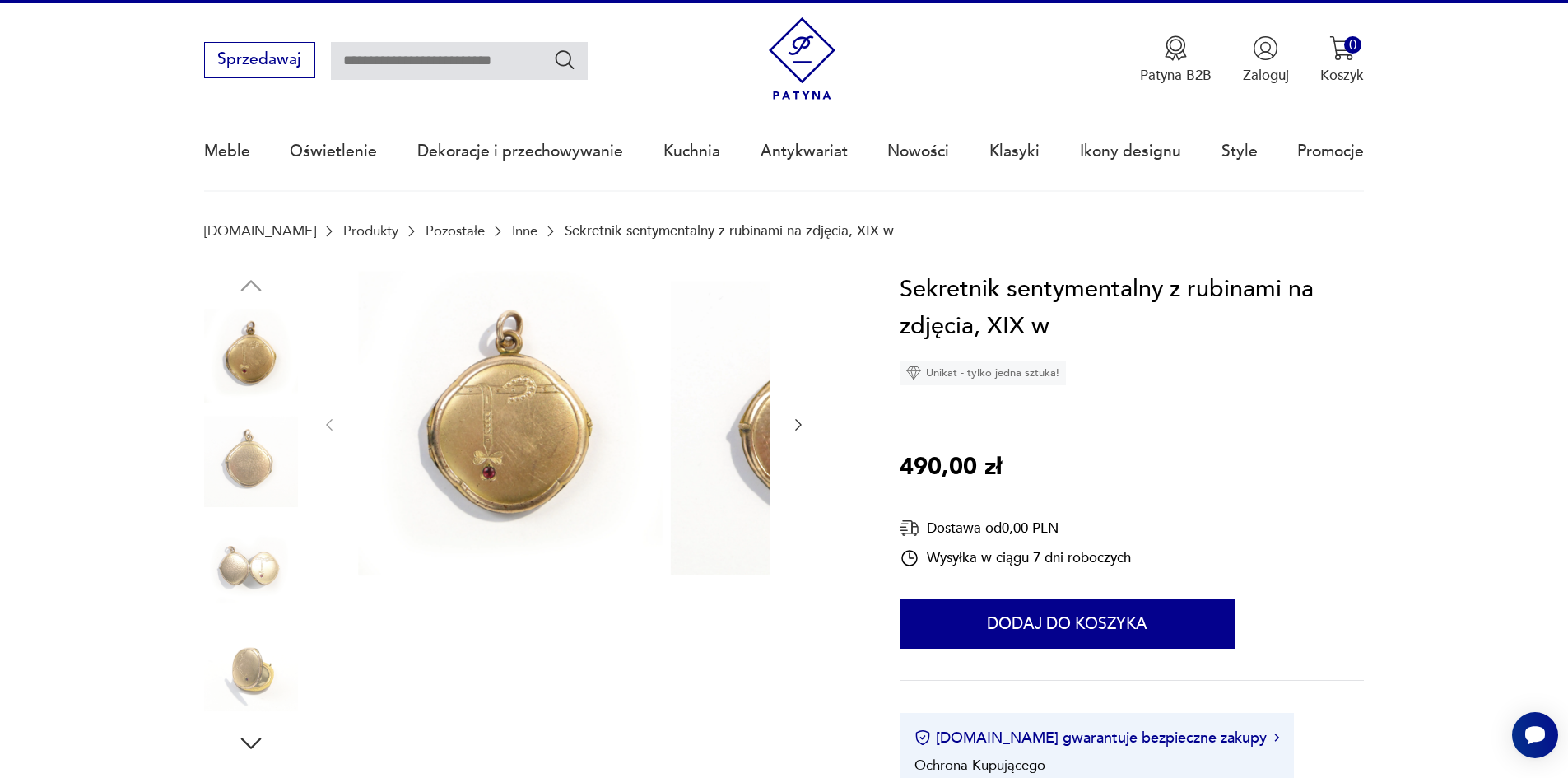
scroll to position [82, 0]
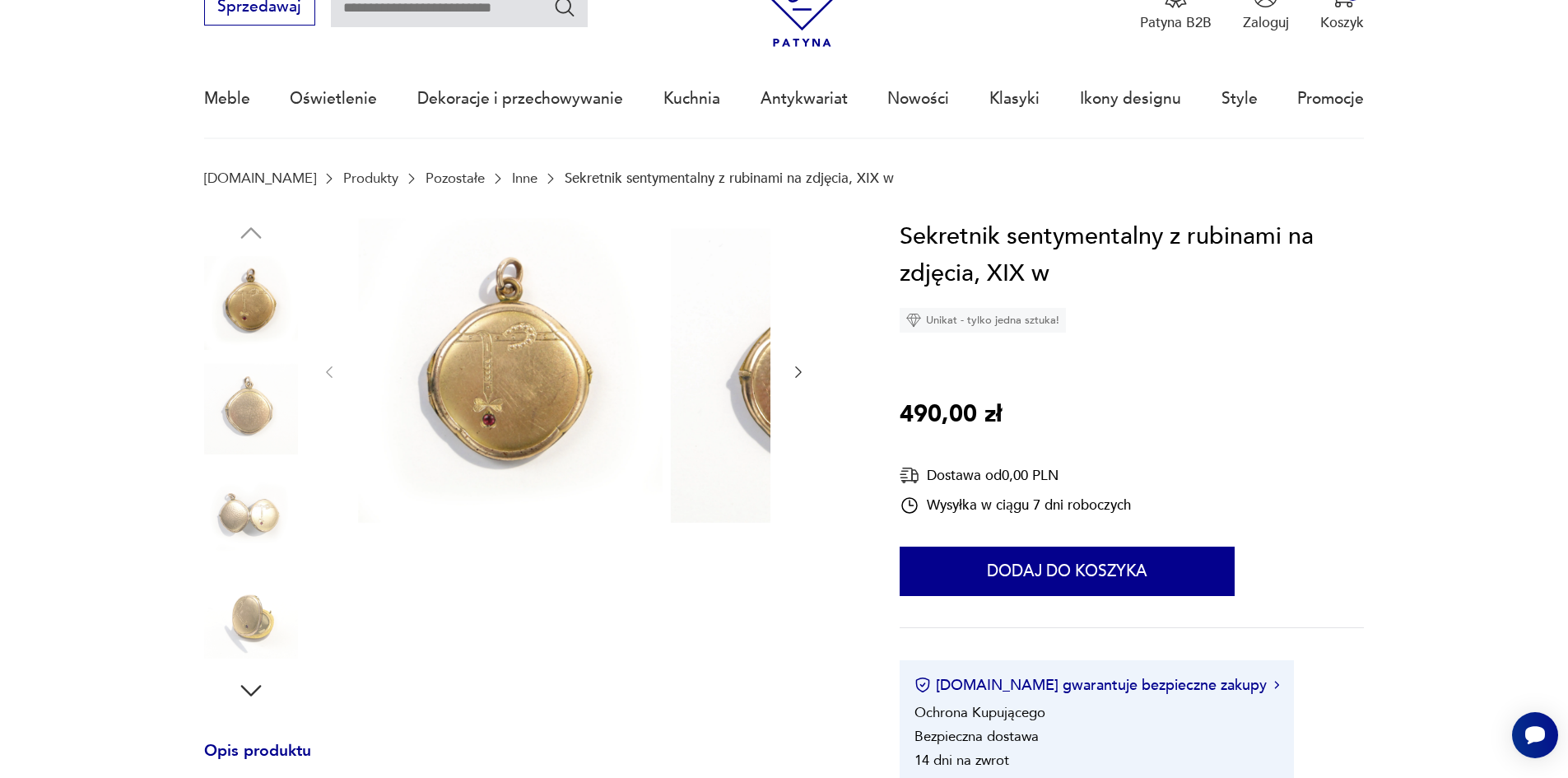
click at [236, 694] on icon "button" at bounding box center [251, 690] width 30 height 30
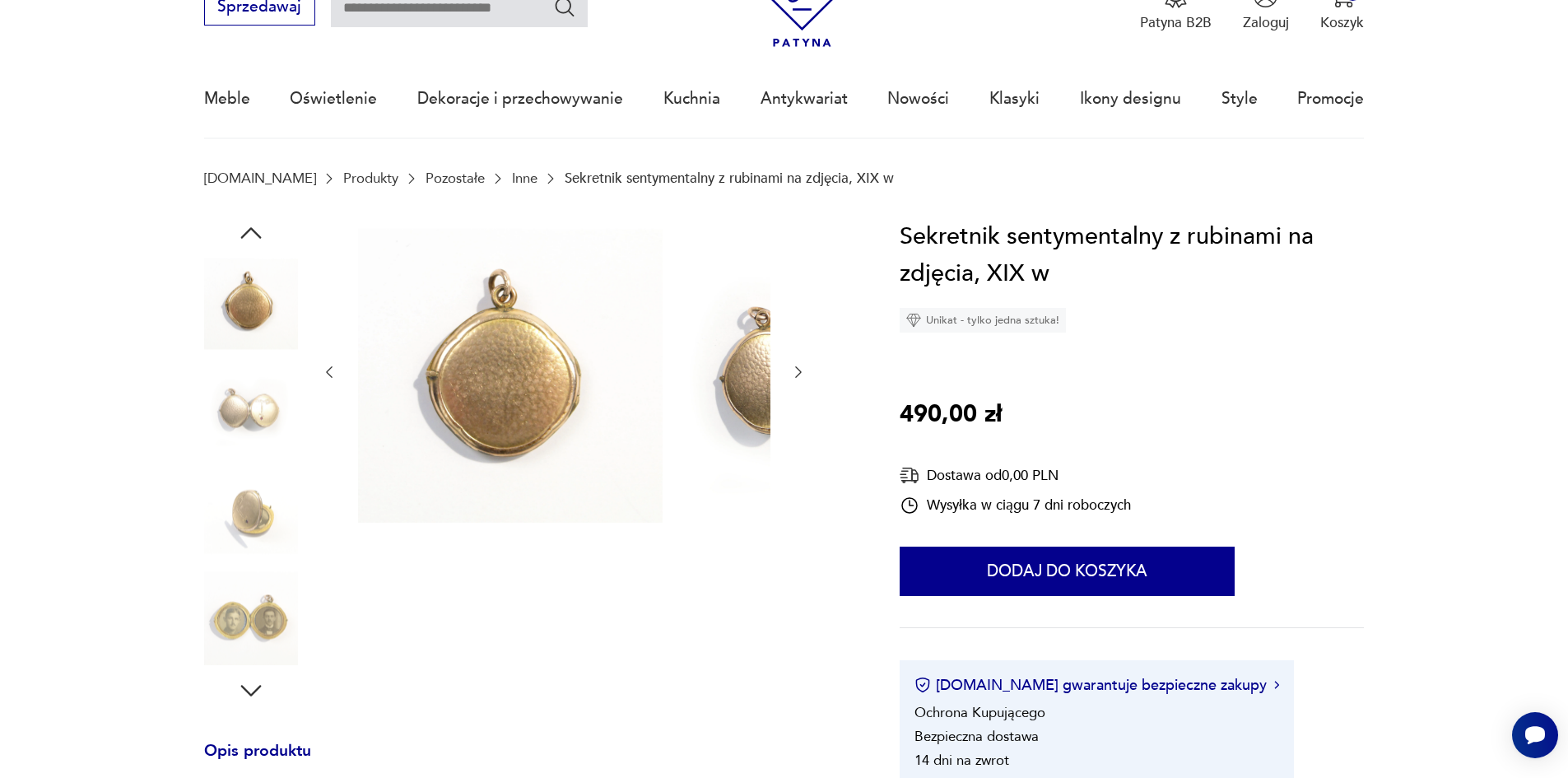
click at [229, 628] on img at bounding box center [251, 617] width 94 height 94
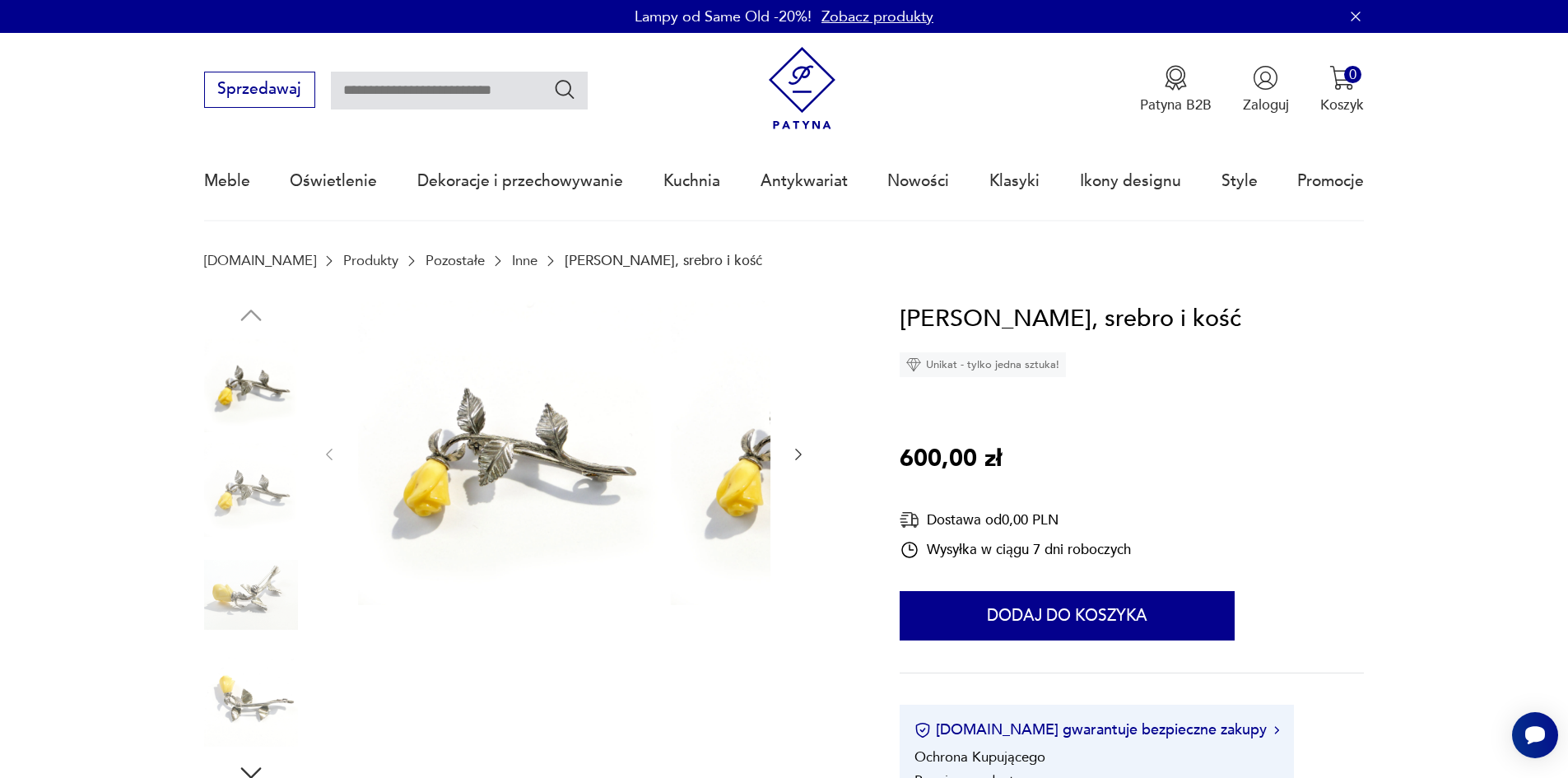
click at [209, 510] on img at bounding box center [251, 490] width 94 height 94
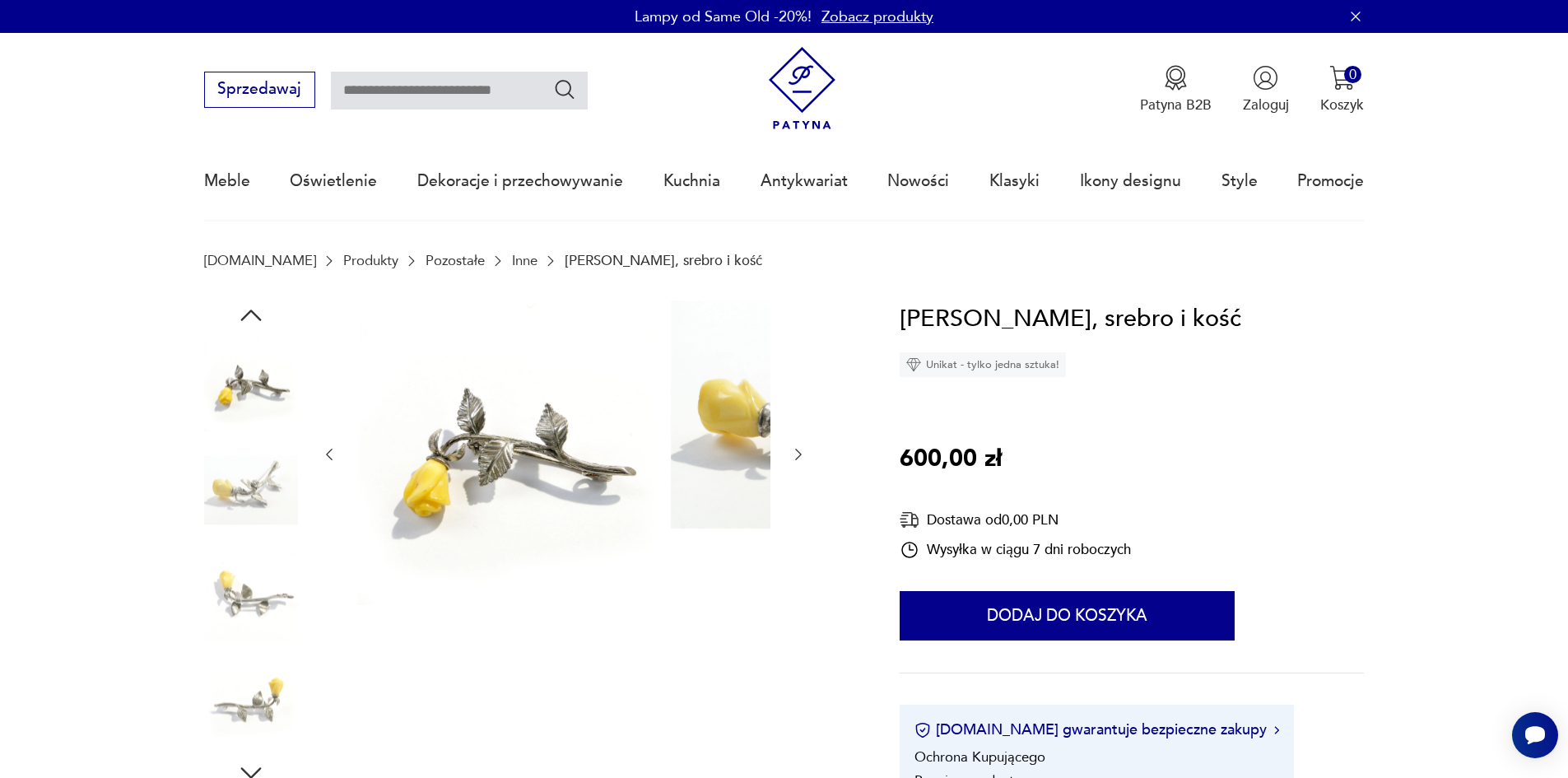
click at [211, 500] on img at bounding box center [251, 490] width 94 height 94
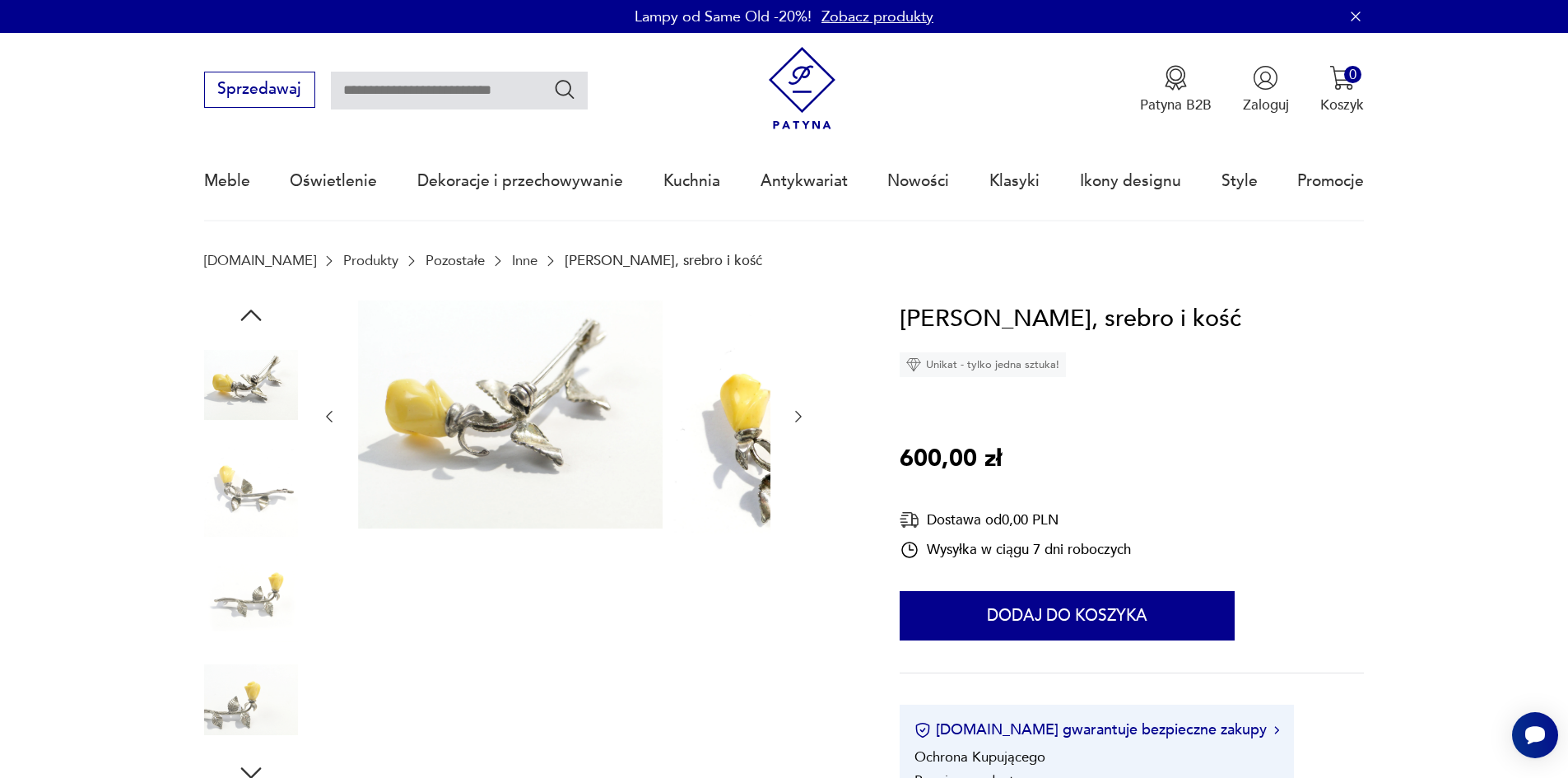
click at [210, 591] on img at bounding box center [251, 595] width 94 height 94
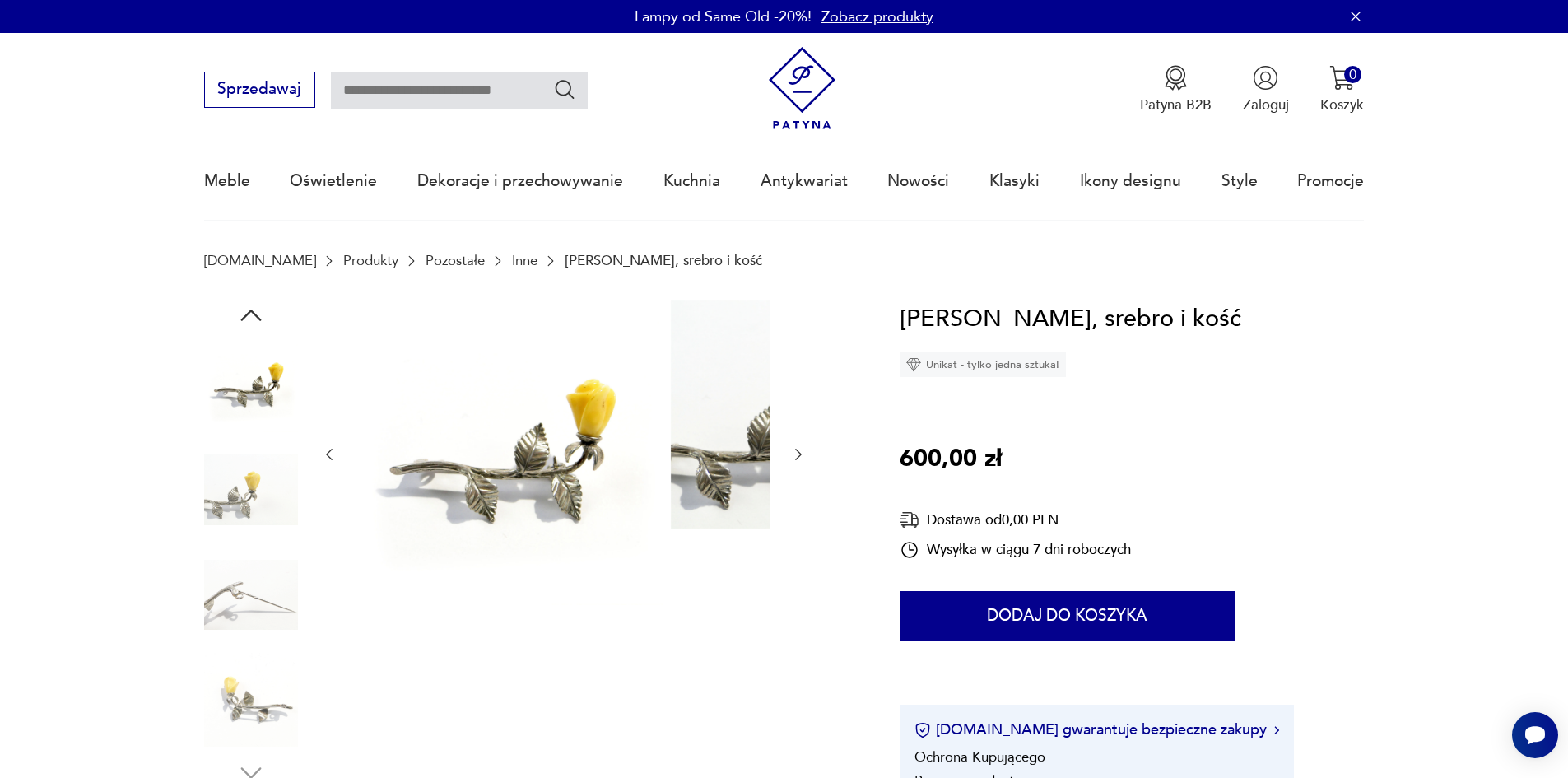
click at [209, 486] on img at bounding box center [251, 490] width 94 height 94
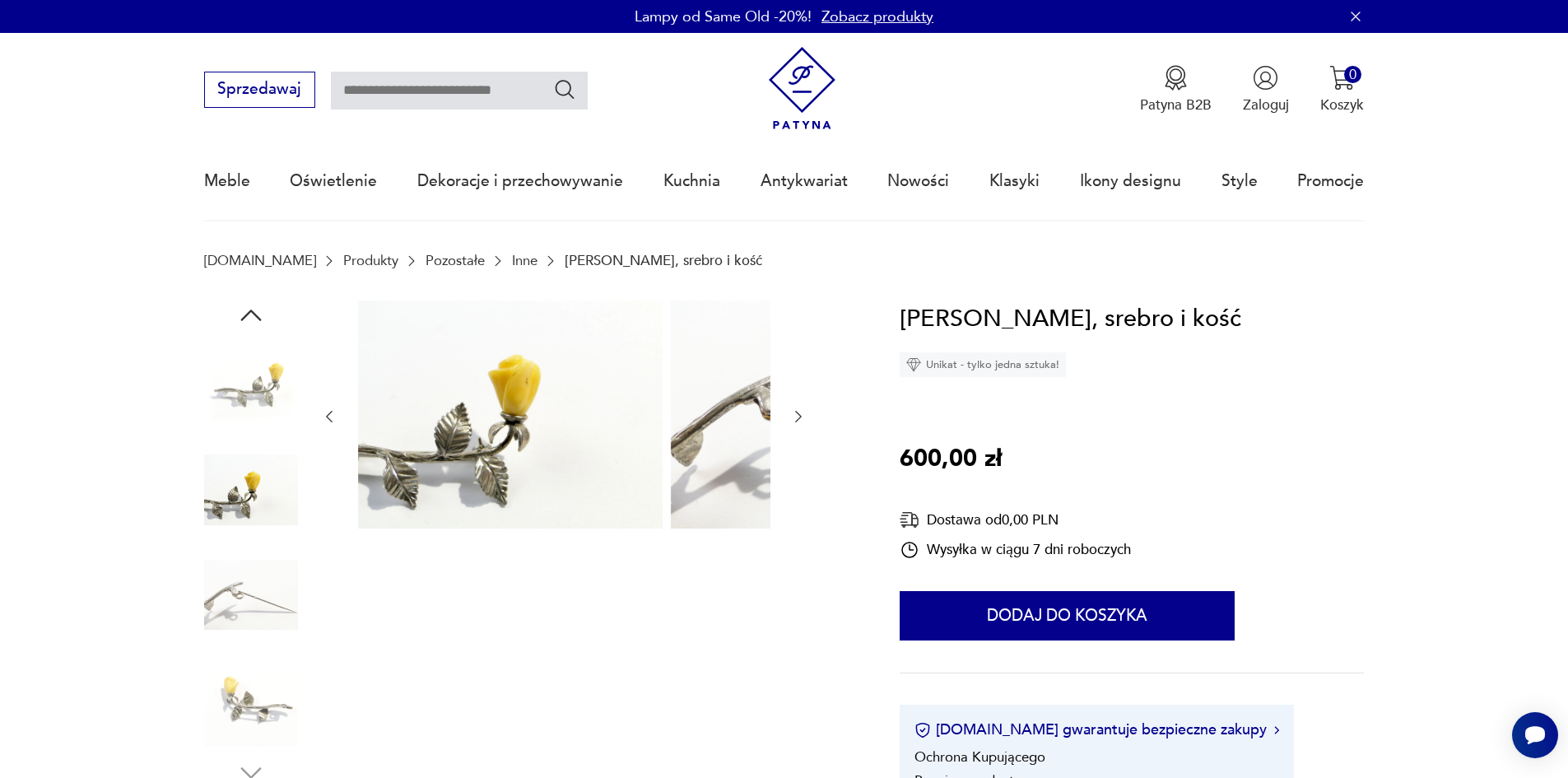
click at [221, 591] on img at bounding box center [251, 595] width 94 height 94
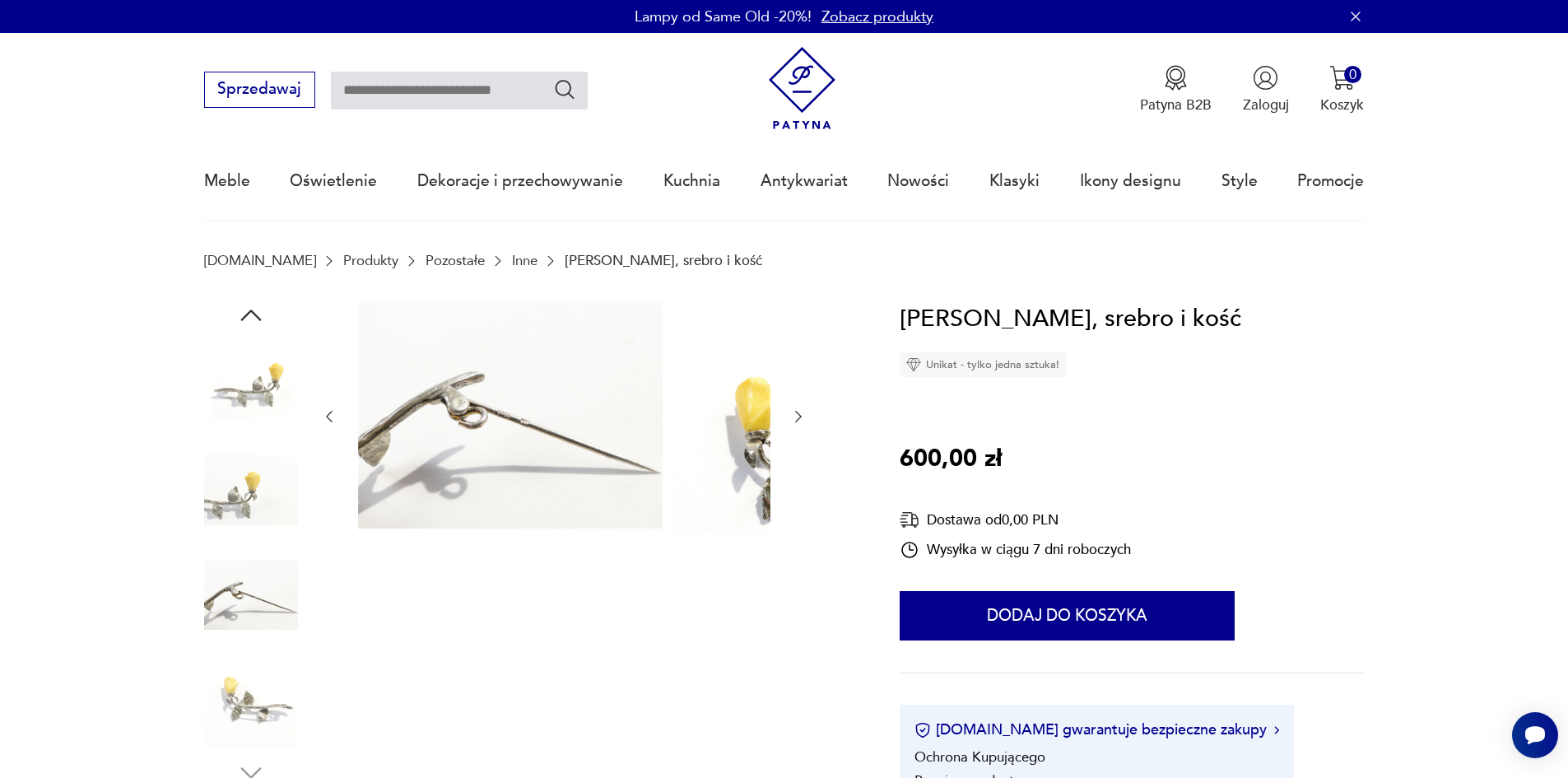
click at [212, 701] on img at bounding box center [251, 699] width 94 height 94
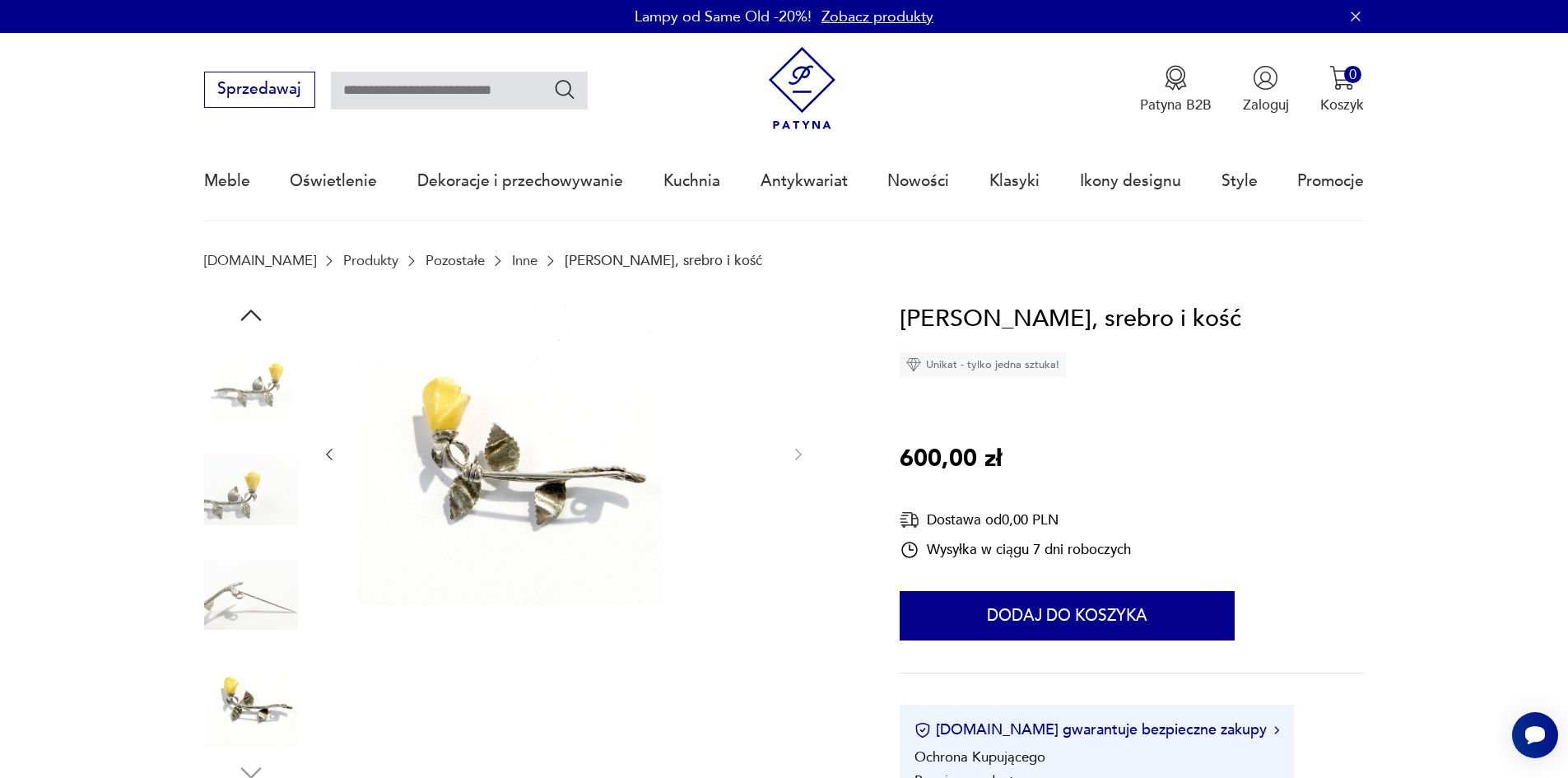
click at [217, 594] on img at bounding box center [251, 595] width 94 height 94
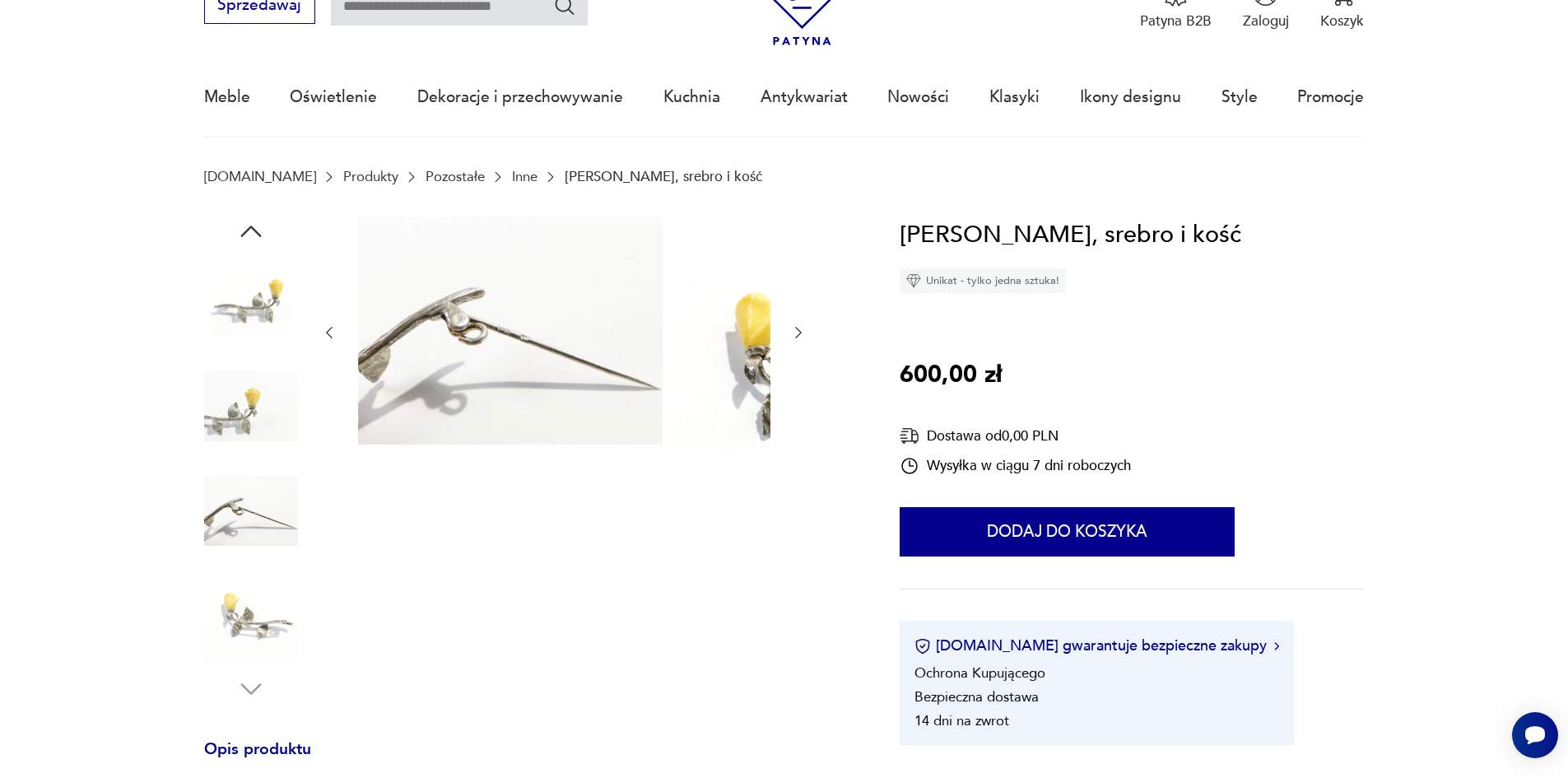
scroll to position [165, 0]
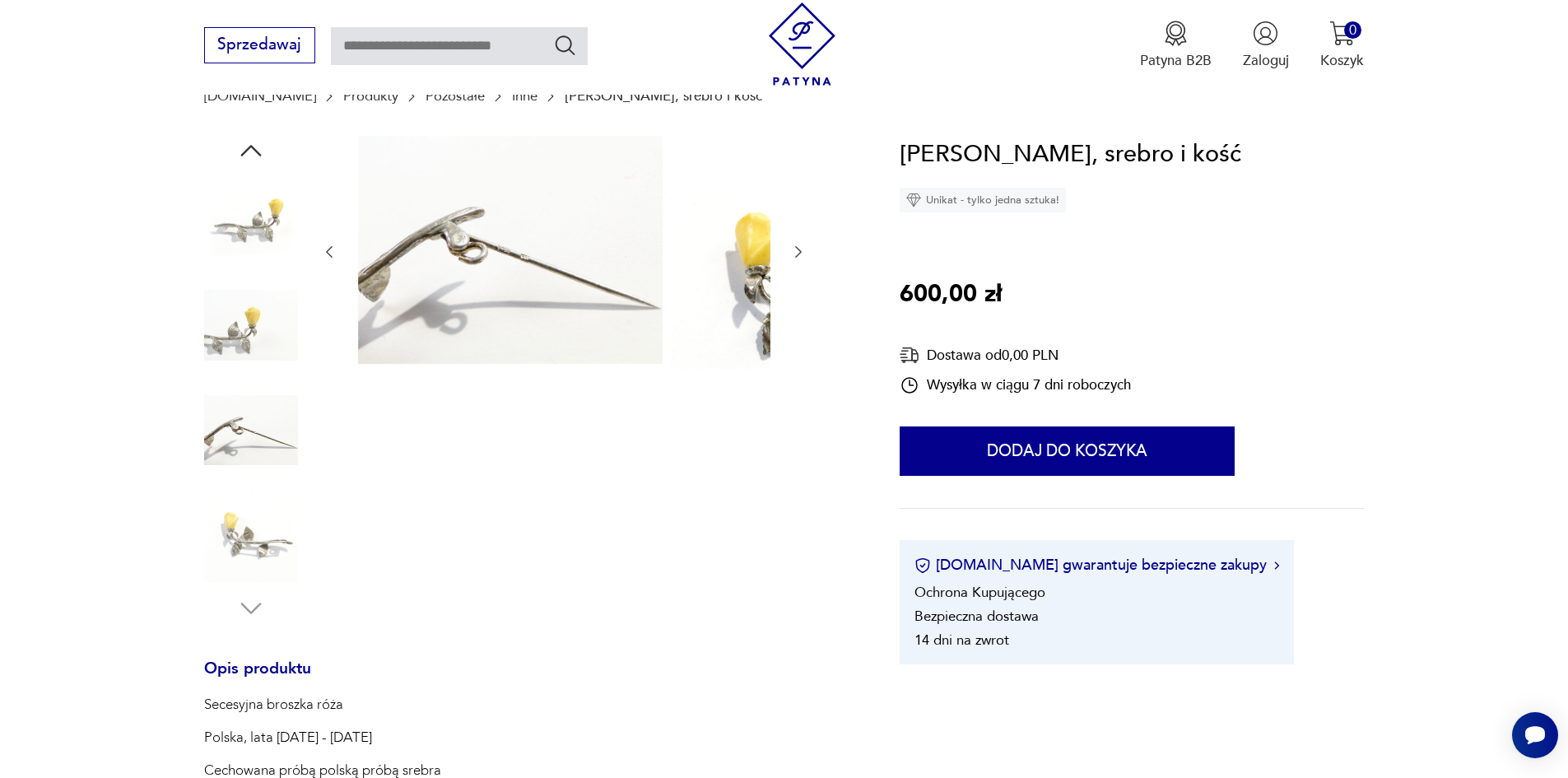
click at [257, 544] on img at bounding box center [251, 534] width 94 height 94
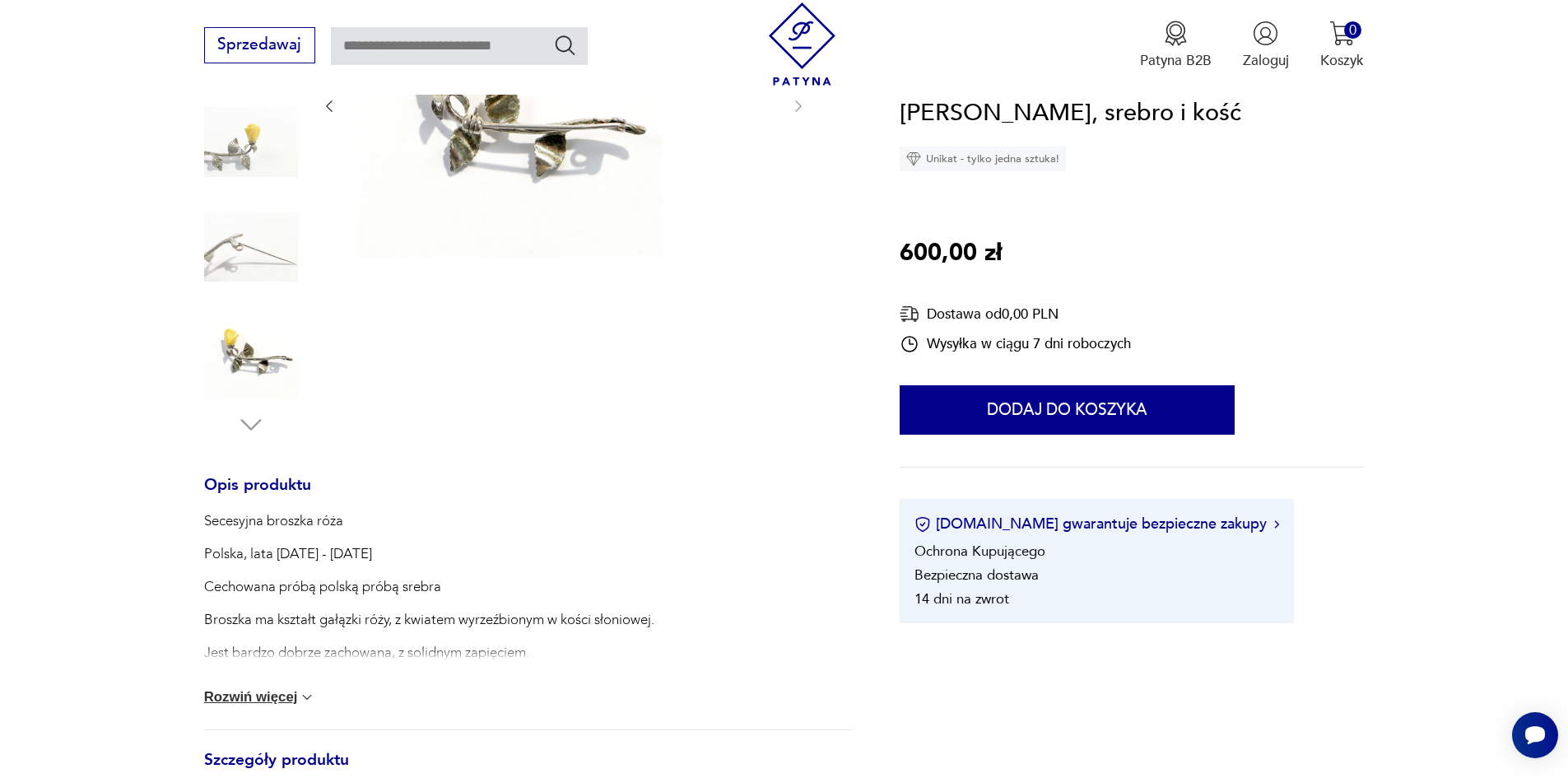
scroll to position [494, 0]
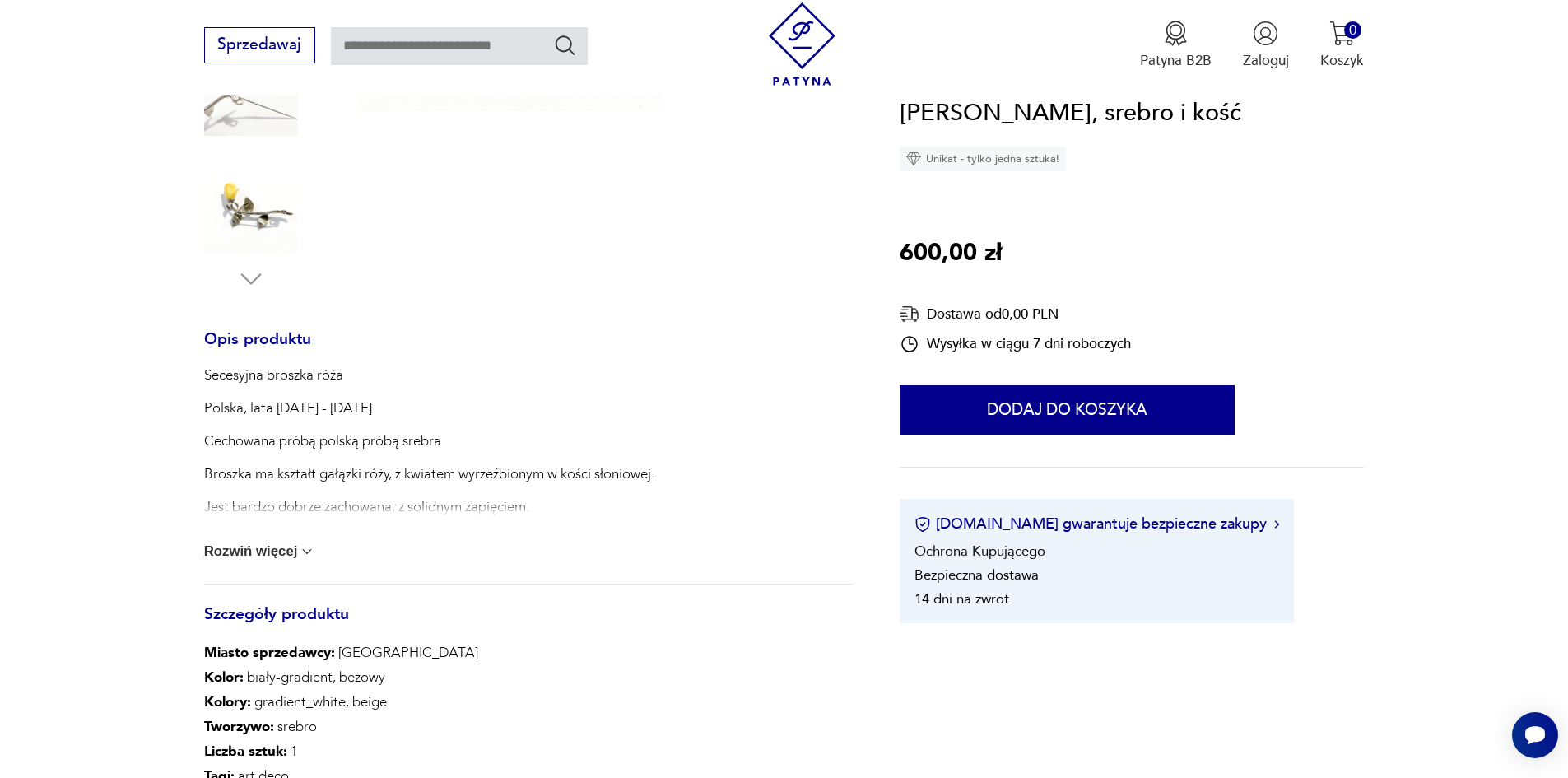
click at [246, 560] on button "Rozwiń więcej" at bounding box center [260, 551] width 112 height 16
